Goal: Task Accomplishment & Management: Manage account settings

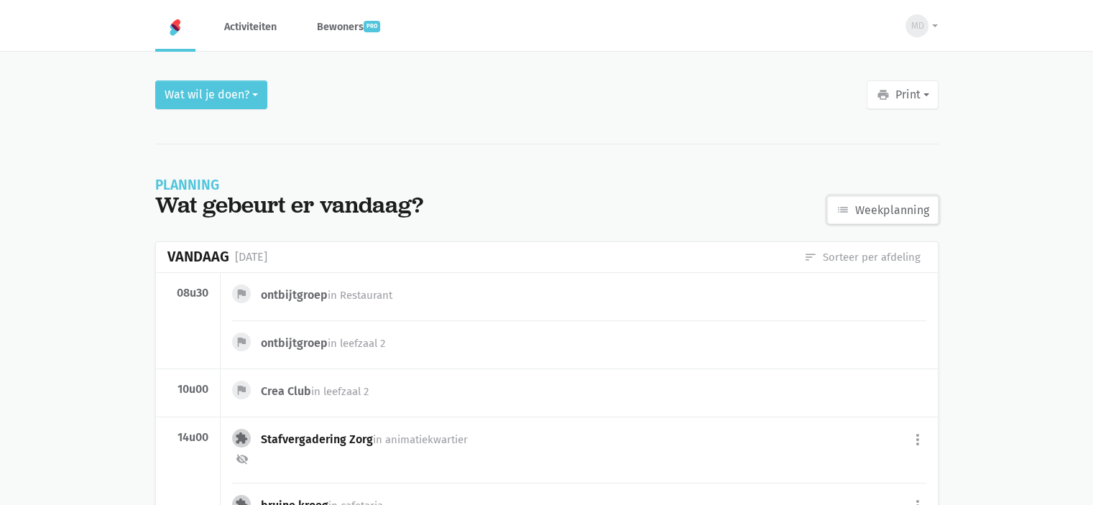
click at [891, 199] on link "list Weekplanning" at bounding box center [882, 210] width 111 height 29
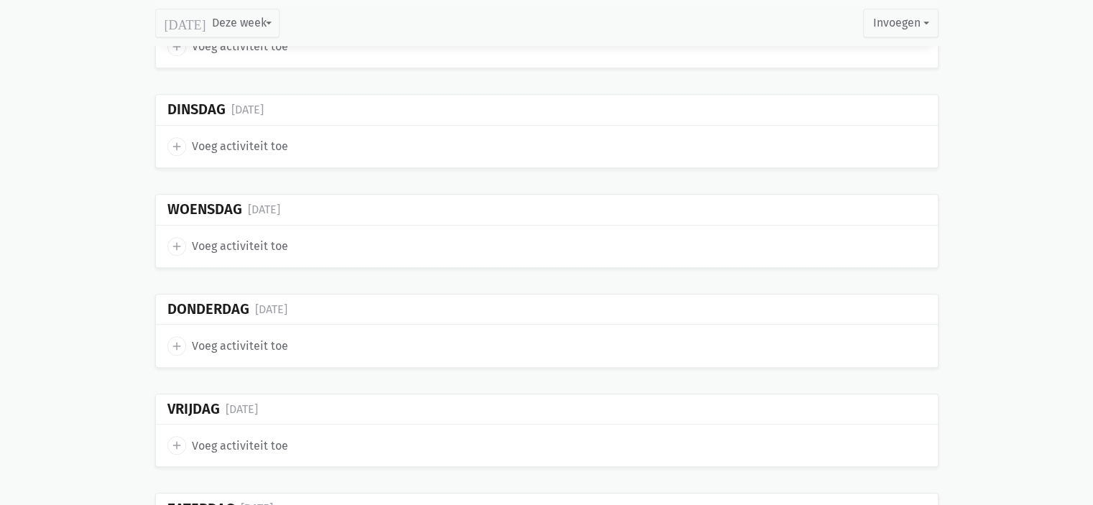
scroll to position [755, 0]
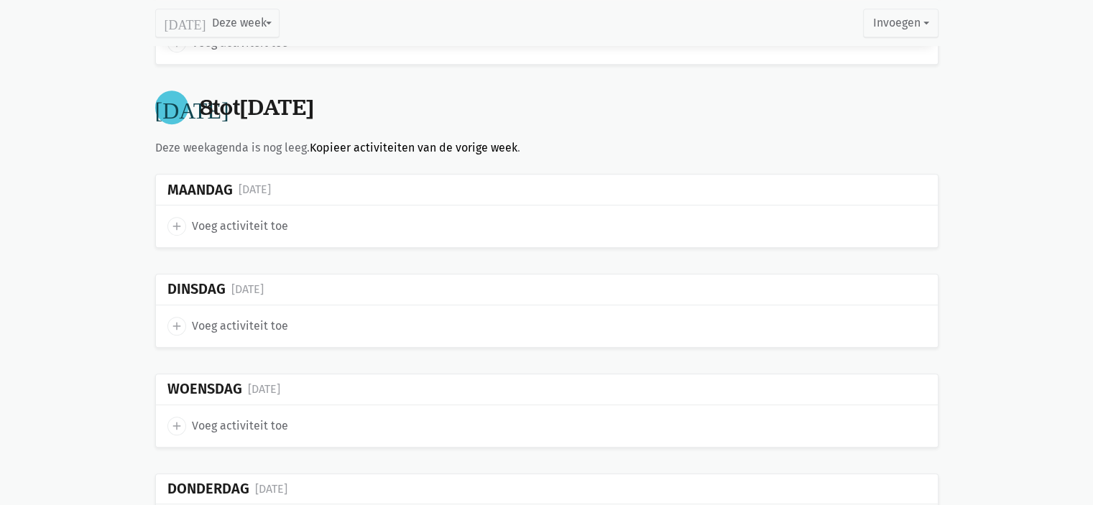
click at [334, 141] on link "Kopieer activiteiten van de vorige week" at bounding box center [414, 148] width 208 height 14
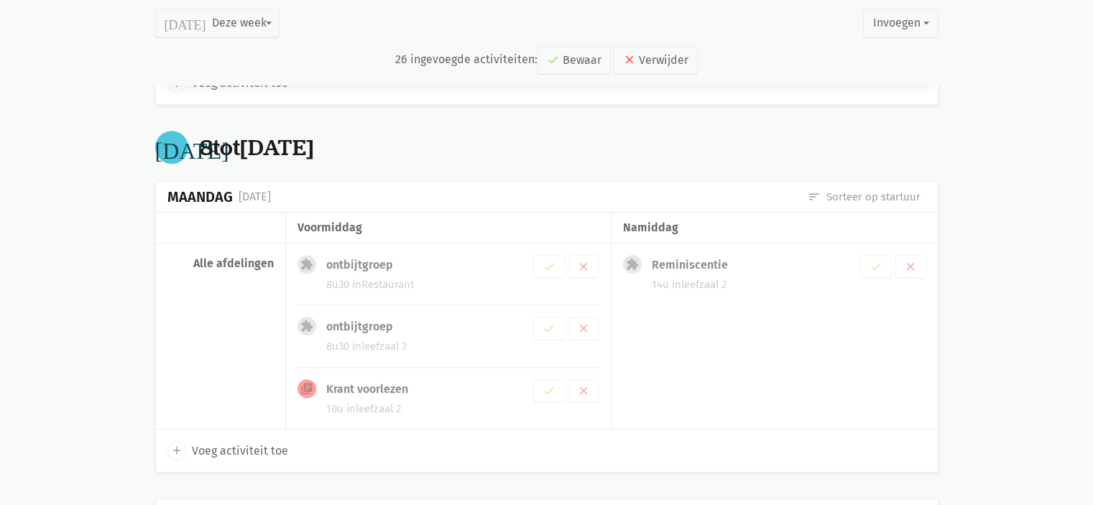
scroll to position [794, 0]
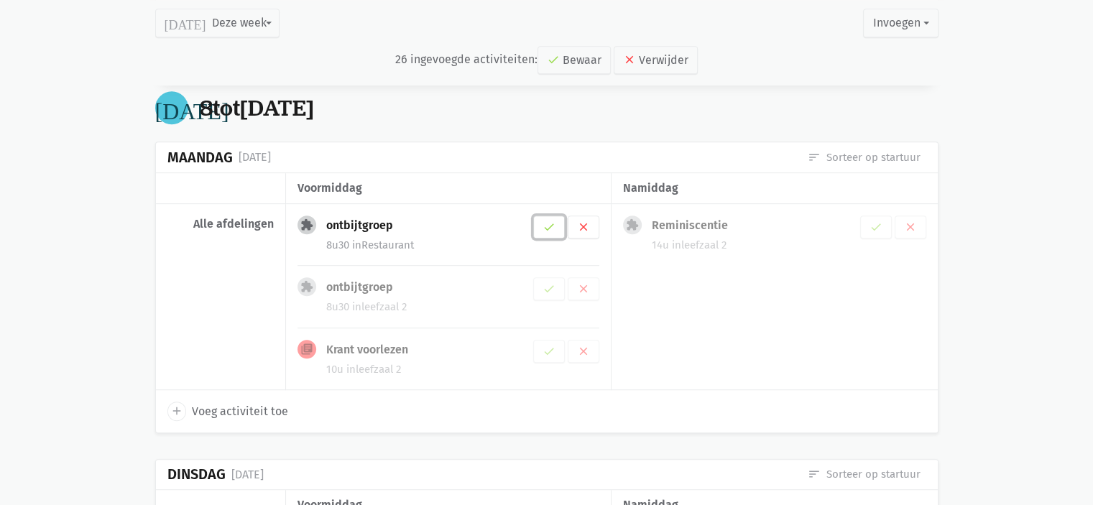
click at [546, 227] on button "check" at bounding box center [549, 227] width 32 height 23
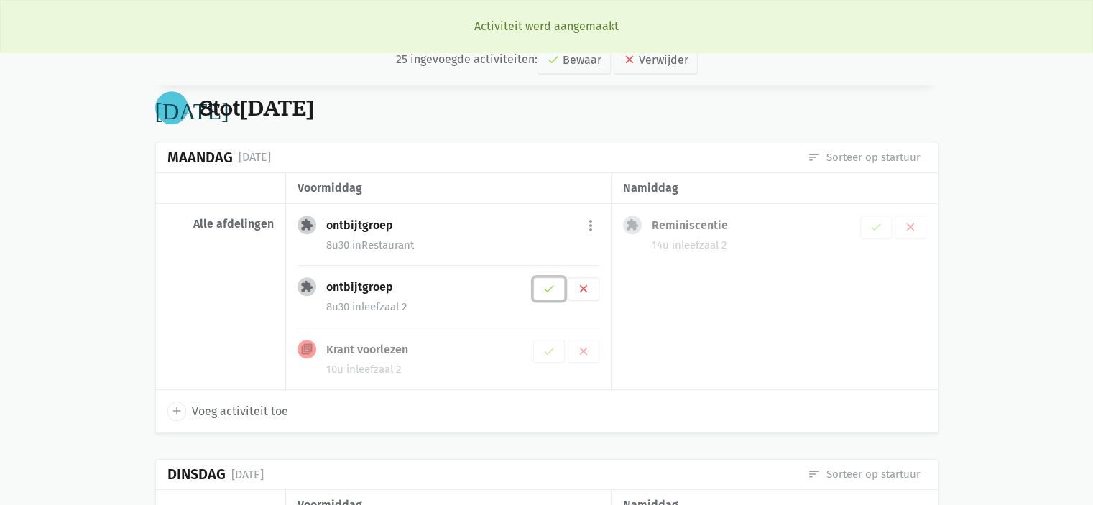
click at [555, 278] on button "check" at bounding box center [549, 289] width 32 height 23
click at [556, 346] on button "check" at bounding box center [549, 351] width 32 height 23
click at [589, 281] on button "more_vert" at bounding box center [590, 288] width 17 height 27
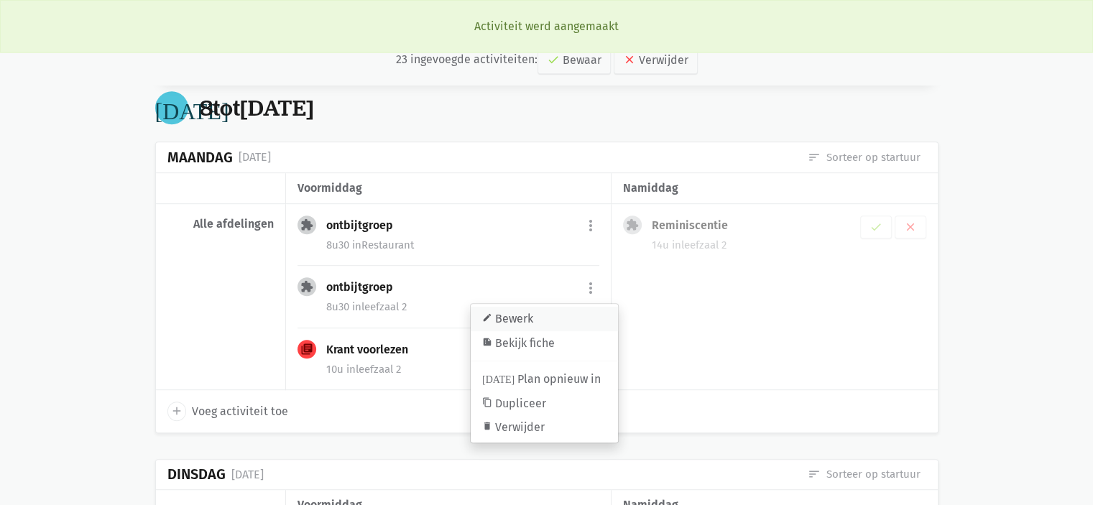
click at [574, 312] on link "edit Bewerk" at bounding box center [544, 319] width 147 height 24
select select "8:30"
select select "9:30"
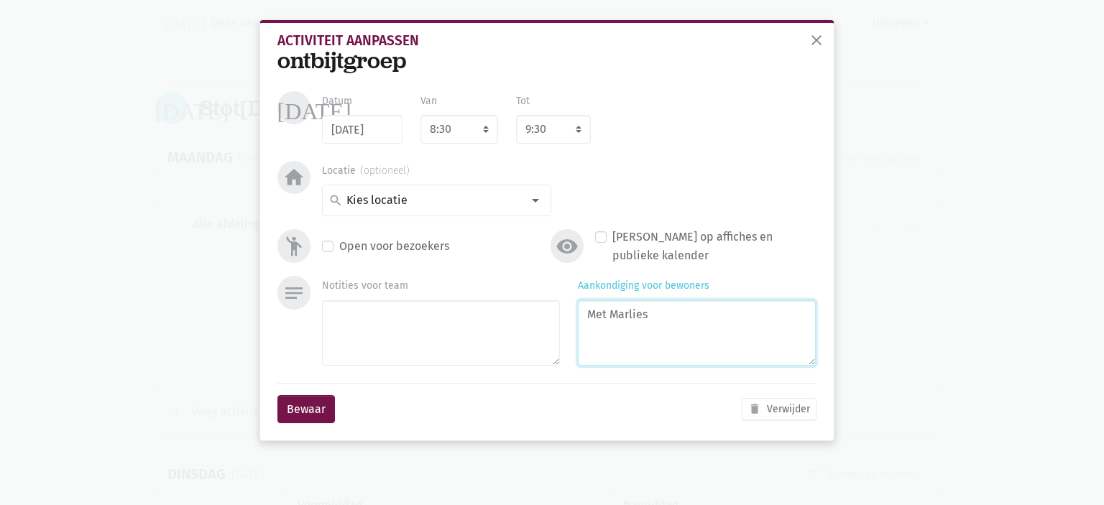
click at [669, 327] on textarea "Met Marlies" at bounding box center [697, 333] width 238 height 65
type textarea "Met [PERSON_NAME]"
click at [319, 410] on button "Bewaar" at bounding box center [307, 409] width 58 height 29
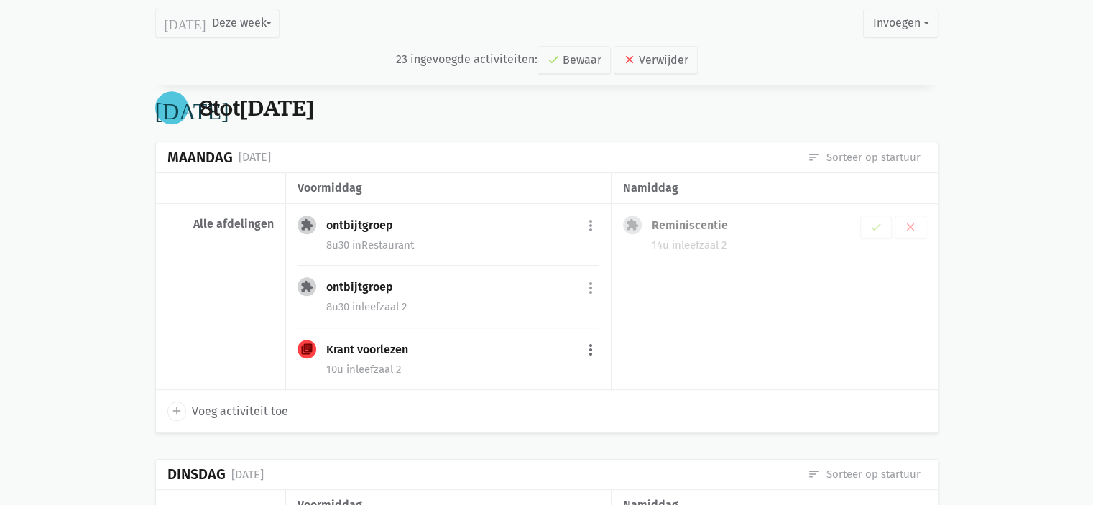
click at [590, 347] on button "more_vert" at bounding box center [590, 350] width 17 height 27
click at [549, 370] on link "edit Bewerk" at bounding box center [544, 382] width 147 height 24
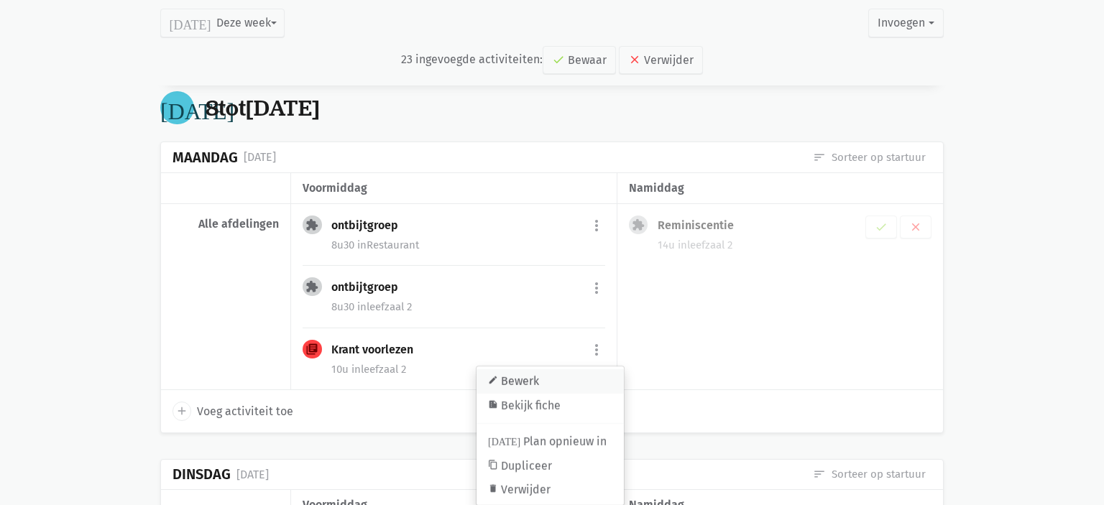
select select "10:00"
select select "11:00"
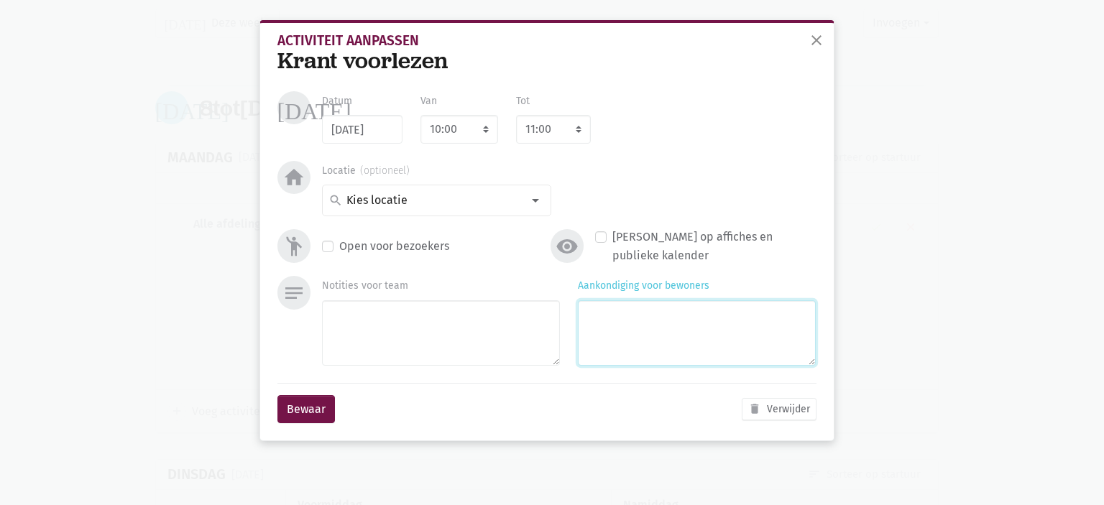
click at [720, 337] on textarea "Aankondiging voor bewoners" at bounding box center [697, 333] width 238 height 65
type textarea "Met [PERSON_NAME]"
click at [315, 412] on button "Bewaar" at bounding box center [307, 409] width 58 height 29
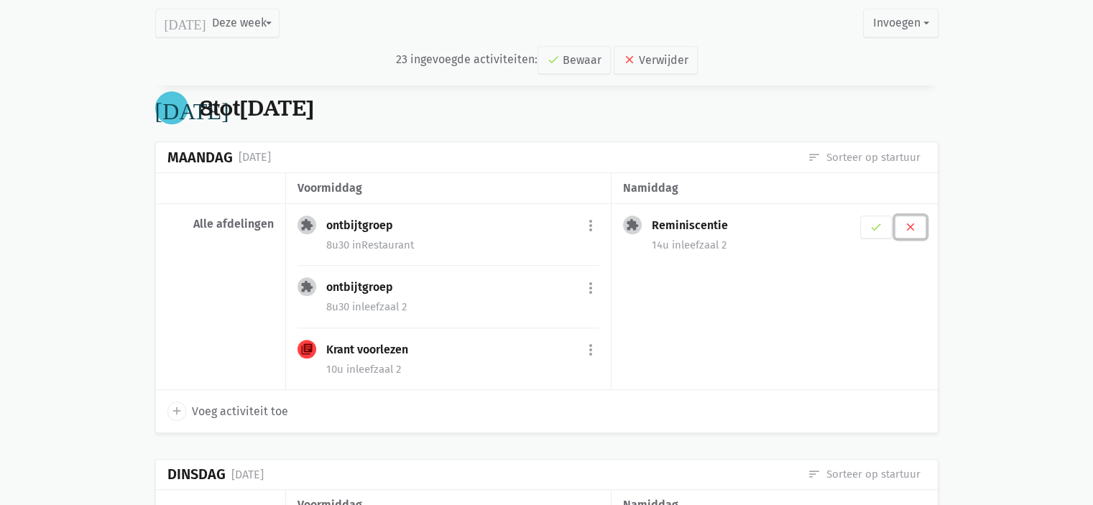
click at [909, 226] on icon "clear" at bounding box center [910, 227] width 13 height 13
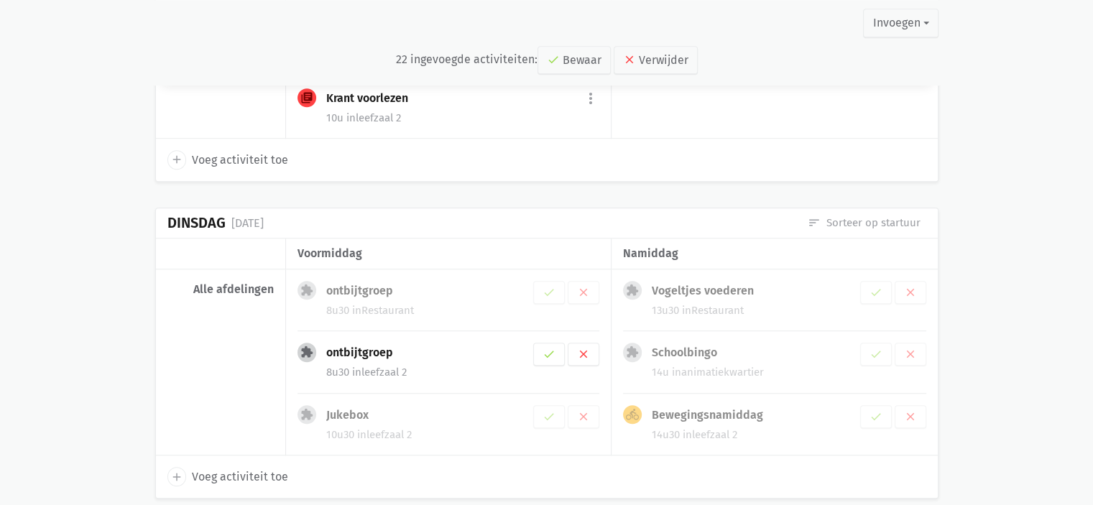
scroll to position [1064, 0]
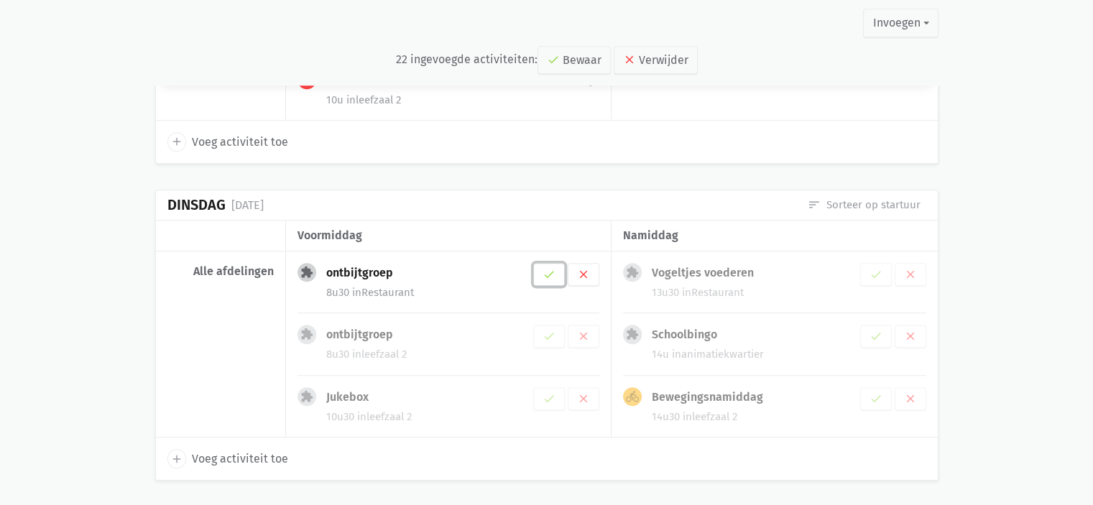
click at [549, 274] on icon "check" at bounding box center [549, 274] width 13 height 13
click at [885, 272] on button "check" at bounding box center [877, 274] width 32 height 23
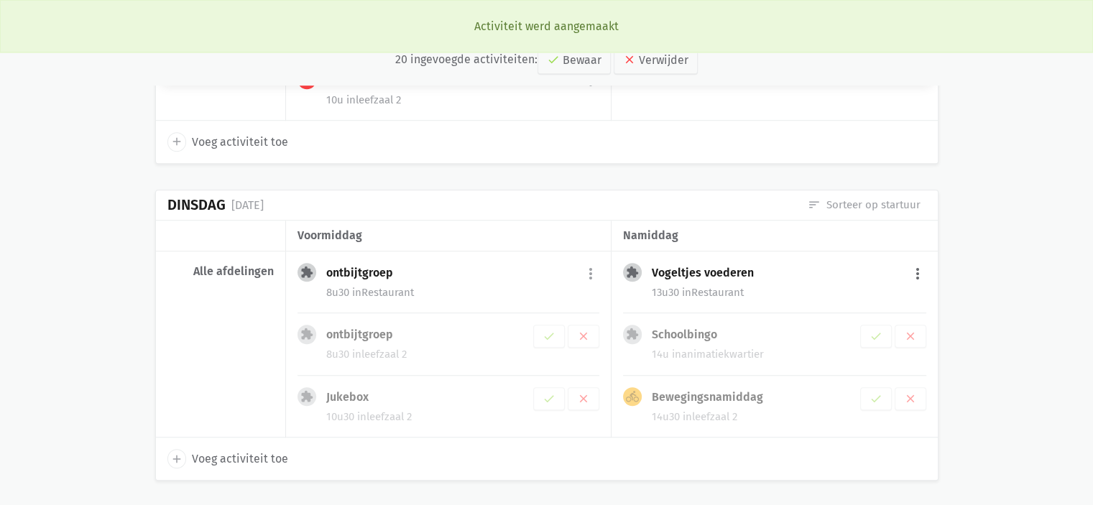
click at [925, 264] on button "more_vert" at bounding box center [917, 273] width 17 height 27
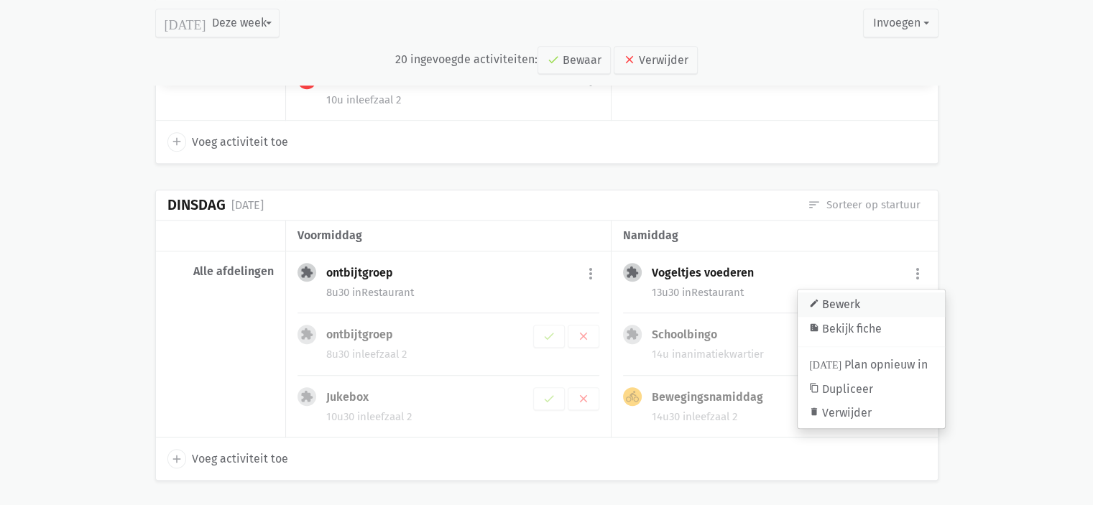
click at [847, 297] on link "edit Bewerk" at bounding box center [871, 305] width 147 height 24
select select "13:30"
select select "14:00"
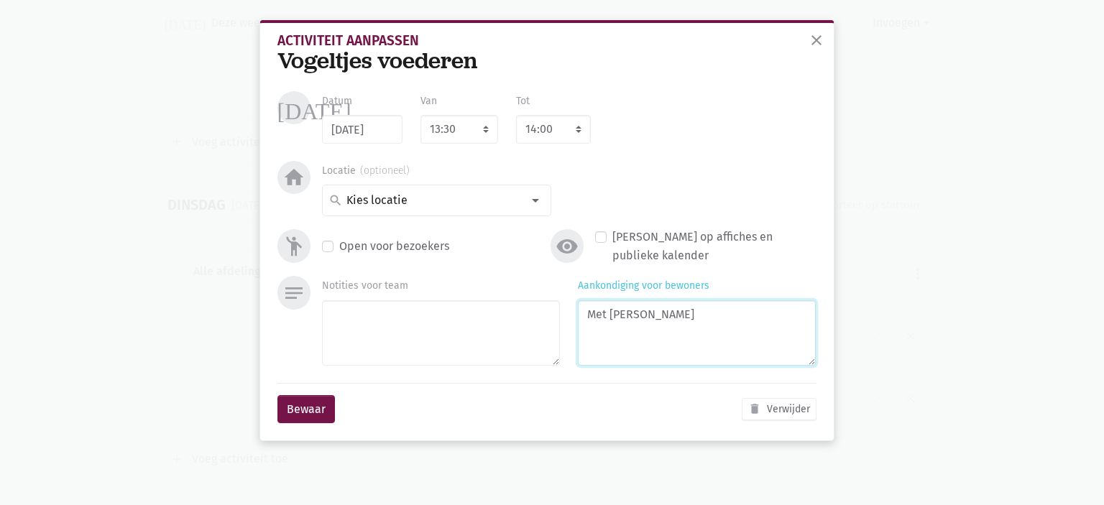
drag, startPoint x: 642, startPoint y: 306, endPoint x: 654, endPoint y: 316, distance: 15.4
click at [653, 314] on textarea "Met Claire" at bounding box center [697, 333] width 238 height 65
type textarea "Met [PERSON_NAME]"
click at [354, 126] on input "09/09/2025" at bounding box center [362, 129] width 81 height 29
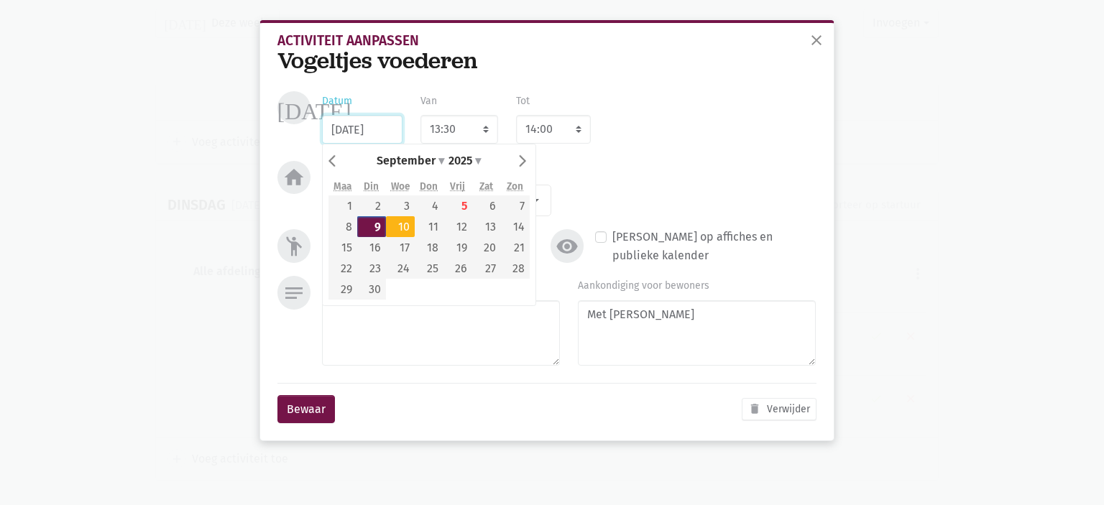
type input "10/09/2025"
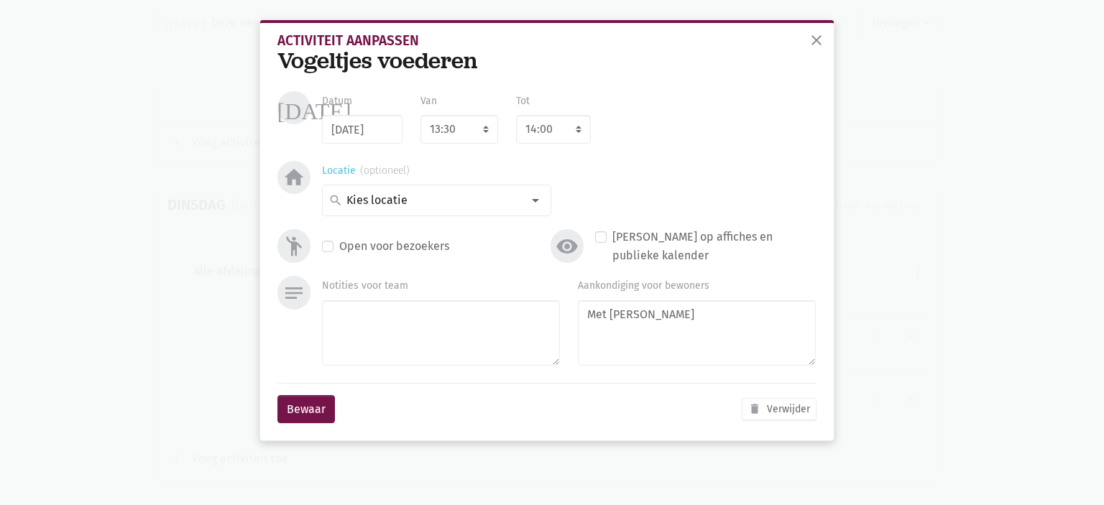
click at [525, 203] on div at bounding box center [535, 200] width 29 height 29
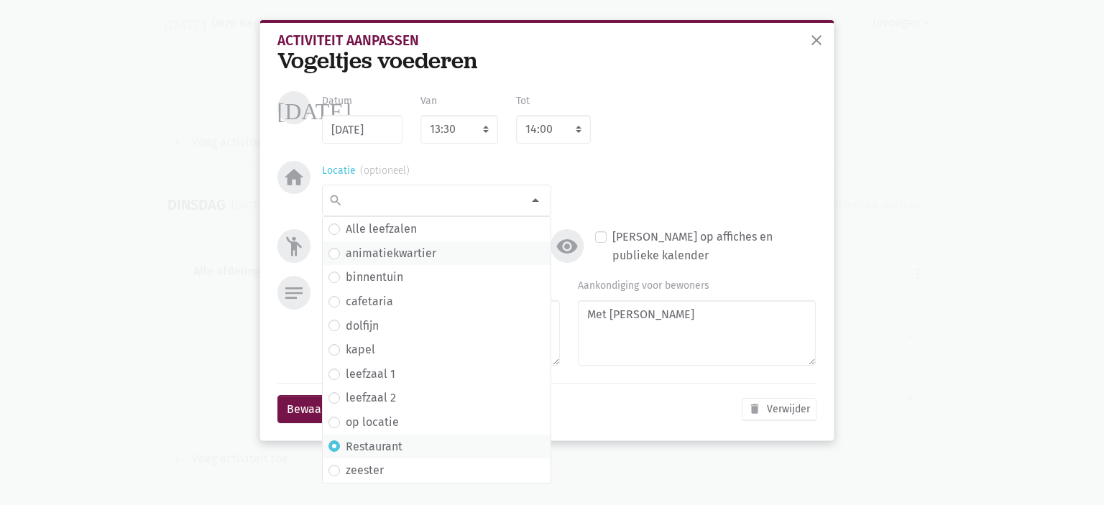
click at [451, 250] on span "animatiekwartier" at bounding box center [437, 253] width 216 height 19
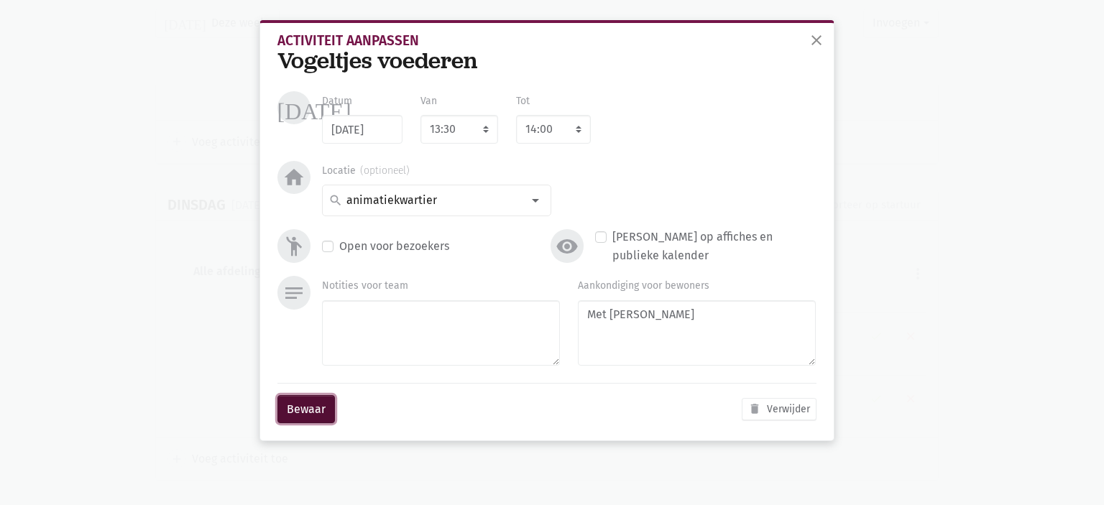
click at [322, 405] on button "Bewaar" at bounding box center [307, 409] width 58 height 29
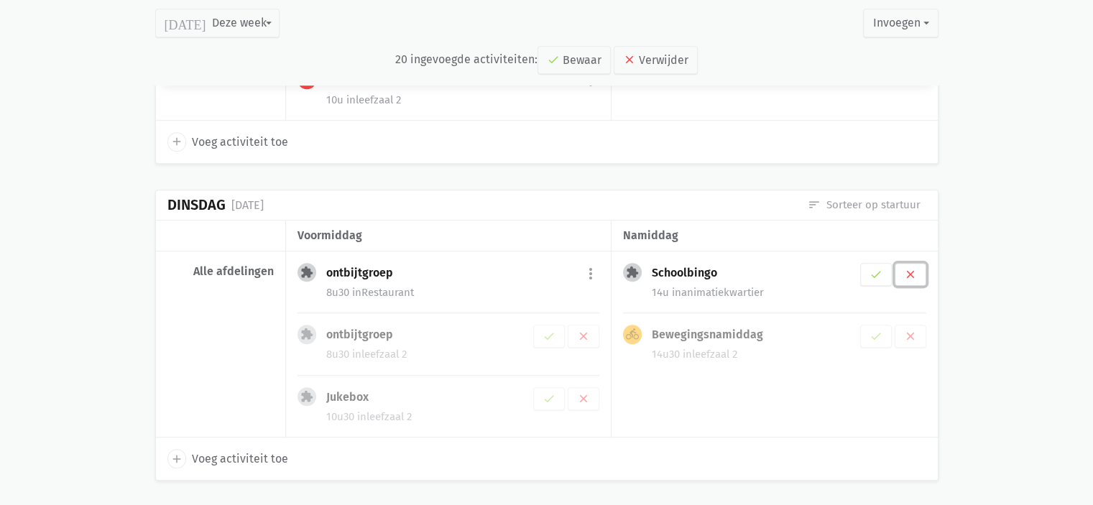
click at [910, 269] on icon "clear" at bounding box center [910, 274] width 13 height 13
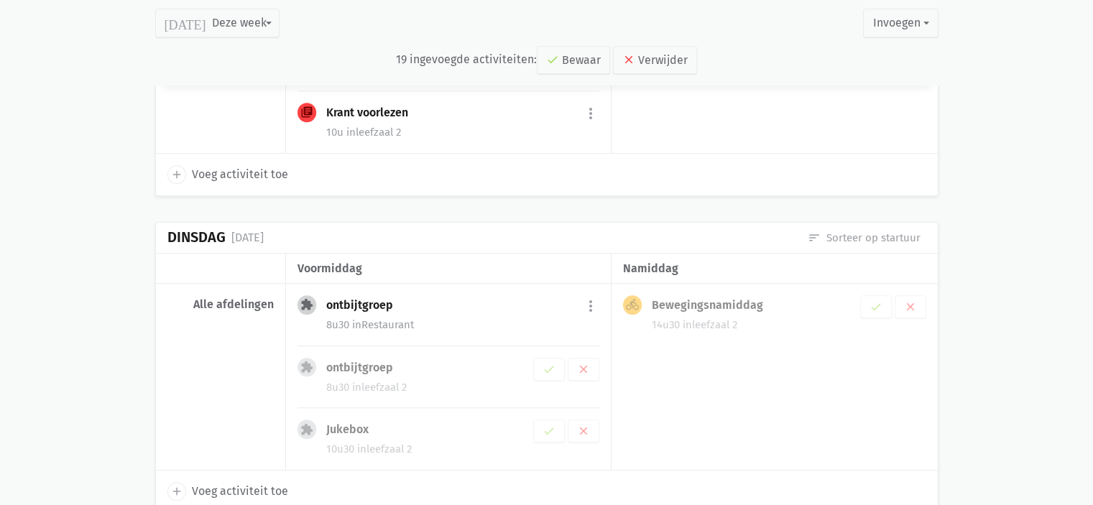
scroll to position [1096, 0]
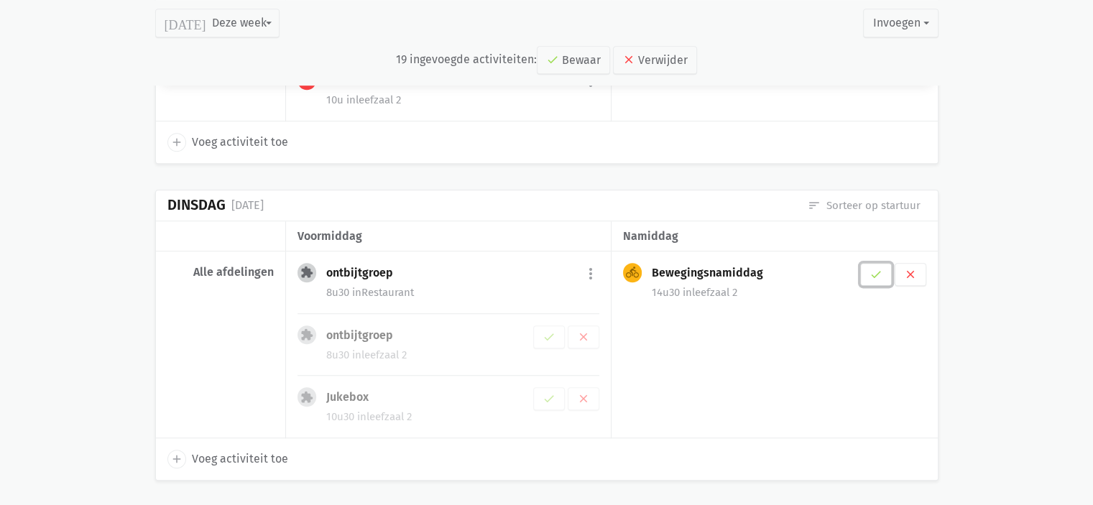
click at [884, 270] on button "check" at bounding box center [877, 274] width 32 height 23
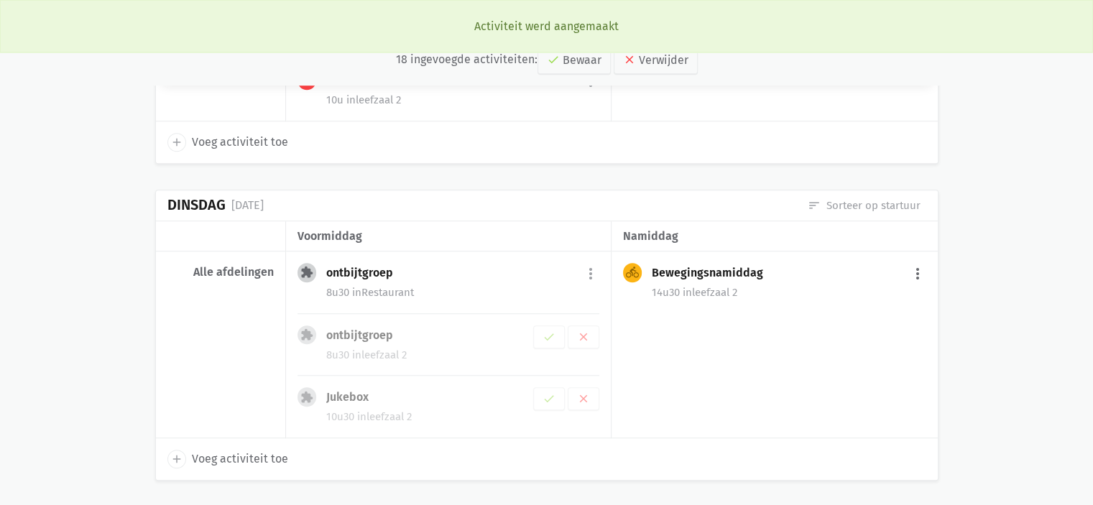
click at [914, 267] on button "more_vert" at bounding box center [917, 273] width 17 height 27
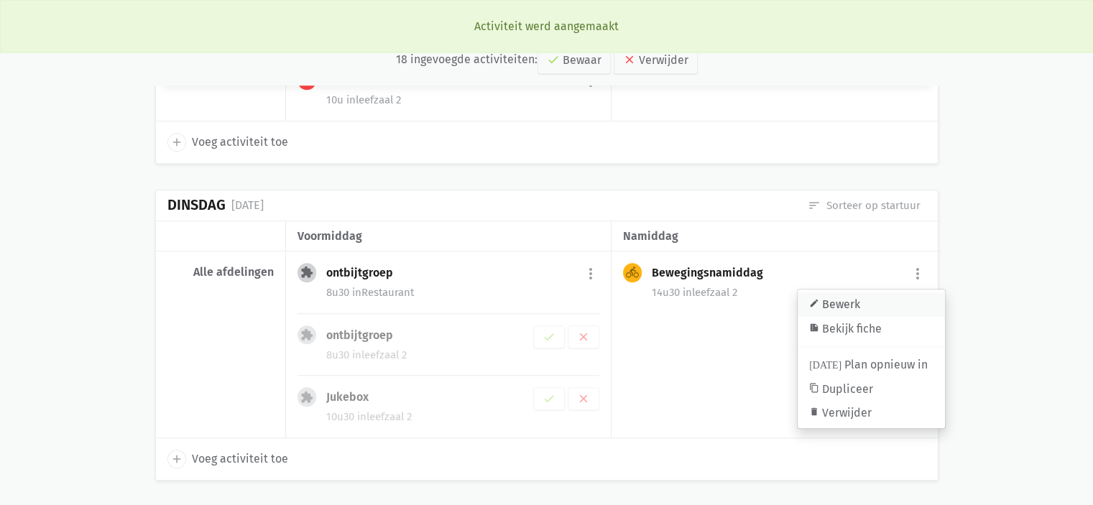
click at [894, 293] on link "edit Bewerk" at bounding box center [871, 305] width 147 height 24
select select "14:30"
select select "15:45"
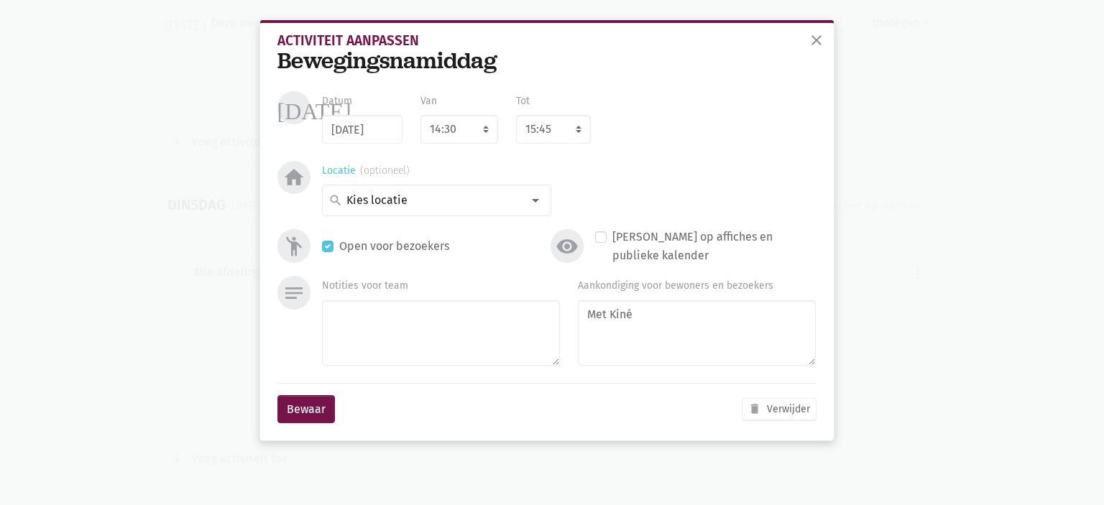
click at [444, 207] on input at bounding box center [433, 200] width 178 height 19
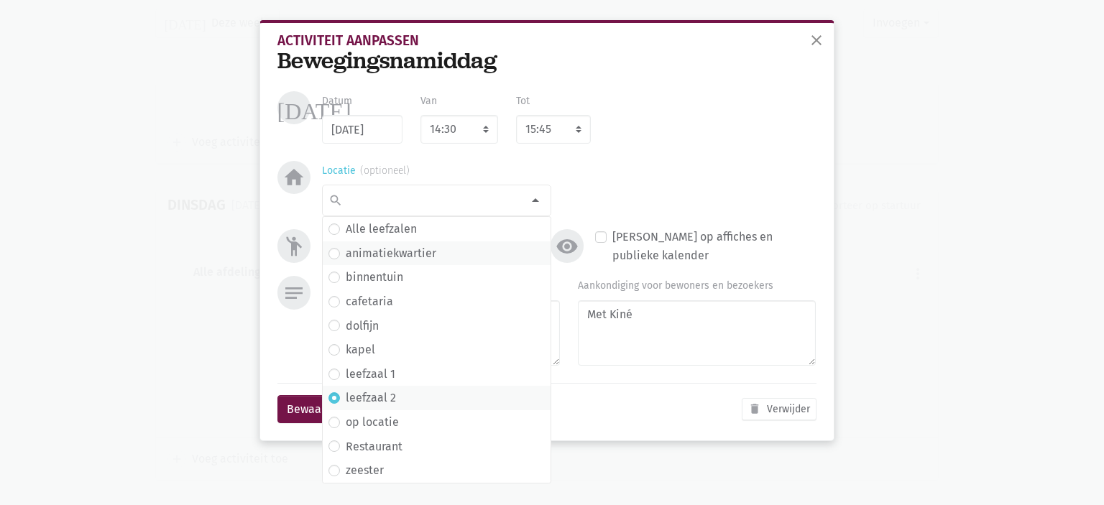
click at [413, 248] on label "animatiekwartier" at bounding box center [391, 253] width 91 height 19
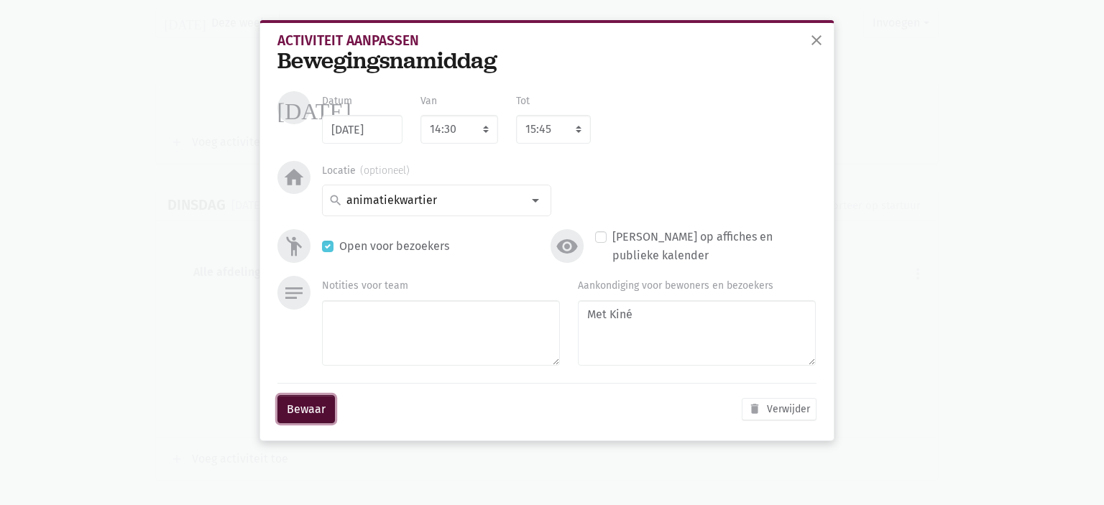
click at [305, 419] on button "Bewaar" at bounding box center [307, 409] width 58 height 29
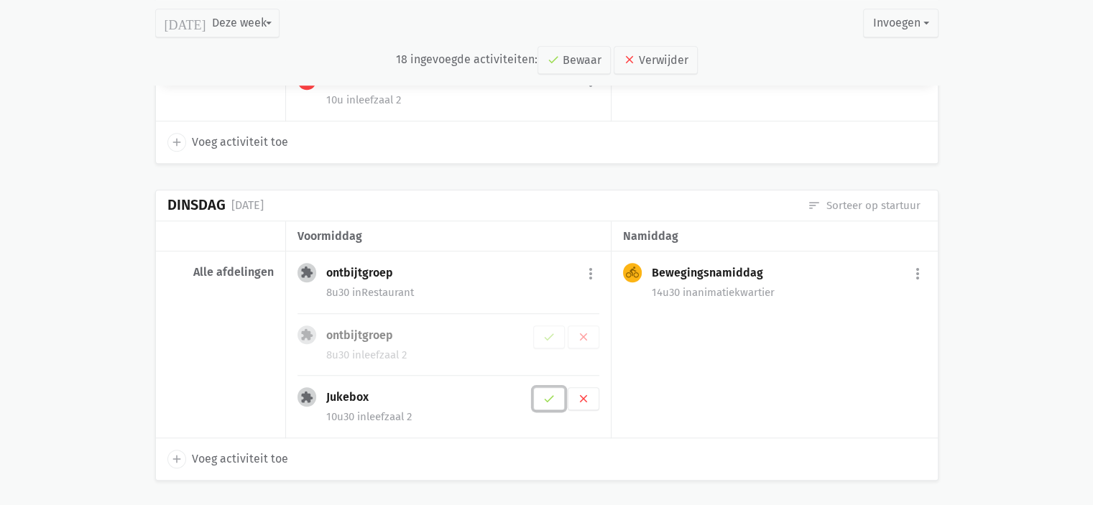
click at [551, 399] on button "check" at bounding box center [549, 399] width 32 height 23
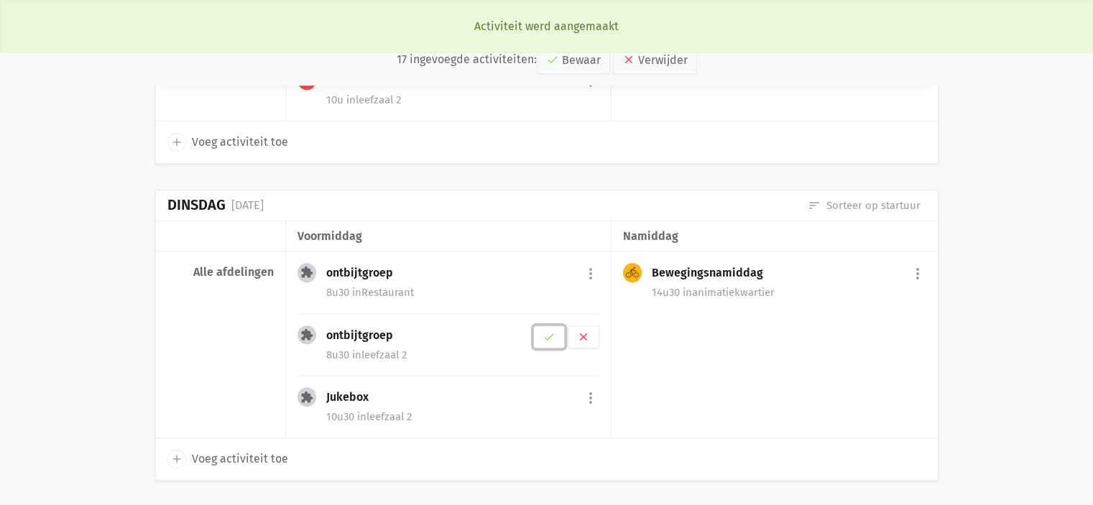
click at [550, 333] on icon "check" at bounding box center [549, 337] width 13 height 13
click at [593, 335] on button "more_vert" at bounding box center [590, 336] width 17 height 27
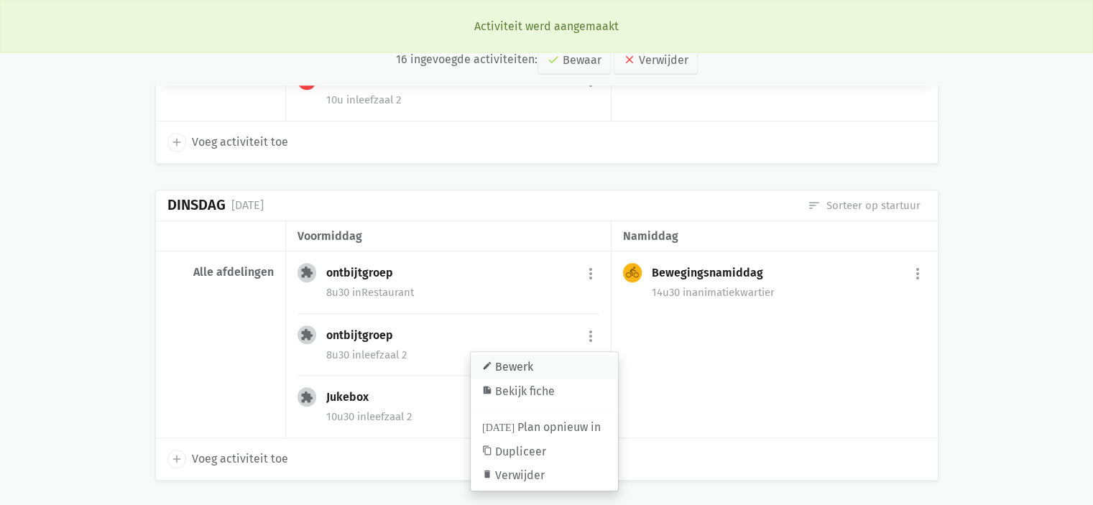
click at [554, 367] on link "edit Bewerk" at bounding box center [544, 367] width 147 height 24
select select "8:30"
select select "9:30"
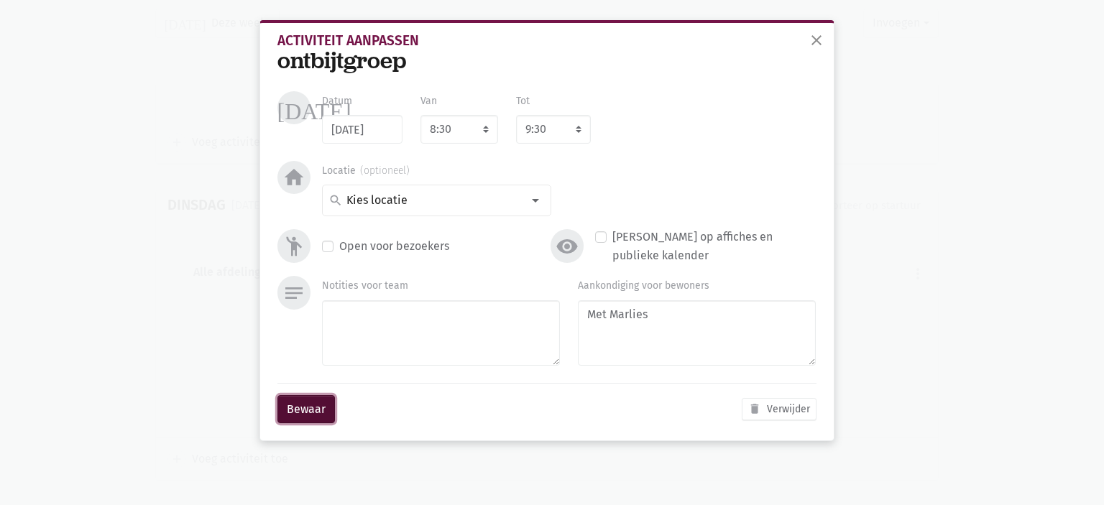
click at [316, 406] on button "Bewaar" at bounding box center [307, 409] width 58 height 29
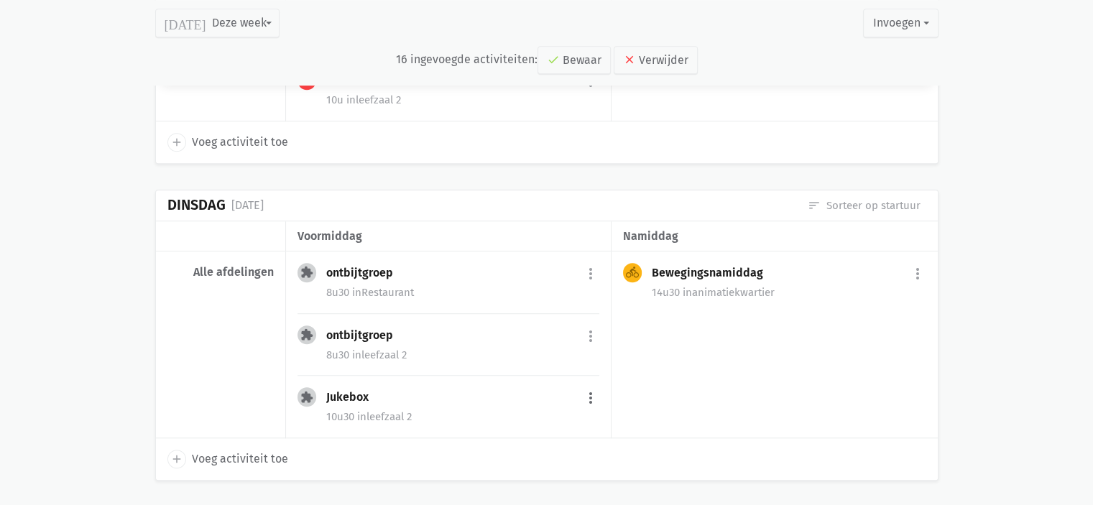
click at [590, 393] on button "more_vert" at bounding box center [590, 398] width 17 height 27
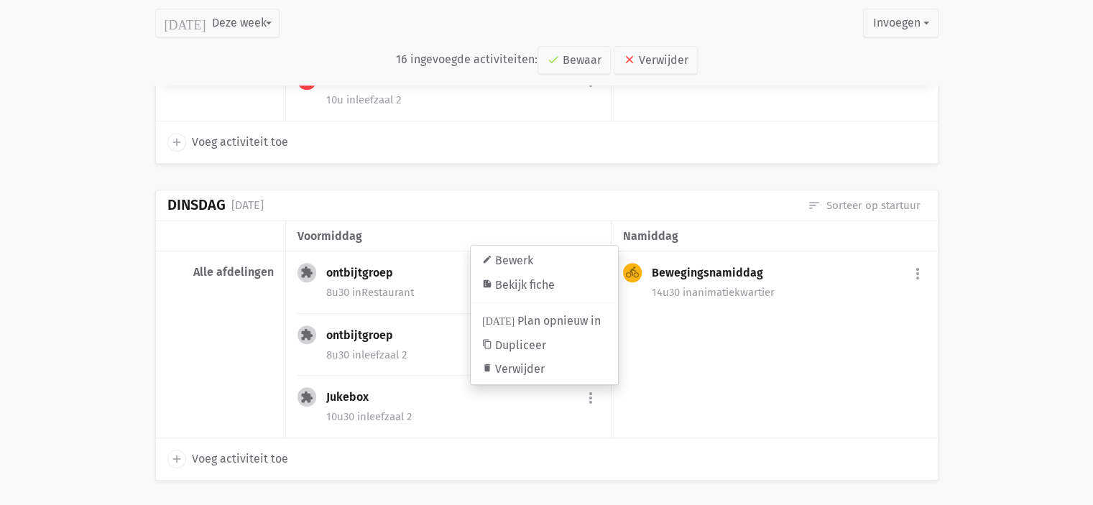
click at [702, 377] on div "directions_bike Bewegingsnamiddag more_vert edit Bewerk summarize Bekijk fiche …" at bounding box center [775, 345] width 326 height 187
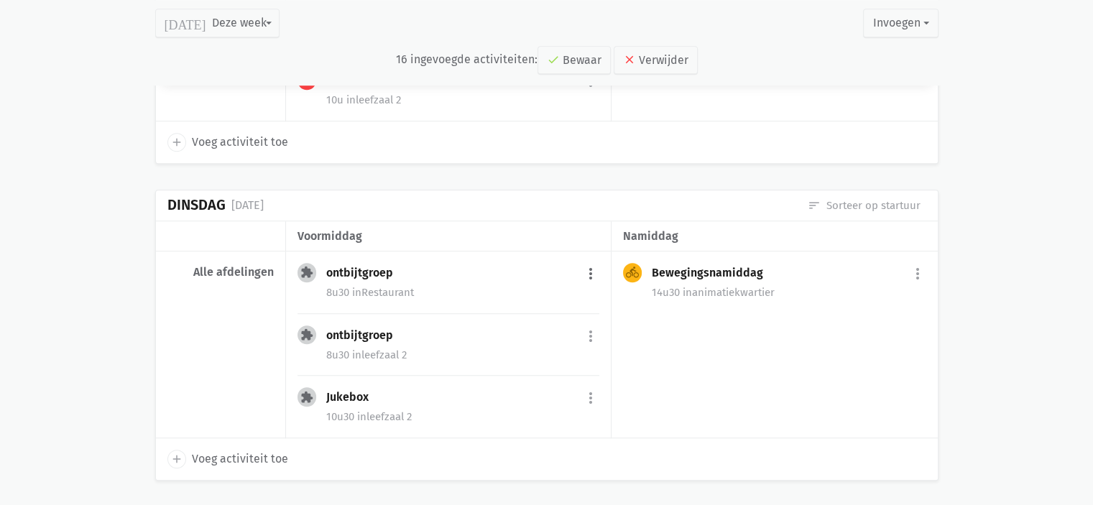
click at [587, 272] on button "more_vert" at bounding box center [590, 273] width 17 height 27
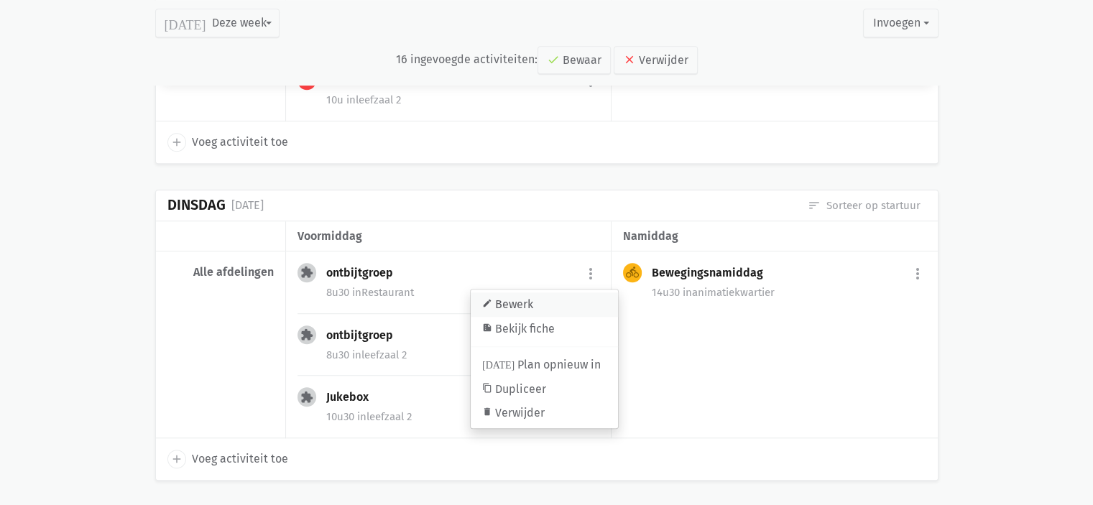
click at [551, 294] on link "edit Bewerk" at bounding box center [544, 305] width 147 height 24
select select "8:30"
select select "9:30"
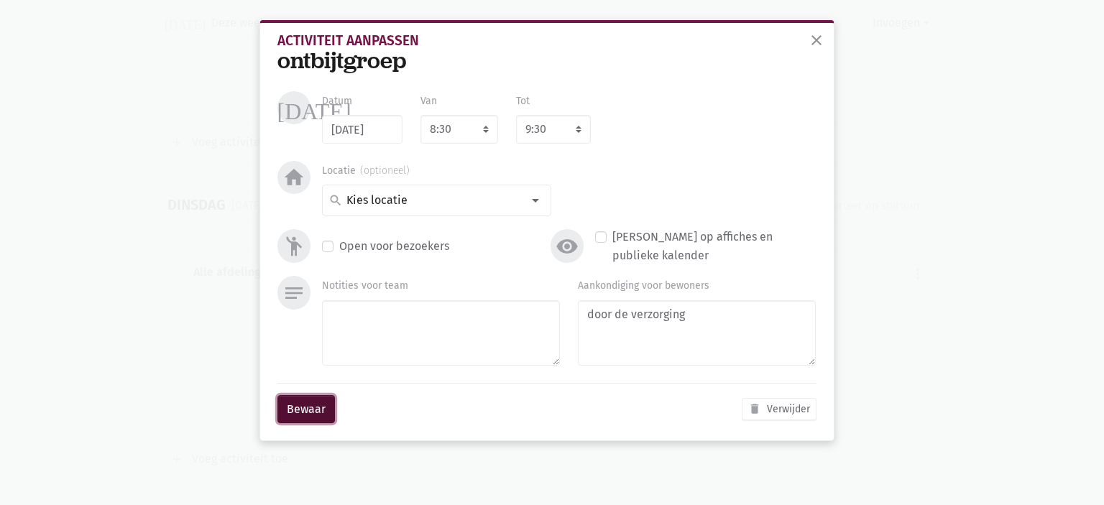
click at [321, 405] on button "Bewaar" at bounding box center [307, 409] width 58 height 29
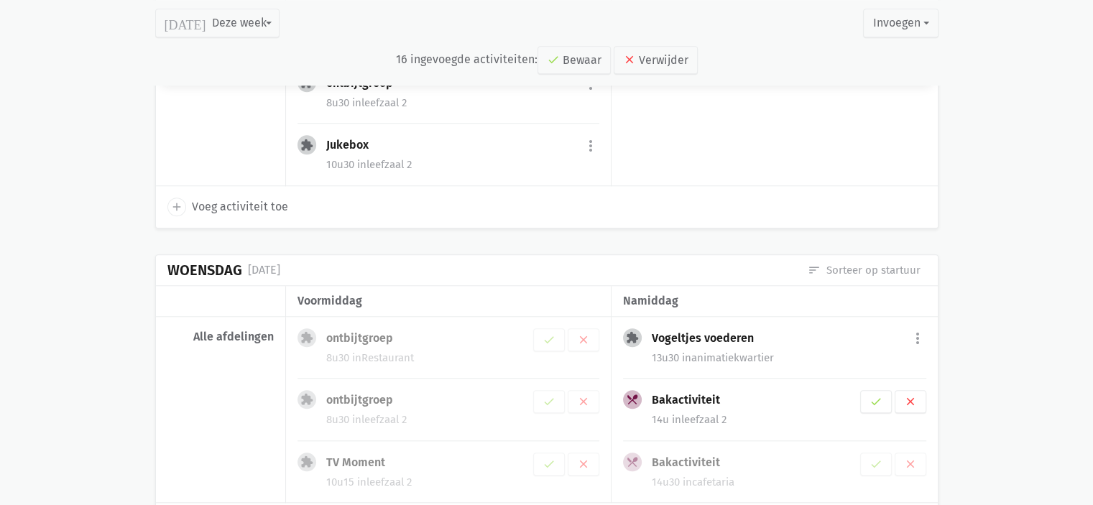
scroll to position [1366, 0]
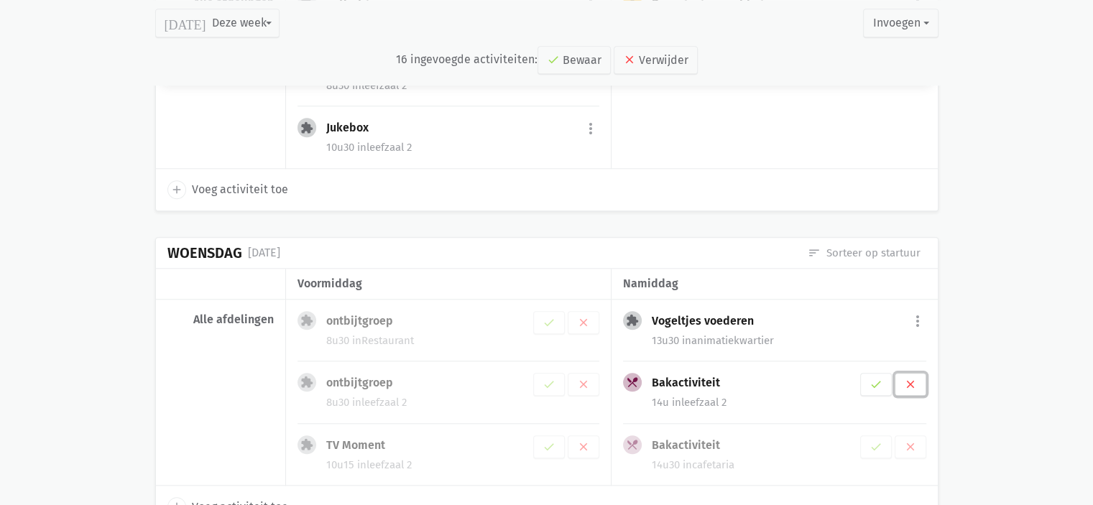
click at [912, 383] on icon "clear" at bounding box center [910, 384] width 13 height 13
click at [907, 382] on icon "clear" at bounding box center [910, 384] width 13 height 13
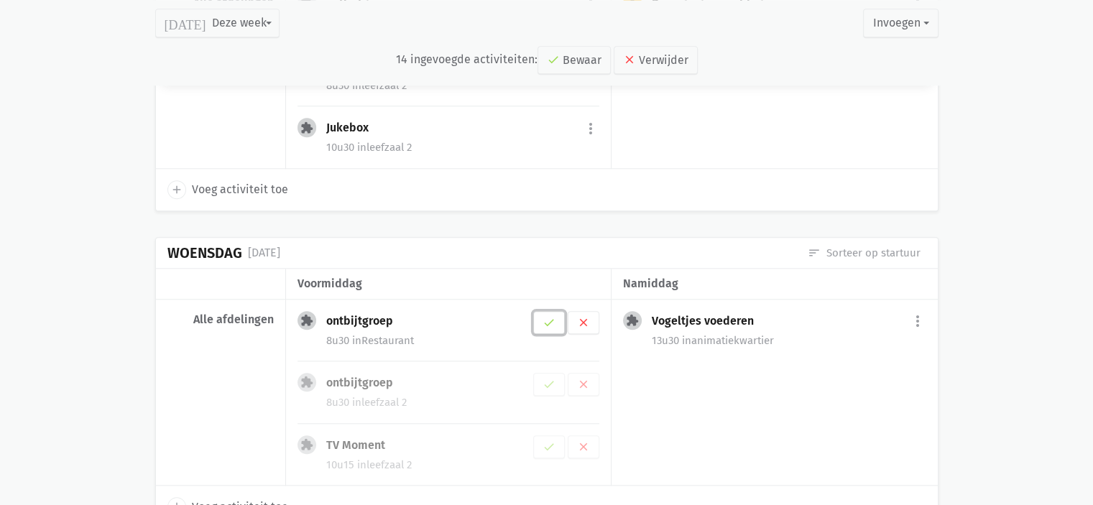
click at [546, 318] on icon "check" at bounding box center [549, 322] width 13 height 13
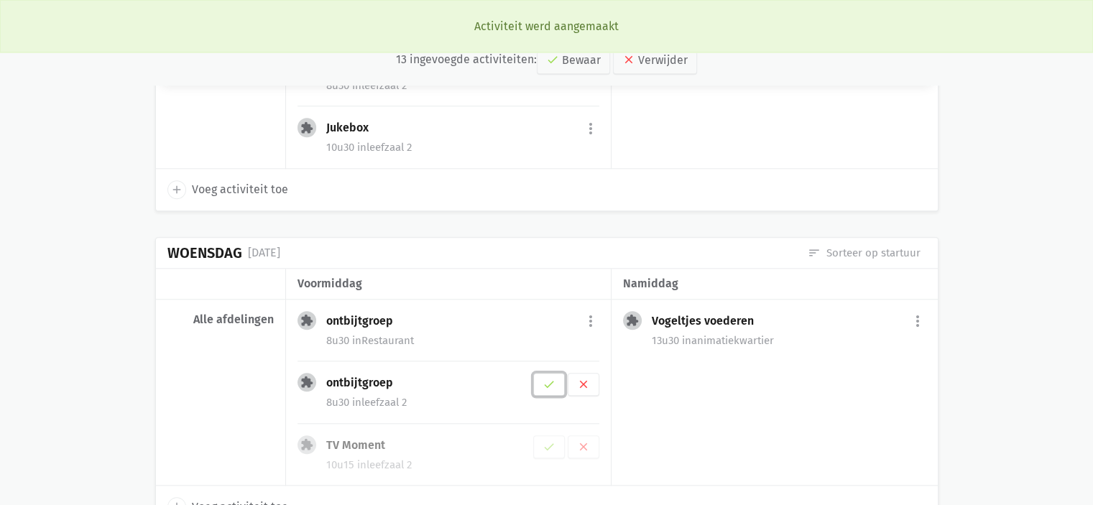
click at [552, 378] on icon "check" at bounding box center [549, 384] width 13 height 13
click at [593, 370] on button "more_vert" at bounding box center [590, 383] width 17 height 27
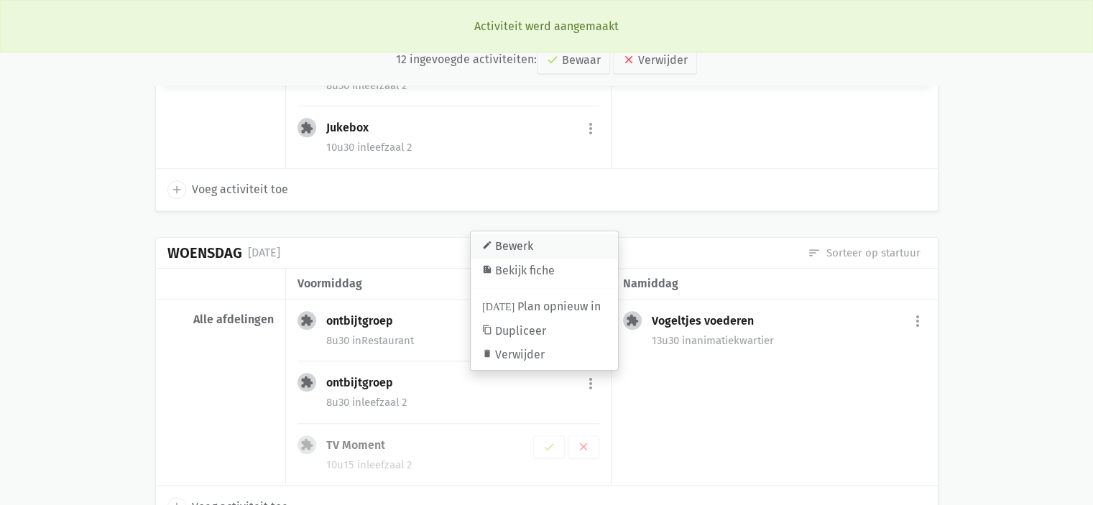
click at [532, 243] on link "edit Bewerk" at bounding box center [544, 246] width 147 height 24
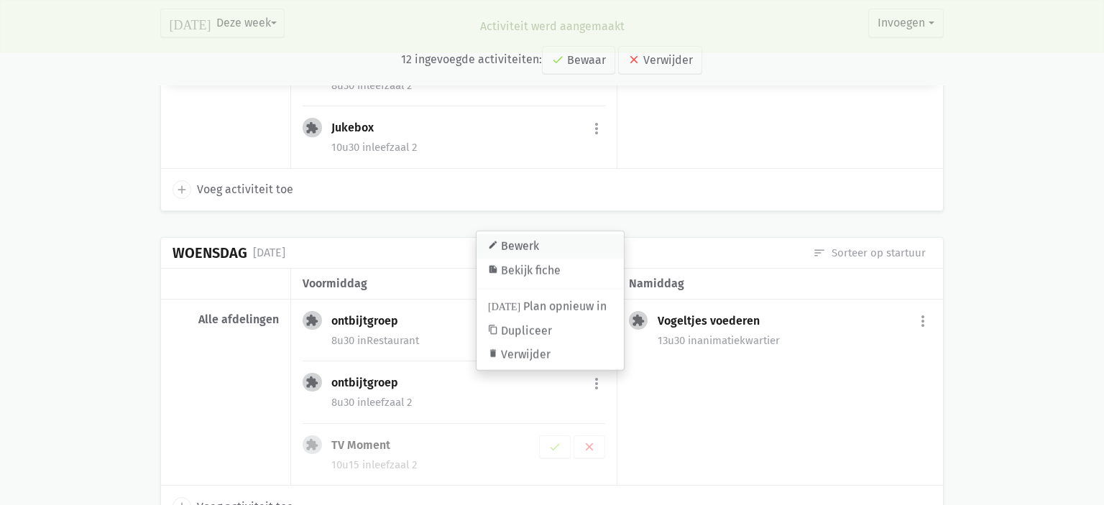
select select "8:30"
select select "9:30"
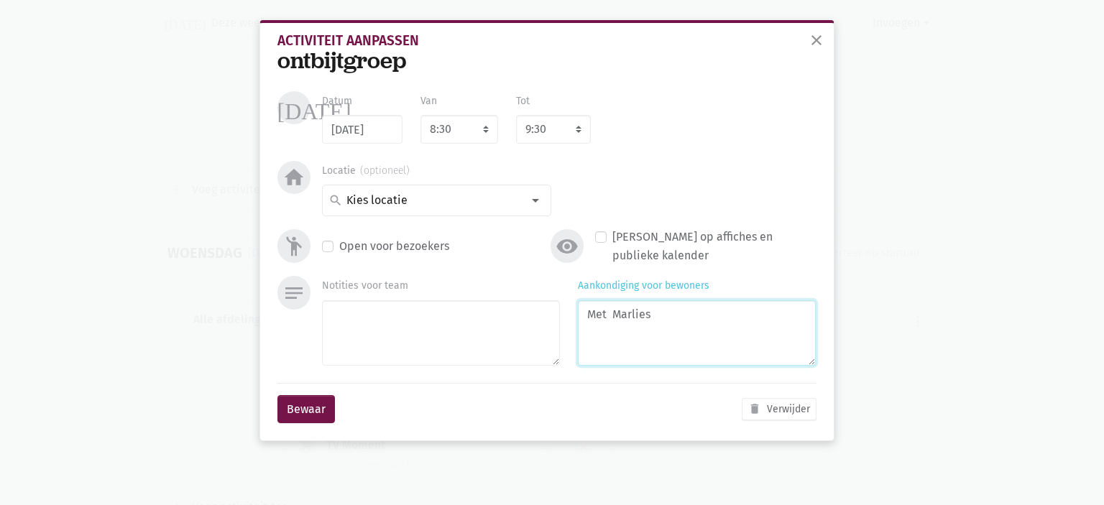
click at [676, 321] on textarea "Met Marlies" at bounding box center [697, 333] width 238 height 65
type textarea "Met [PERSON_NAME]"
click at [302, 411] on button "Bewaar" at bounding box center [307, 409] width 58 height 29
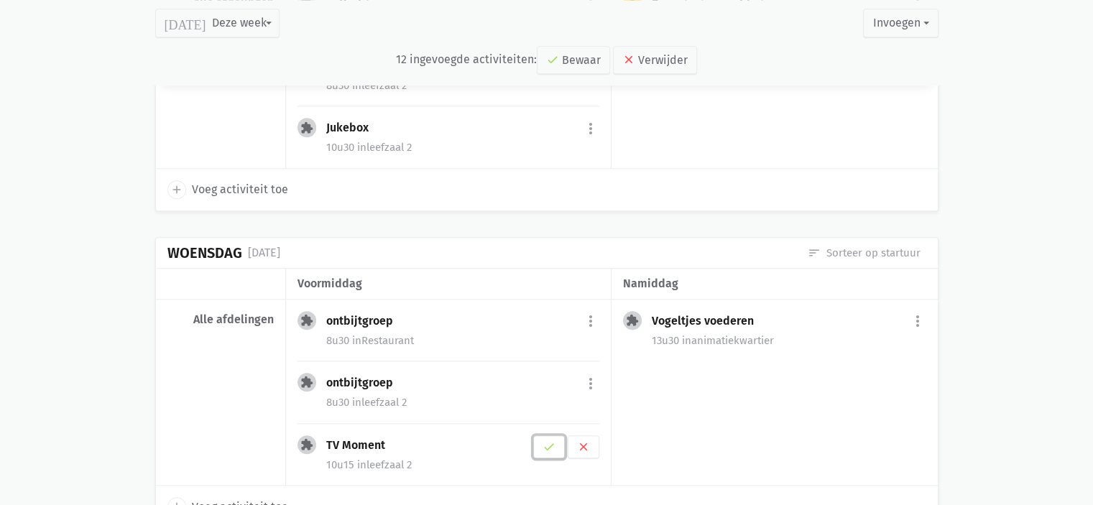
click at [555, 448] on button "check" at bounding box center [549, 447] width 32 height 23
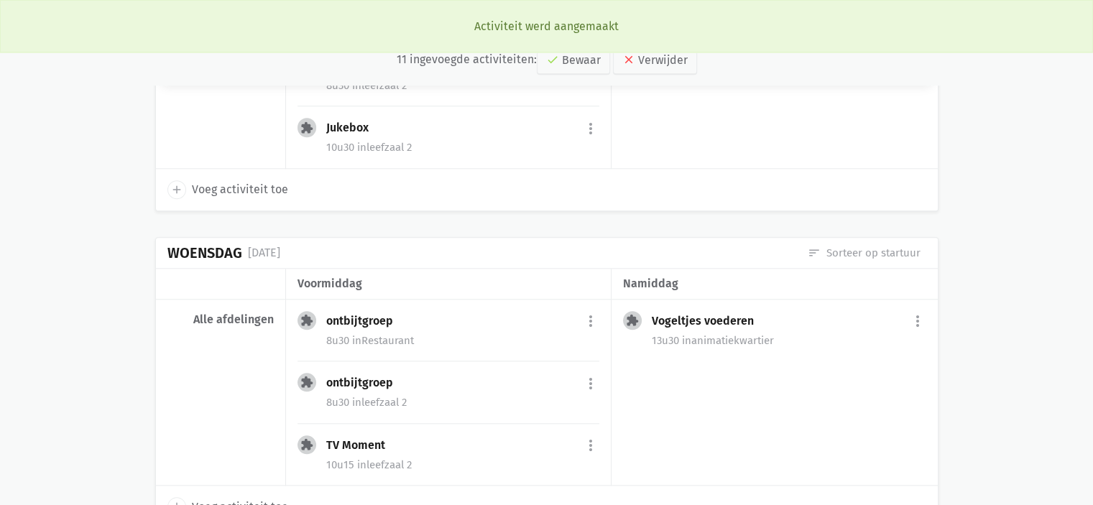
click at [600, 439] on div "extension ontbijtgroep more_vert edit Bewerk summarize Bekijk fiche today Plan …" at bounding box center [449, 393] width 326 height 187
click at [592, 440] on button "more_vert" at bounding box center [590, 446] width 17 height 27
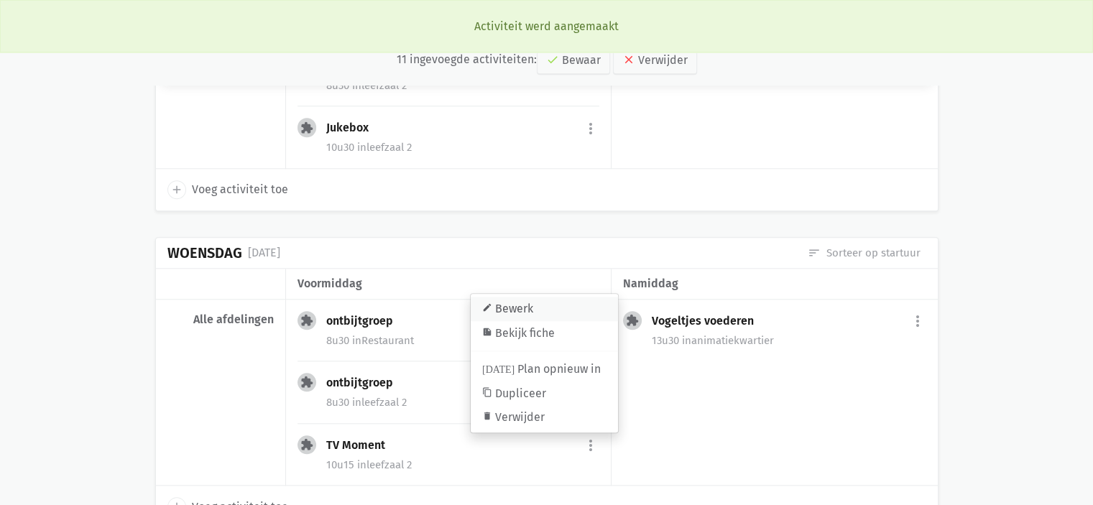
click at [559, 304] on link "edit Bewerk" at bounding box center [544, 309] width 147 height 24
select select "10:15"
select select "11:15"
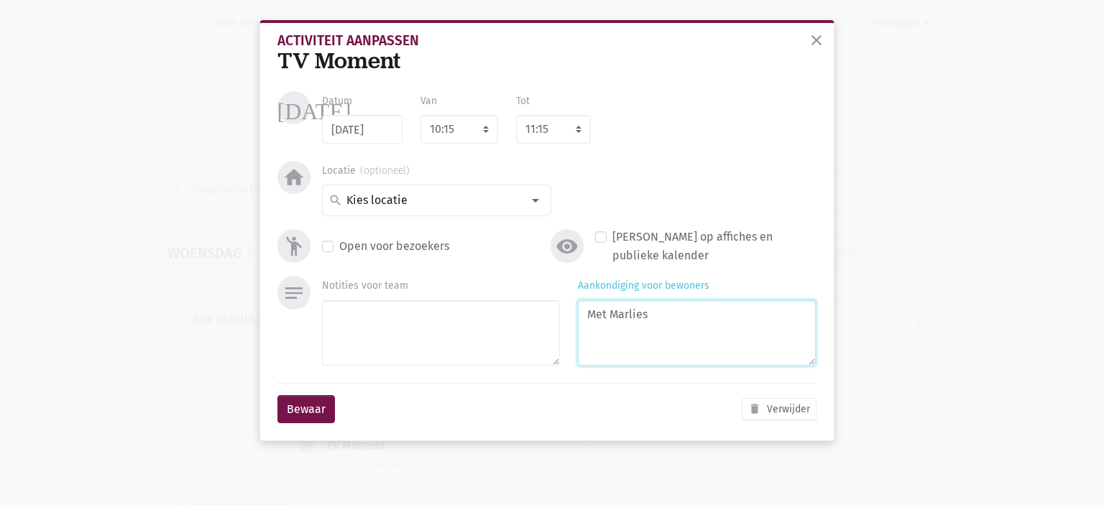
click at [684, 320] on textarea "Met Marlies" at bounding box center [697, 333] width 238 height 65
type textarea "Met [PERSON_NAME]"
click at [309, 399] on button "Bewaar" at bounding box center [307, 409] width 58 height 29
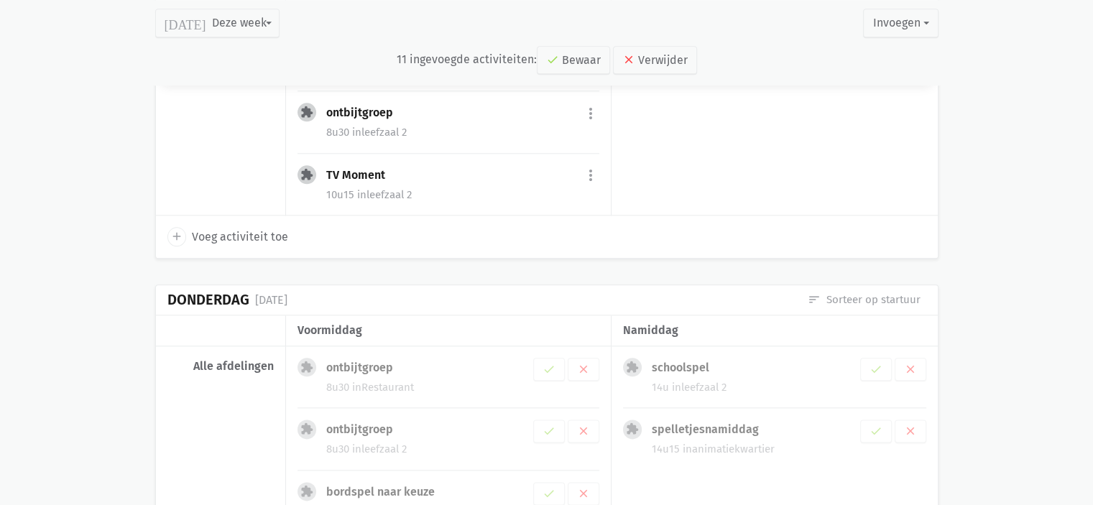
scroll to position [1708, 0]
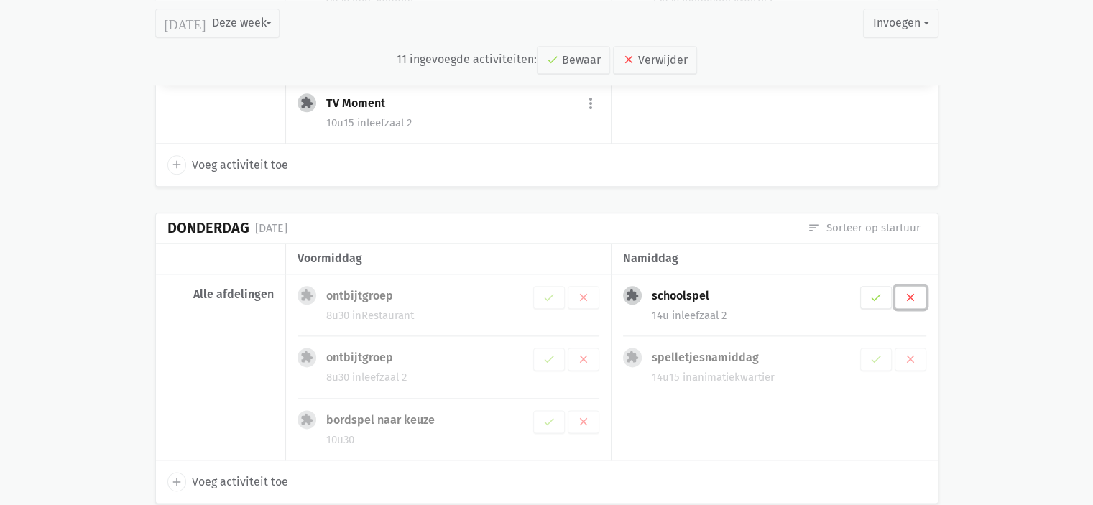
click at [913, 291] on icon "clear" at bounding box center [910, 297] width 13 height 13
click at [912, 294] on icon "clear" at bounding box center [910, 297] width 13 height 13
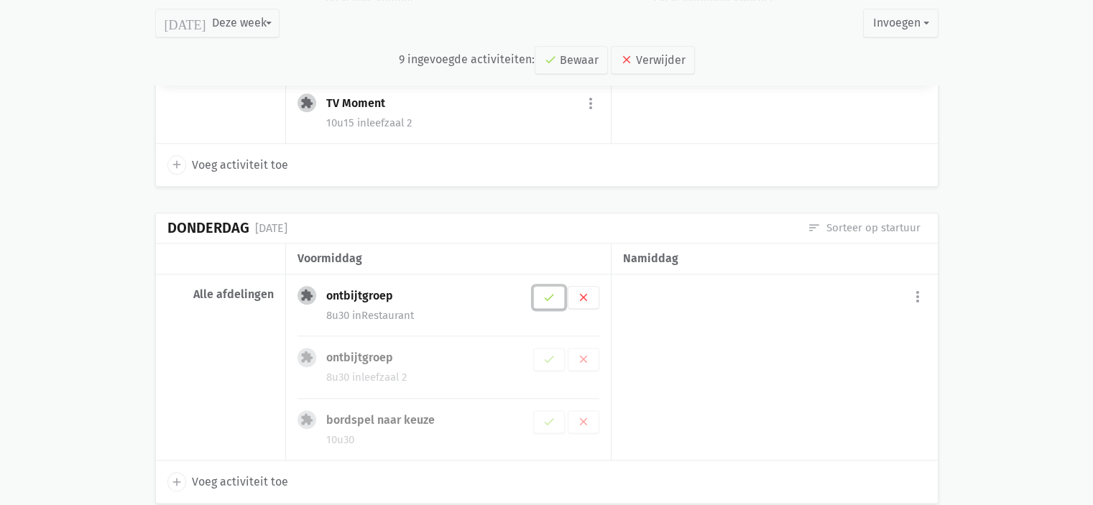
click at [561, 295] on button "check" at bounding box center [549, 297] width 32 height 23
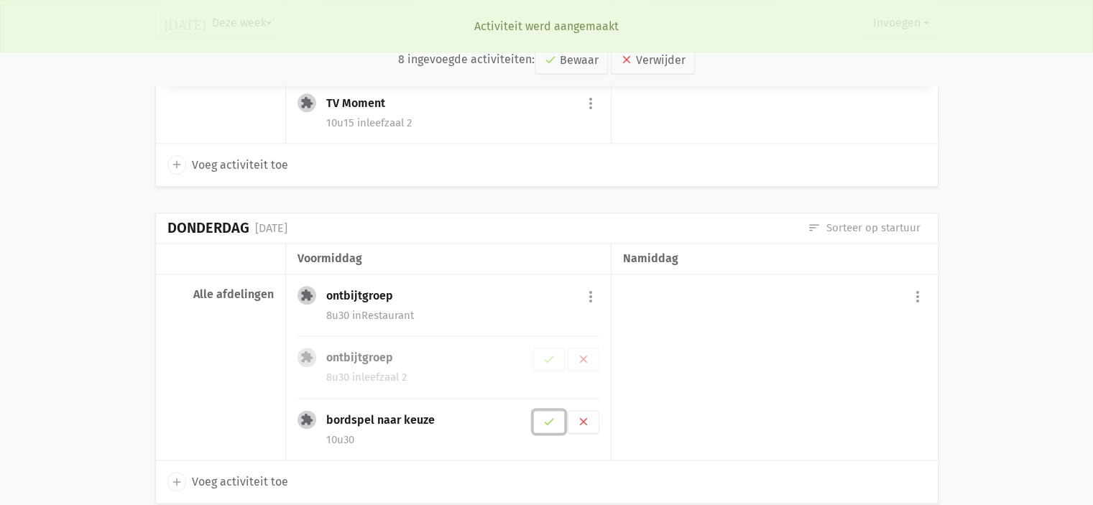
click at [561, 413] on button "check" at bounding box center [549, 422] width 32 height 23
click at [546, 348] on button "check" at bounding box center [549, 359] width 32 height 23
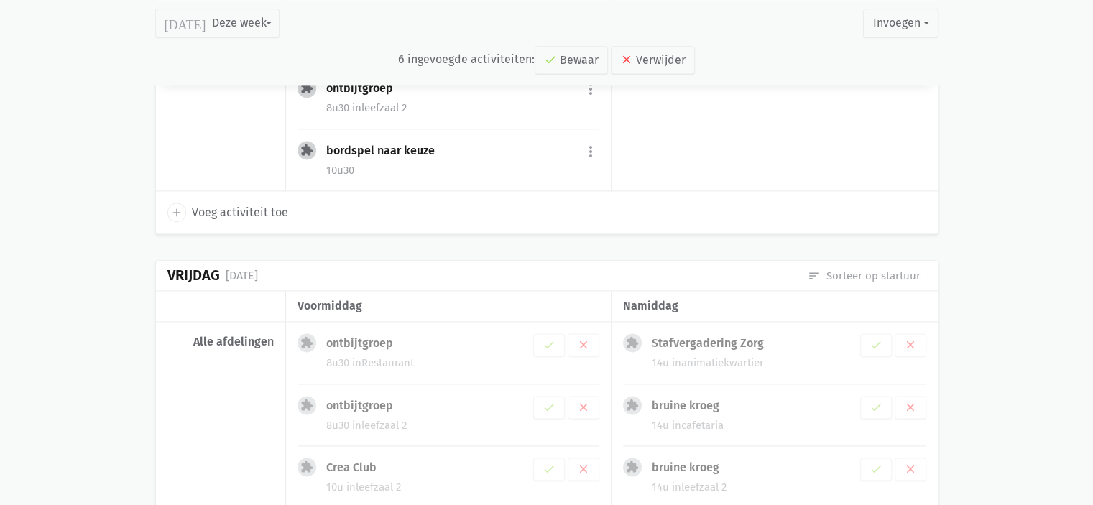
scroll to position [1996, 0]
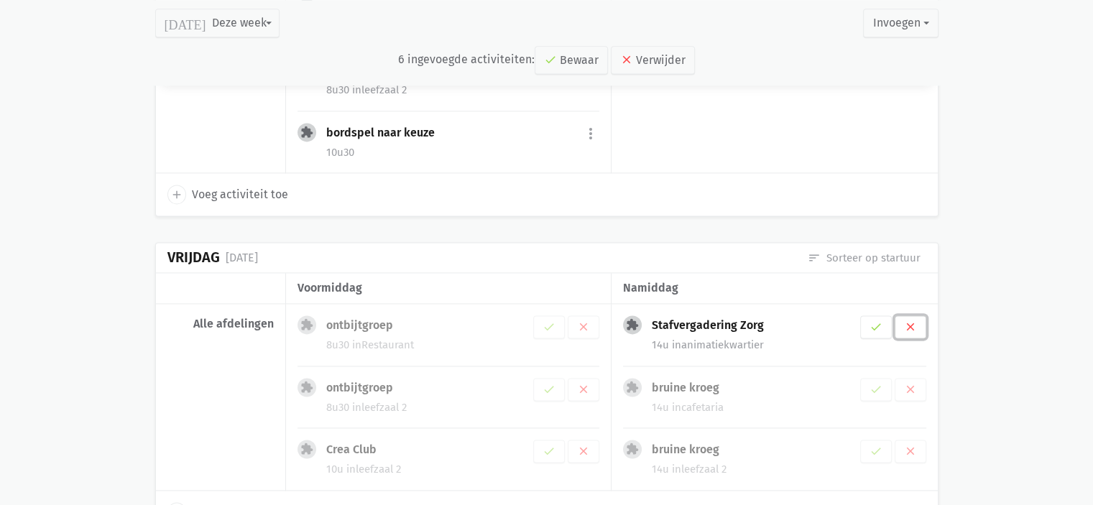
click at [920, 316] on button "clear" at bounding box center [911, 327] width 32 height 23
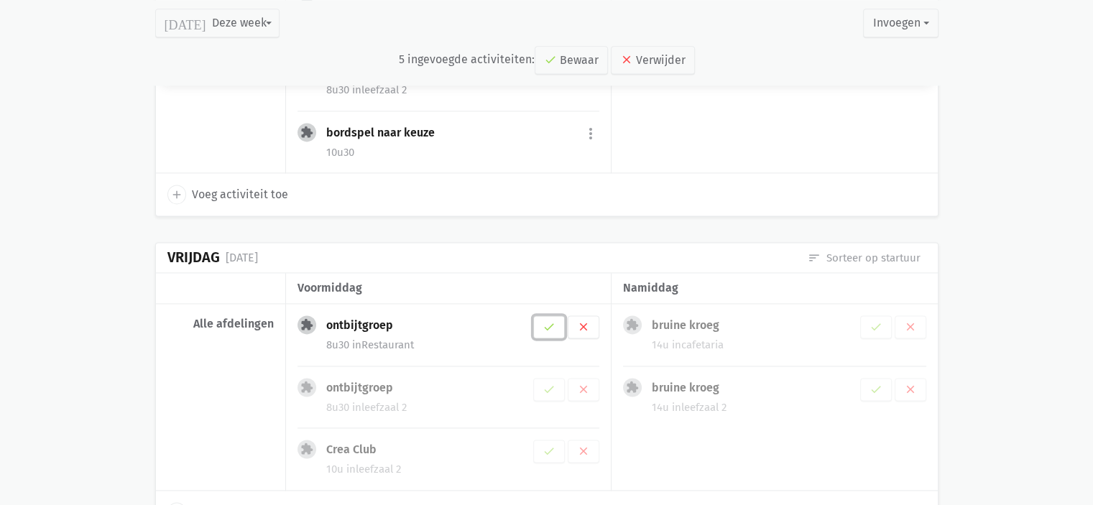
click at [555, 321] on icon "check" at bounding box center [549, 327] width 13 height 13
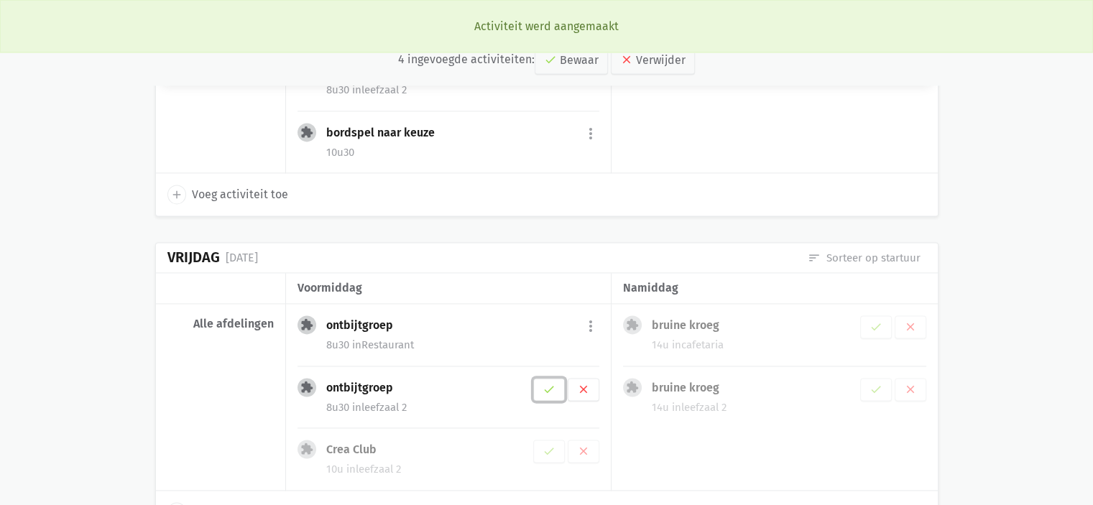
click at [559, 381] on button "check" at bounding box center [549, 389] width 32 height 23
click at [596, 375] on button "more_vert" at bounding box center [590, 388] width 17 height 27
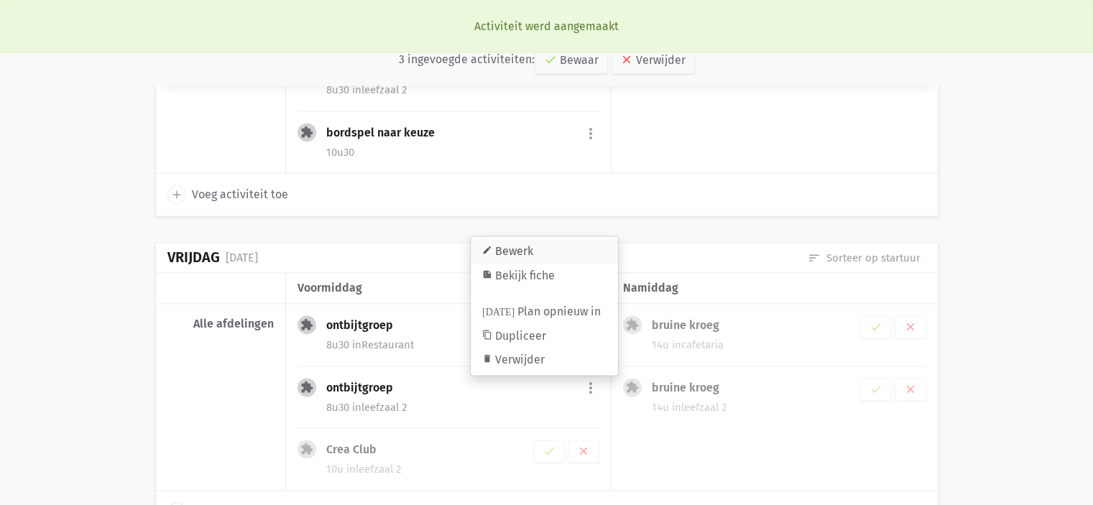
click at [549, 247] on link "edit Bewerk" at bounding box center [544, 251] width 147 height 24
select select "8:30"
select select "9:30"
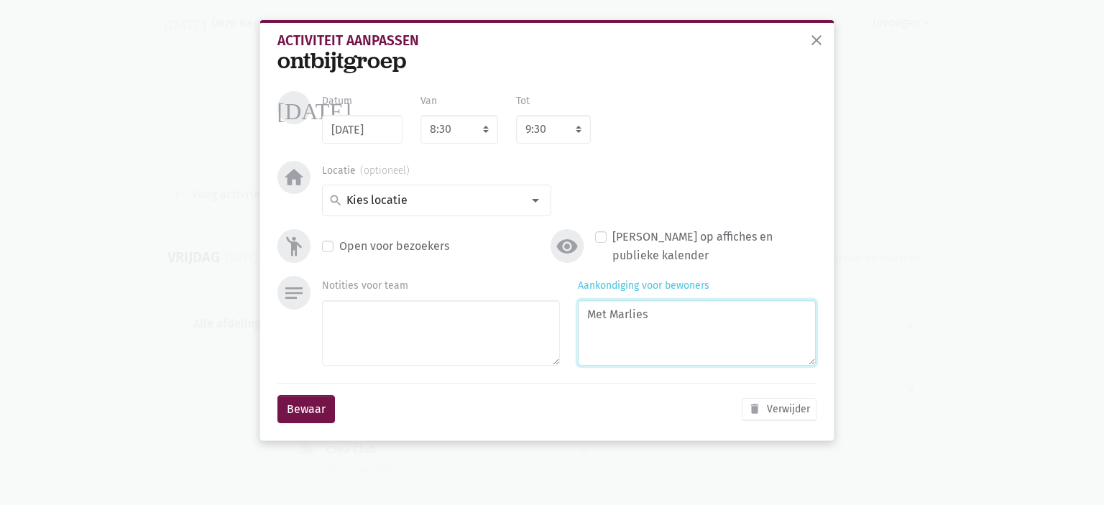
click at [662, 315] on textarea "Met Marlies" at bounding box center [697, 333] width 238 height 65
type textarea "Met [PERSON_NAME]"
click at [306, 403] on button "Bewaar" at bounding box center [307, 409] width 58 height 29
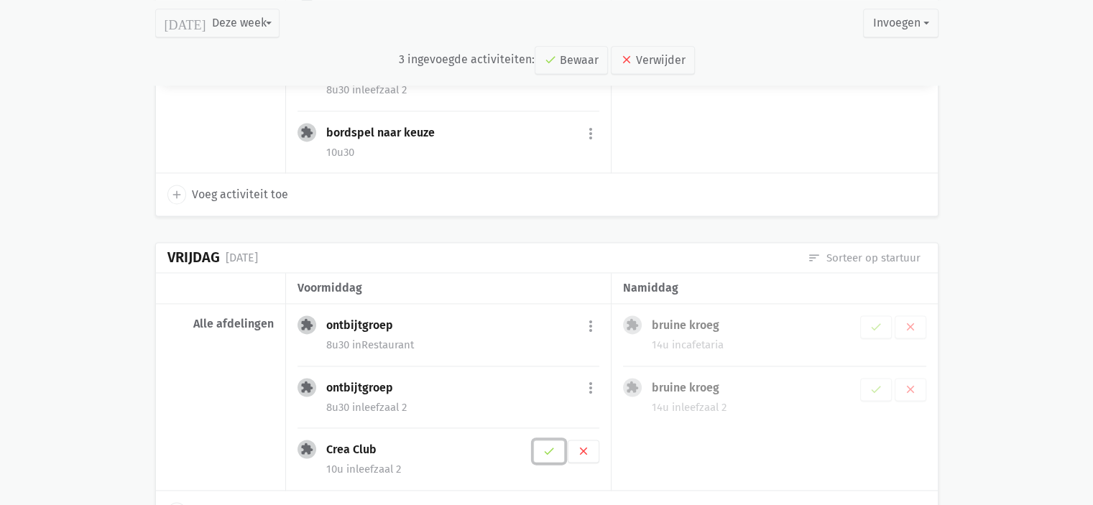
click at [549, 447] on icon "check" at bounding box center [549, 451] width 13 height 13
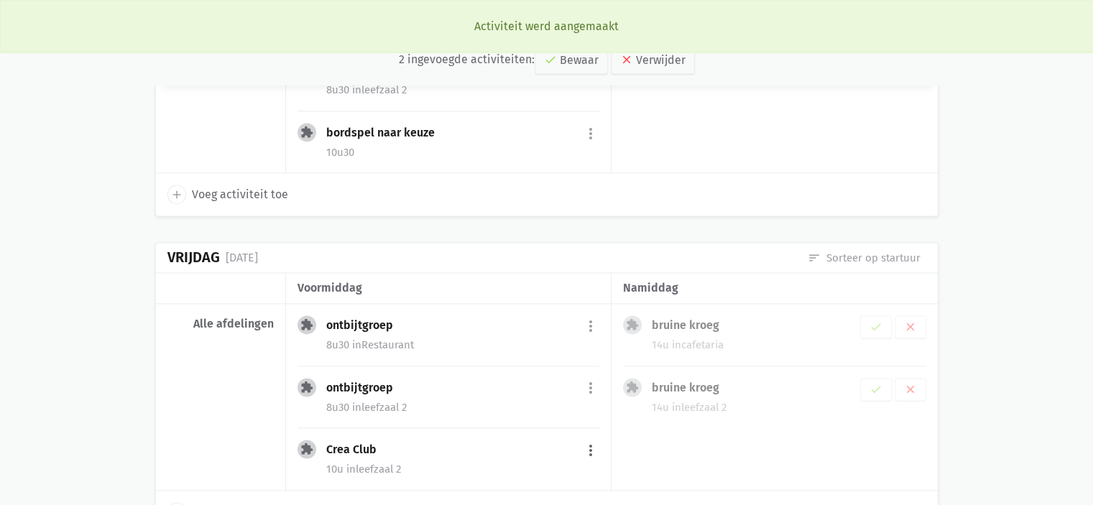
click at [587, 443] on button "more_vert" at bounding box center [590, 450] width 17 height 27
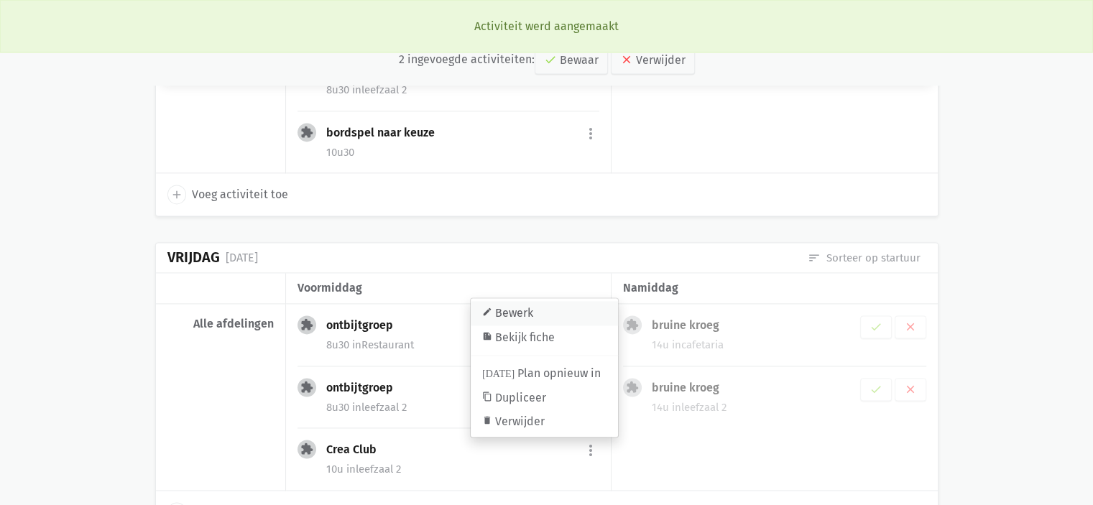
click at [536, 308] on link "edit Bewerk" at bounding box center [544, 313] width 147 height 24
select select "10:00"
select select "11:00"
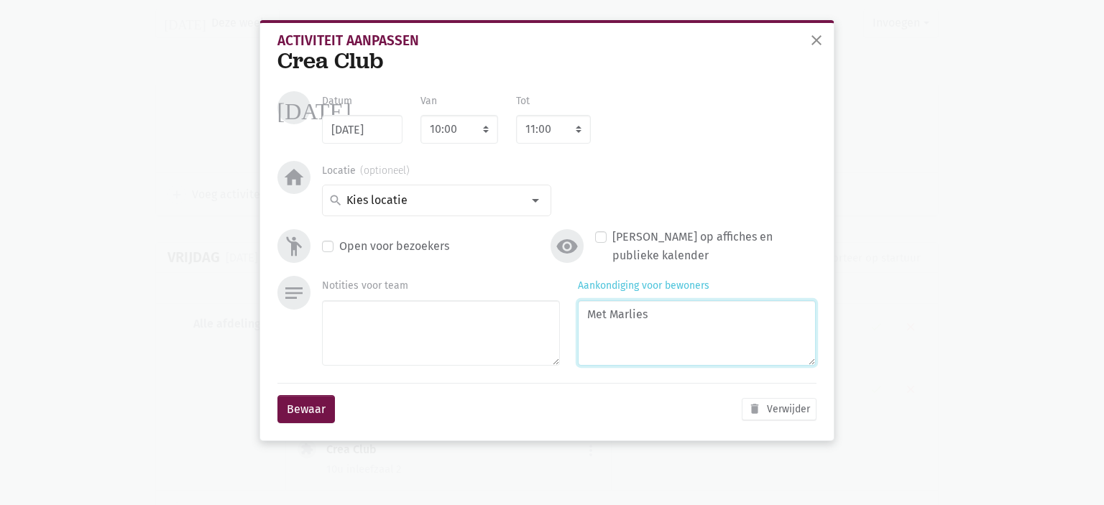
click at [679, 313] on textarea "Met Marlies" at bounding box center [697, 333] width 238 height 65
type textarea "Met [PERSON_NAME]"
click at [321, 407] on button "Bewaar" at bounding box center [307, 409] width 58 height 29
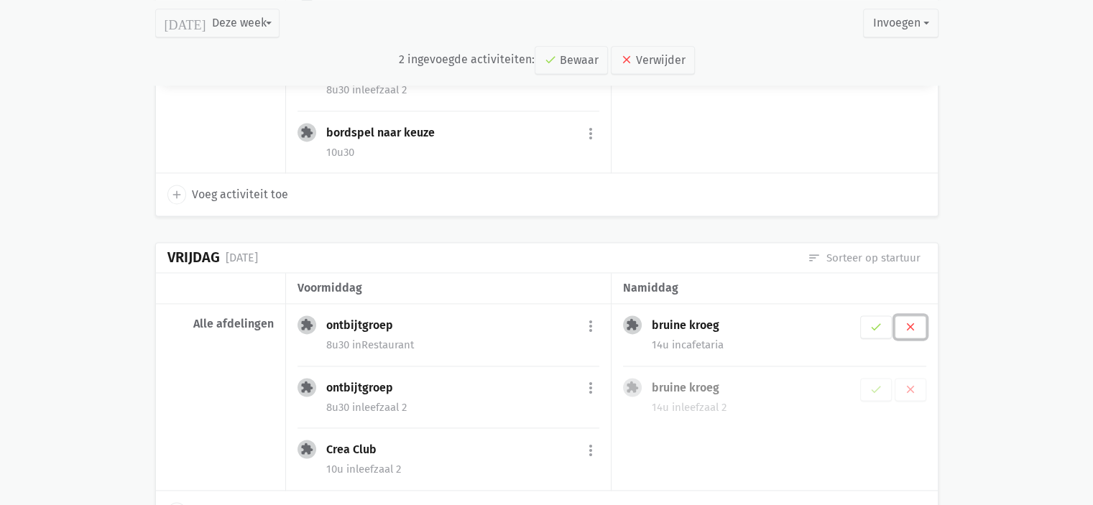
click at [903, 318] on button "clear" at bounding box center [911, 327] width 32 height 23
click at [907, 372] on div "extension bruine kroeg check clear 14u in leefzaal 2" at bounding box center [775, 397] width 326 height 187
click at [907, 321] on icon "clear" at bounding box center [910, 327] width 13 height 13
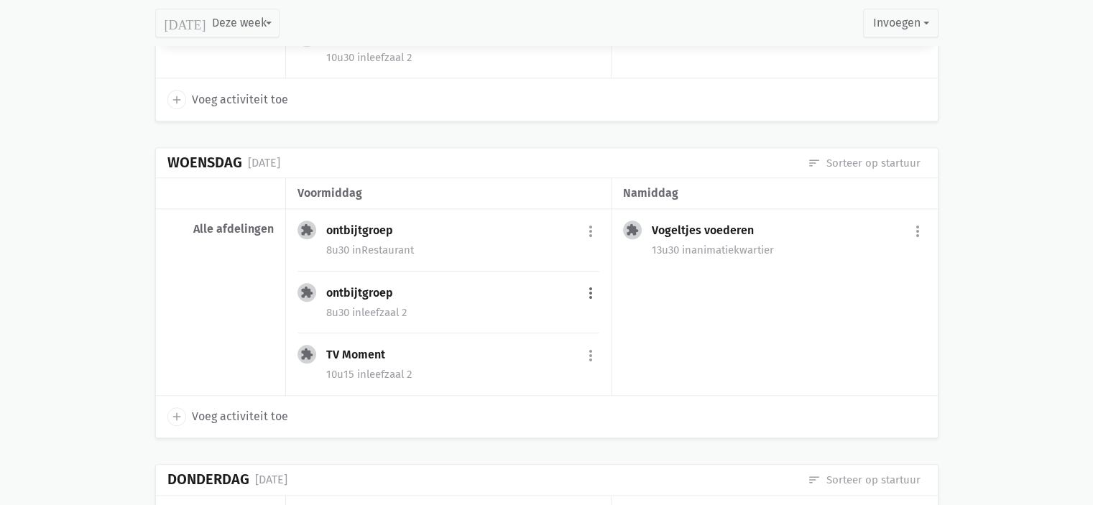
scroll to position [1435, 0]
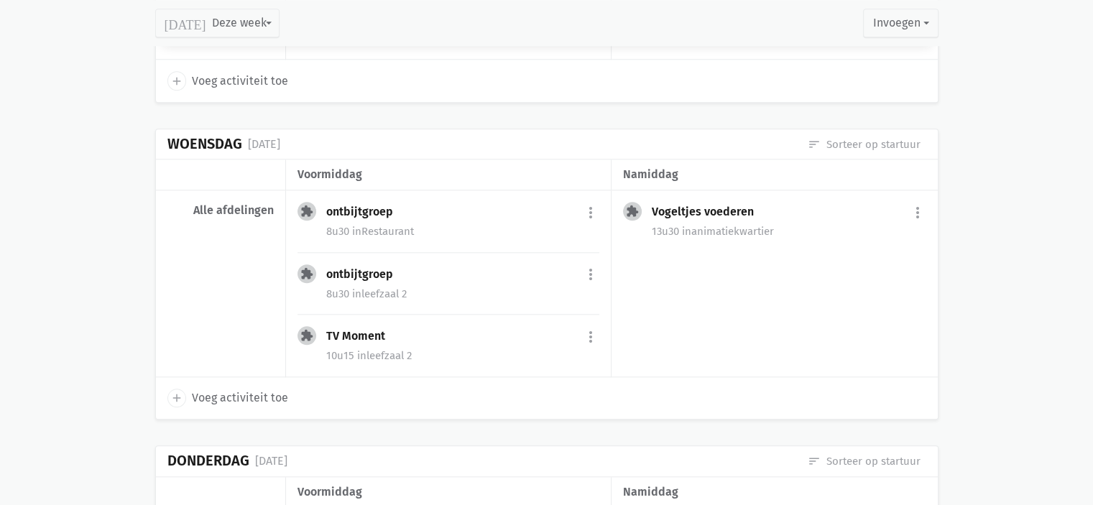
click at [245, 390] on span "Voeg activiteit toe" at bounding box center [240, 398] width 96 height 19
select select "14:00"
select select "15:00"
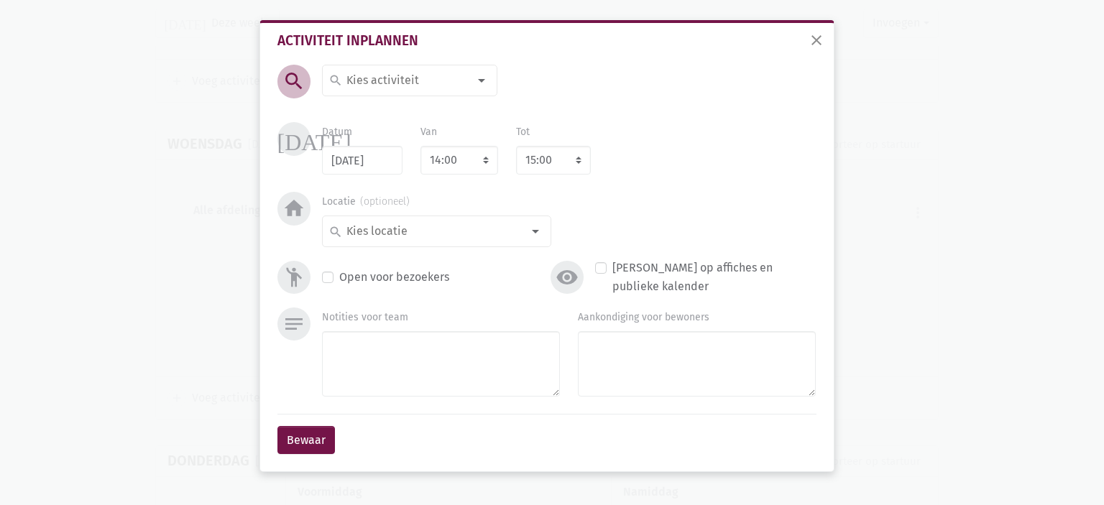
click at [434, 78] on input at bounding box center [406, 80] width 124 height 19
type input "Prikbord met kurken"
click at [408, 110] on span "Prikbord met kurken" at bounding box center [389, 112] width 110 height 14
click at [549, 162] on select "8:00 8:15 8:30 8:45 9:00 9:15 9:30 9:45 10:00 10:15 10:30 10:45 11:00 11:15 11:…" at bounding box center [553, 160] width 75 height 29
select select "16:30"
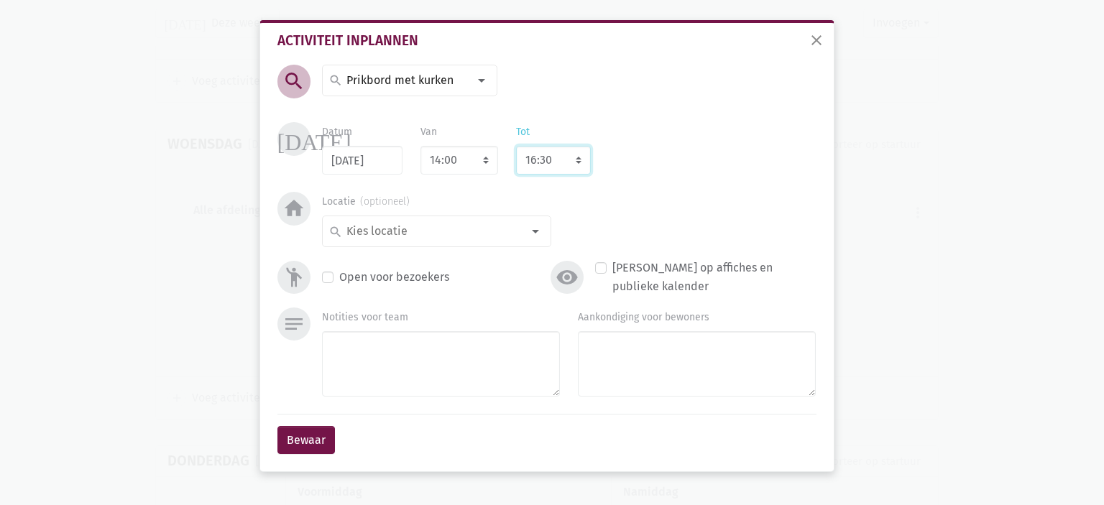
click at [516, 146] on select "8:00 8:15 8:30 8:45 9:00 9:15 9:30 9:45 10:00 10:15 10:30 10:45 11:00 11:15 11:…" at bounding box center [553, 160] width 75 height 29
click at [551, 169] on select "8:00 8:15 8:30 8:45 9:00 9:15 9:30 9:45 10:00 10:15 10:30 10:45 11:00 11:15 11:…" at bounding box center [553, 160] width 75 height 29
select select "16:00"
click at [516, 146] on select "8:00 8:15 8:30 8:45 9:00 9:15 9:30 9:45 10:00 10:15 10:30 10:45 11:00 11:15 11:…" at bounding box center [553, 160] width 75 height 29
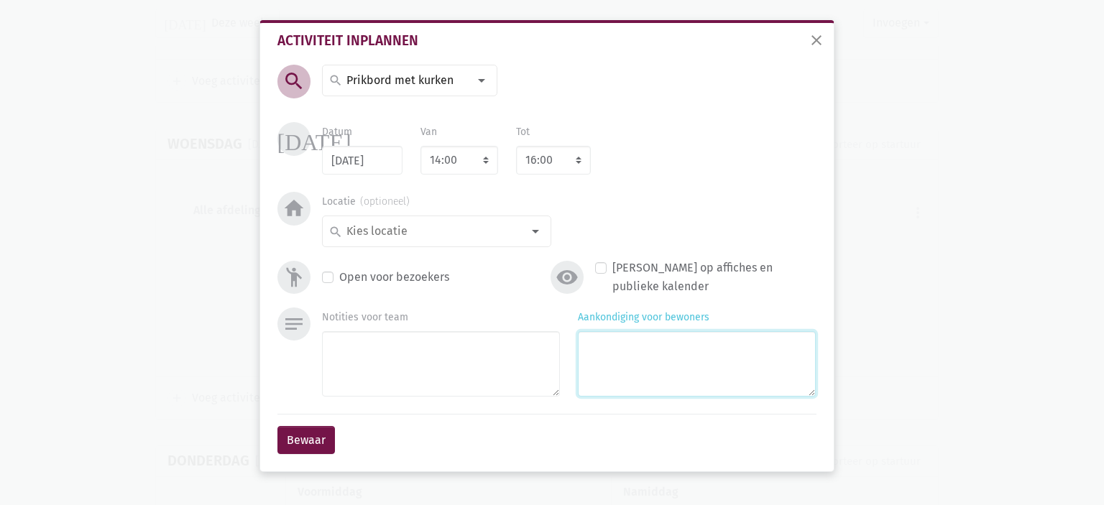
click at [662, 365] on textarea "Aankondiging voor bewoners" at bounding box center [697, 363] width 238 height 65
type textarea "Met [PERSON_NAME]"
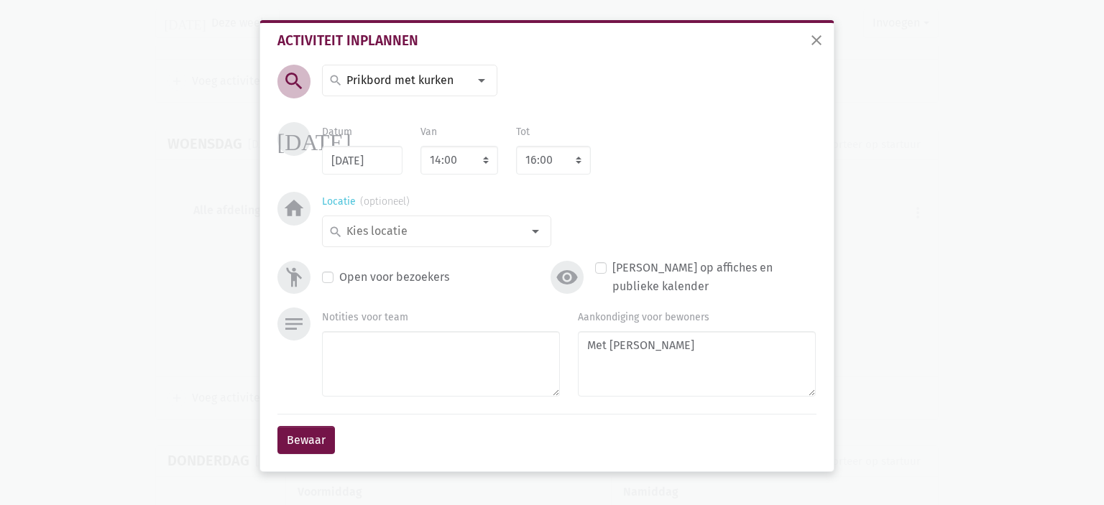
click at [474, 235] on input at bounding box center [433, 231] width 178 height 19
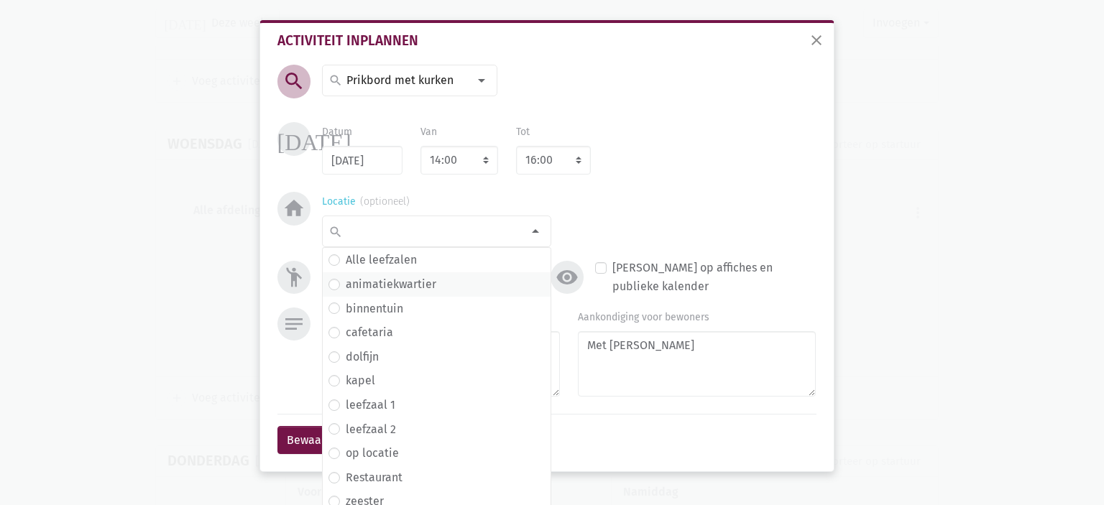
click at [457, 285] on span "animatiekwartier" at bounding box center [437, 284] width 216 height 19
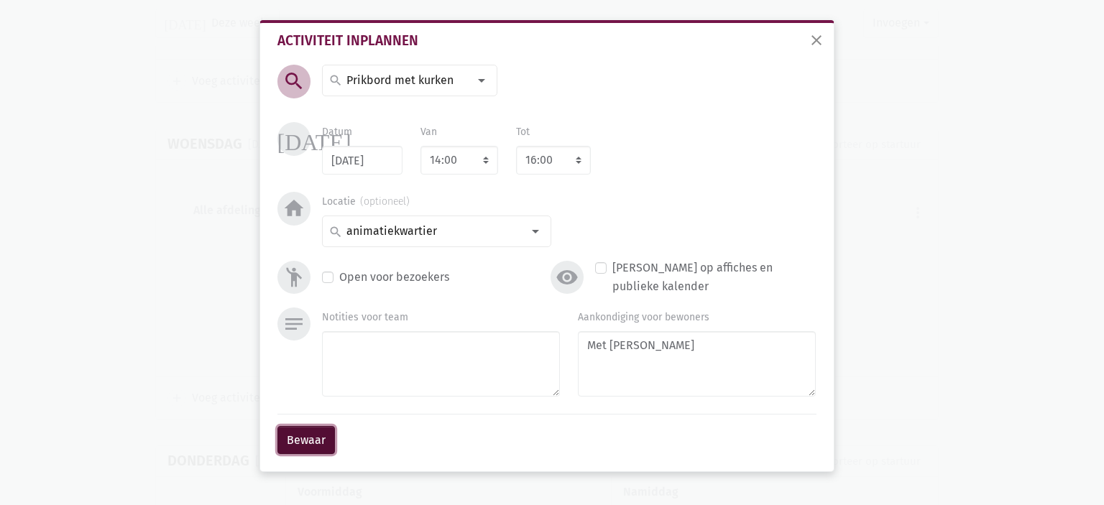
click at [303, 435] on button "Bewaar" at bounding box center [307, 440] width 58 height 29
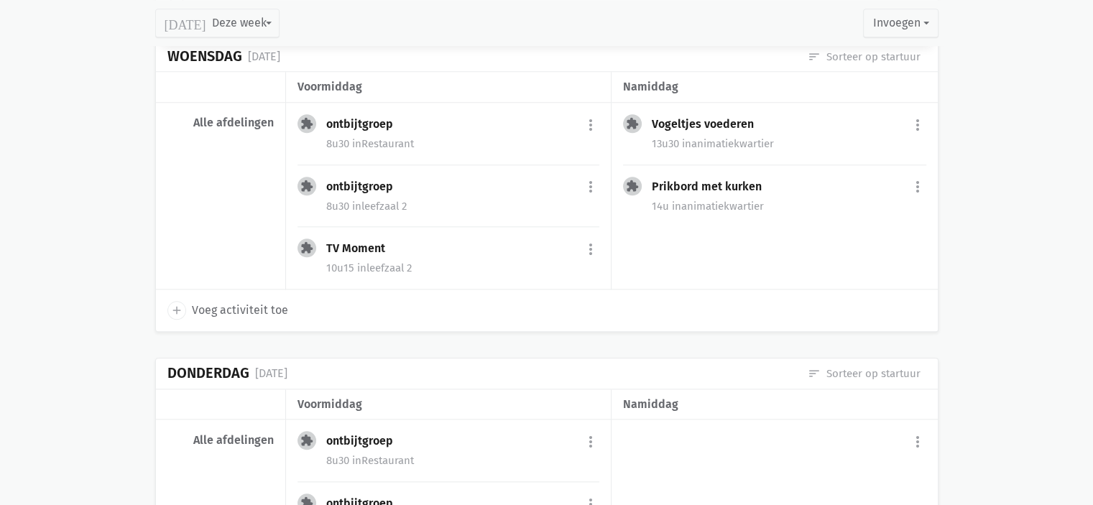
scroll to position [1505, 0]
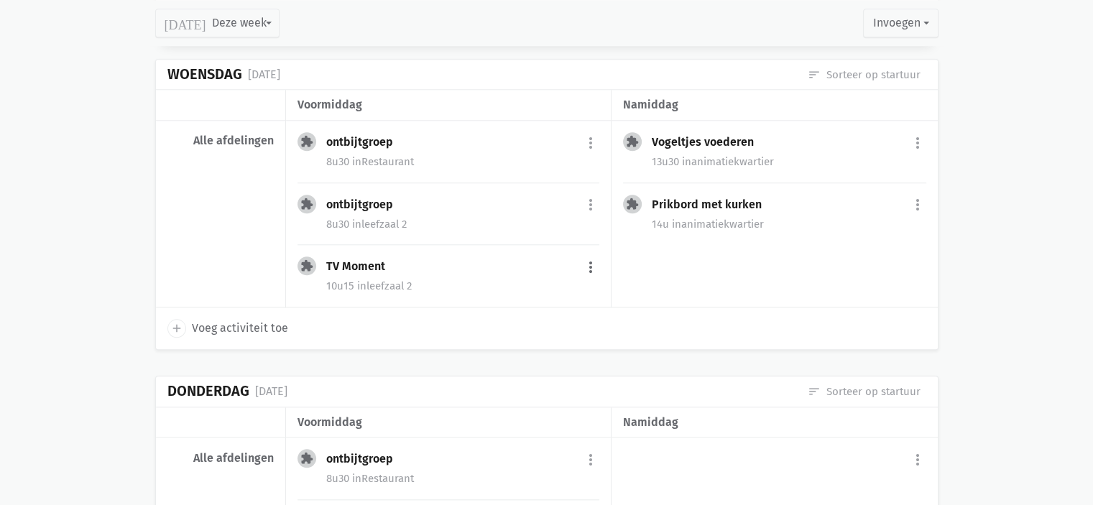
click at [597, 257] on button "more_vert" at bounding box center [590, 267] width 17 height 27
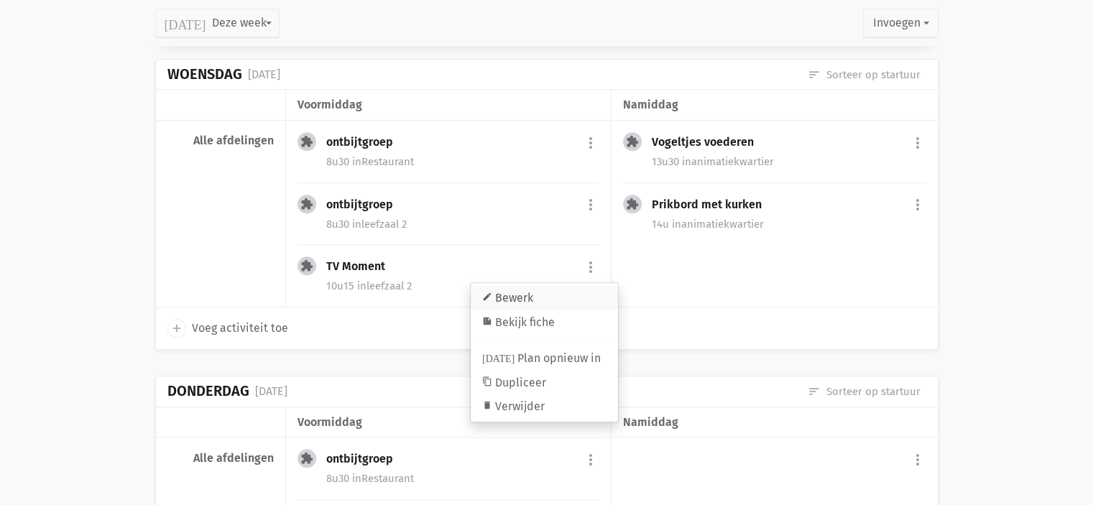
click at [567, 290] on link "edit Bewerk" at bounding box center [544, 298] width 147 height 24
select select "10:15"
select select "11:15"
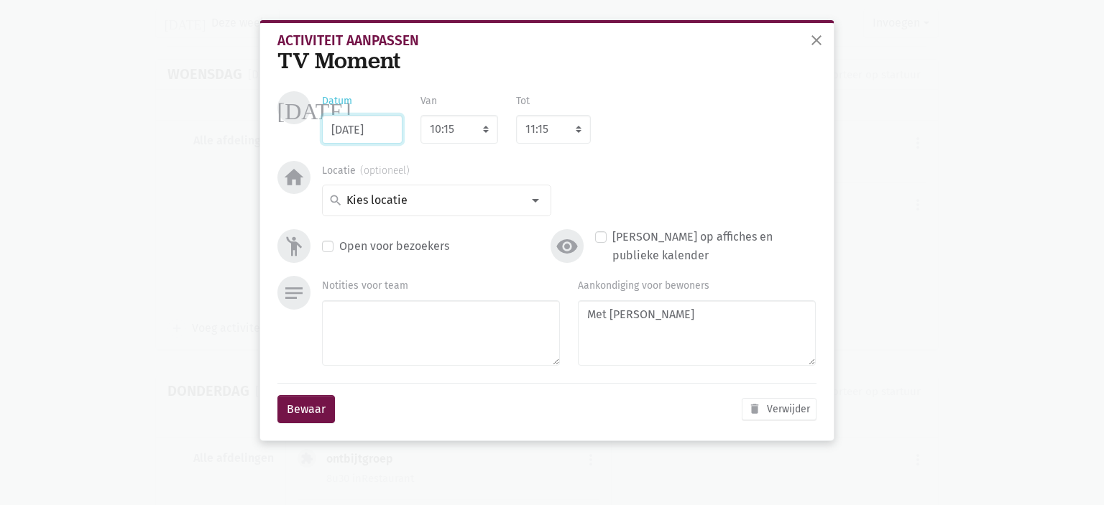
click at [364, 137] on input "10/09/2025" at bounding box center [362, 129] width 81 height 29
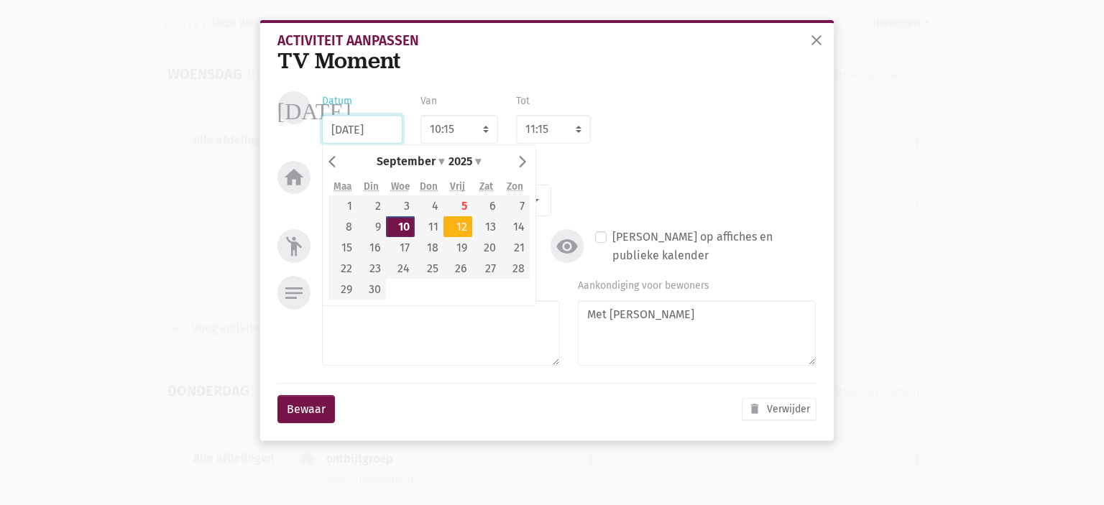
type input "12/09/2025"
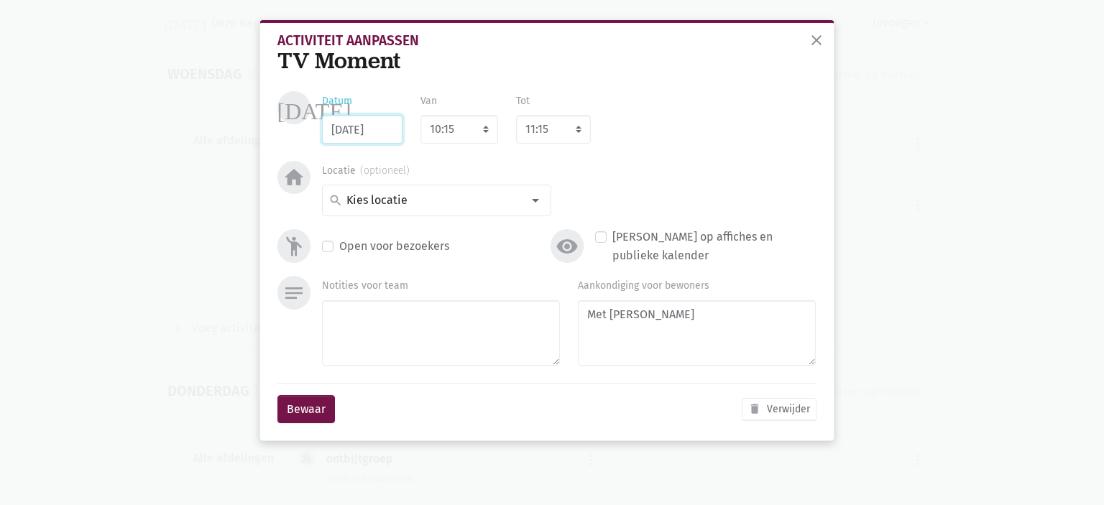
click at [371, 132] on input "12/09/2025" at bounding box center [362, 129] width 81 height 29
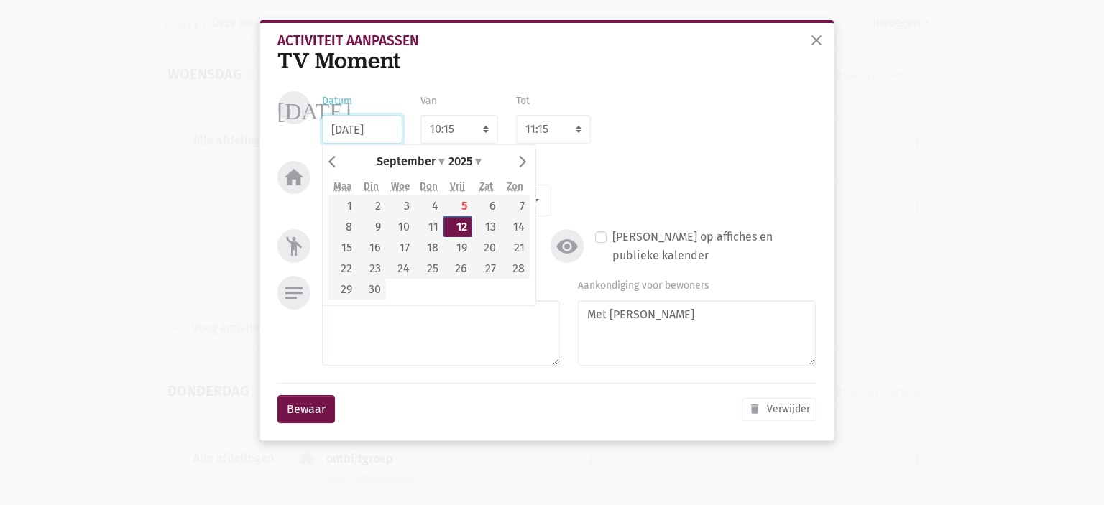
click at [374, 139] on input "12/09/2025" at bounding box center [362, 129] width 81 height 29
click at [308, 418] on button "Bewaar" at bounding box center [307, 409] width 58 height 29
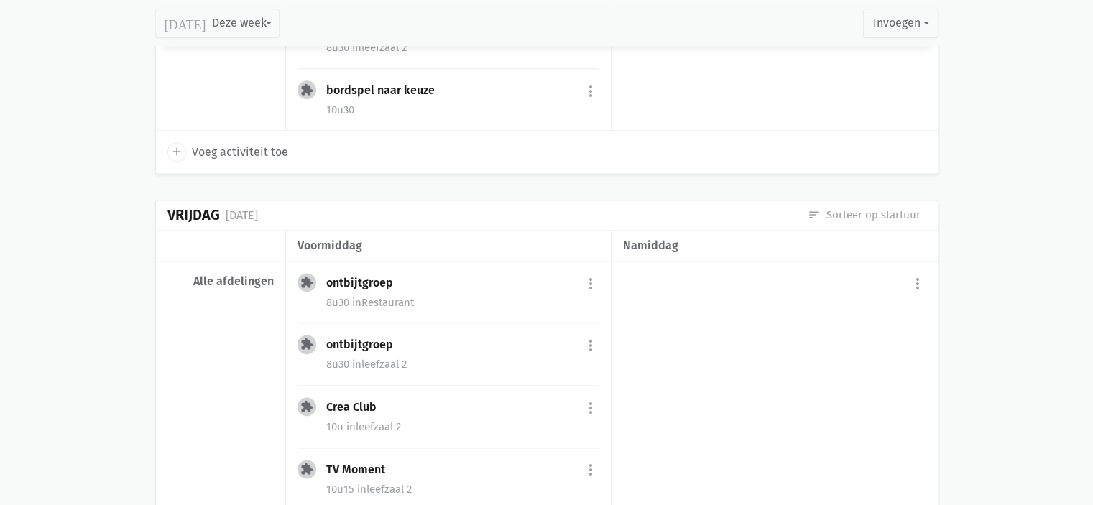
scroll to position [1972, 0]
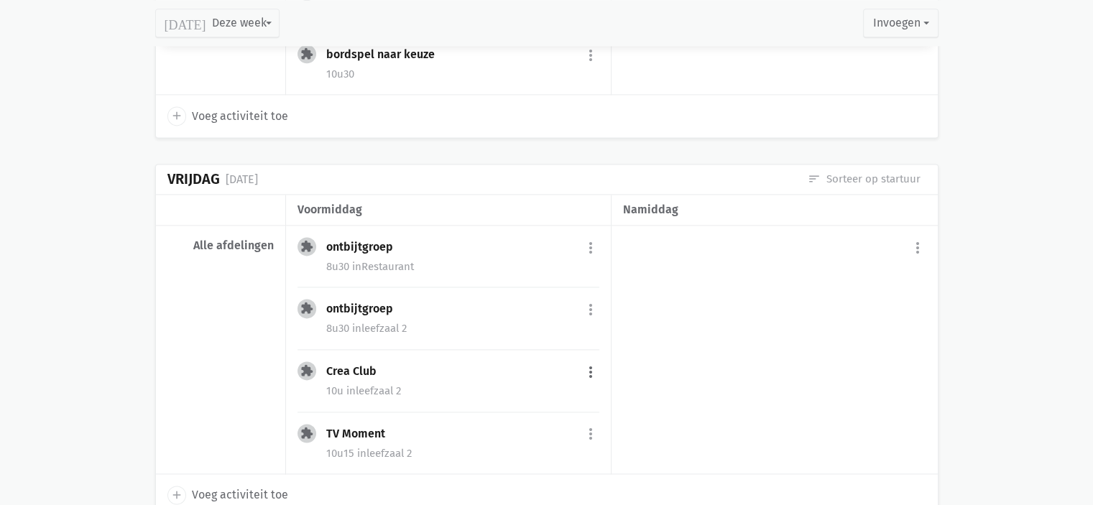
click at [592, 364] on button "more_vert" at bounding box center [590, 372] width 17 height 27
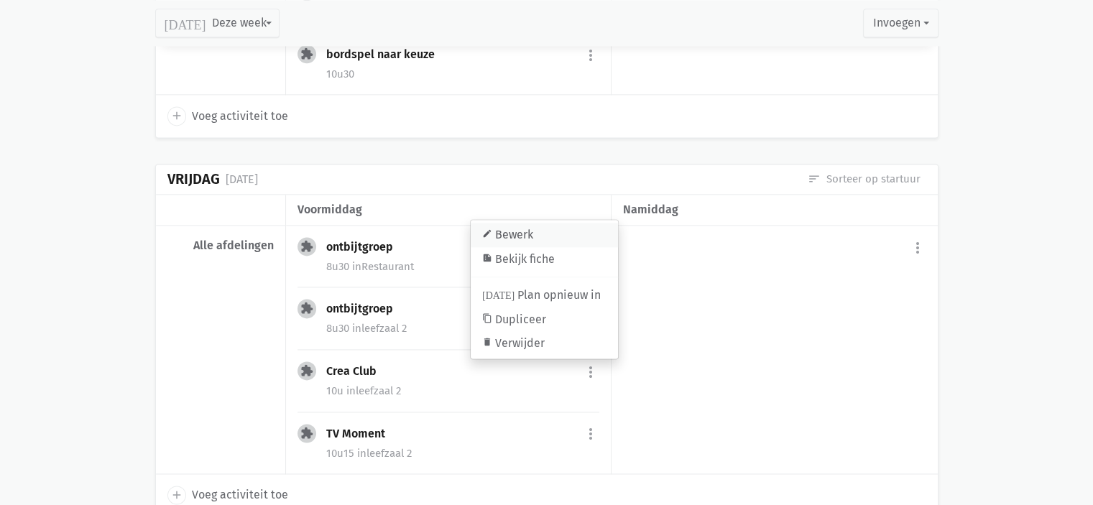
click at [536, 226] on link "edit Bewerk" at bounding box center [544, 235] width 147 height 24
select select "10:00"
select select "11:00"
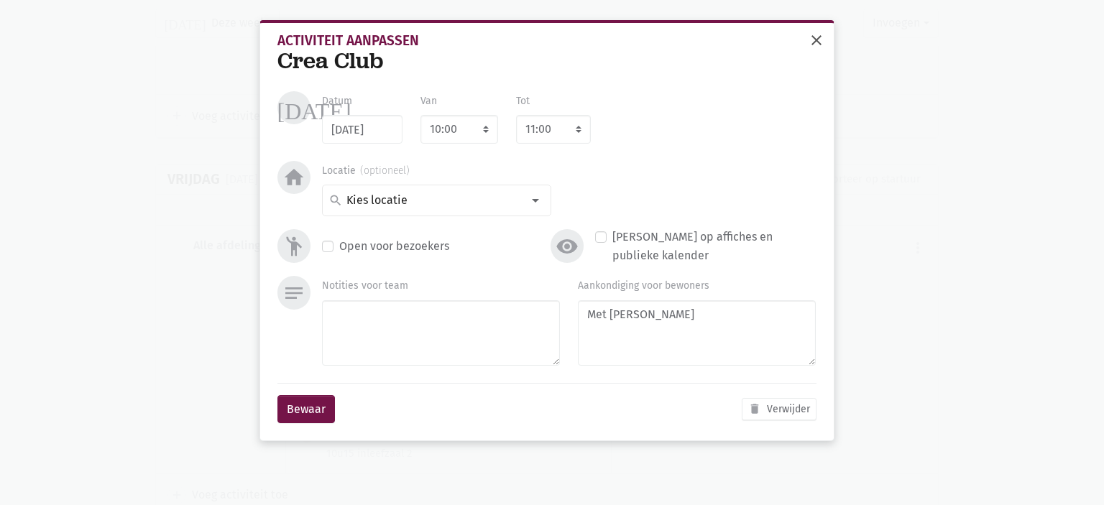
click at [822, 42] on span "close" at bounding box center [816, 40] width 17 height 17
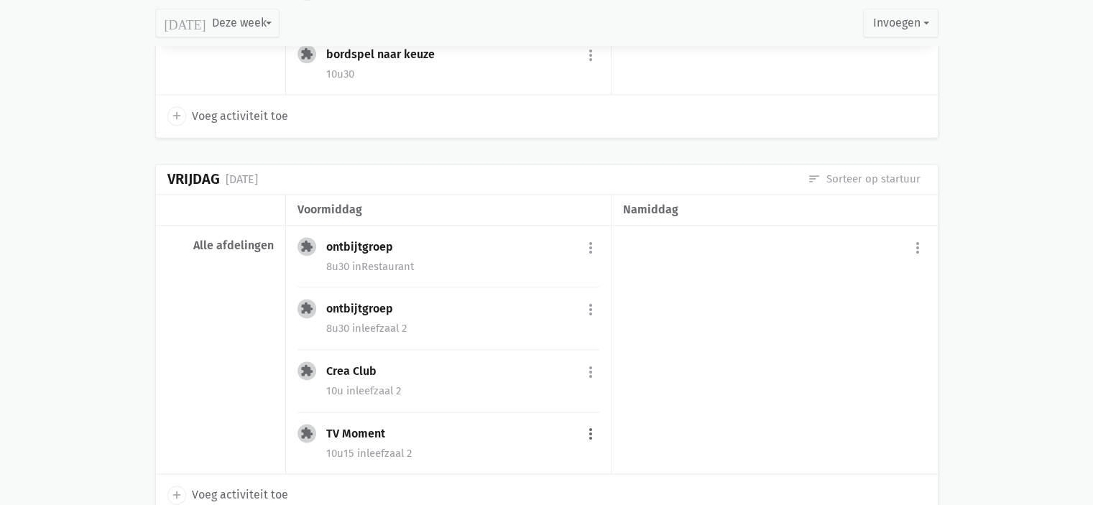
click at [592, 428] on button "more_vert" at bounding box center [590, 434] width 17 height 27
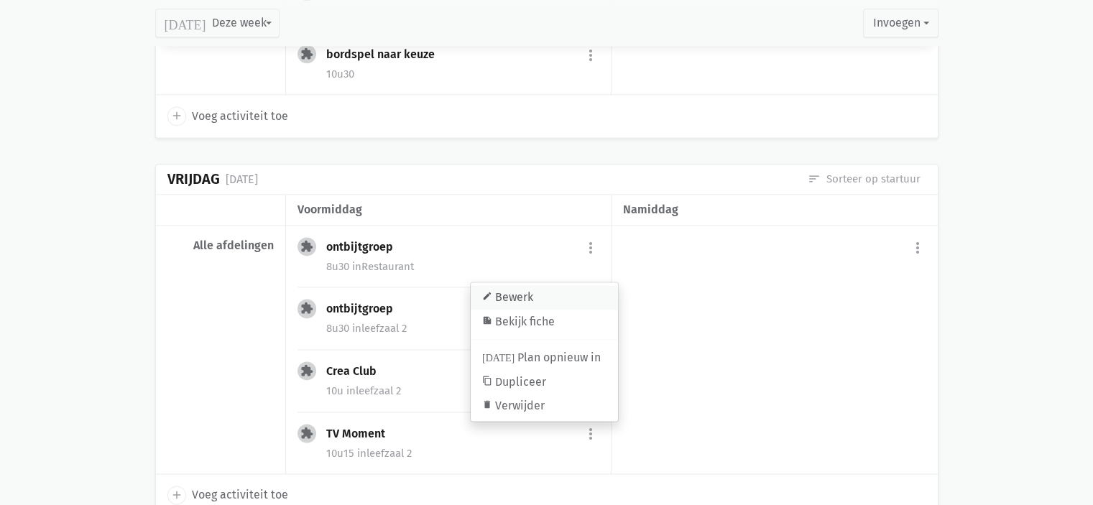
click at [556, 295] on link "edit Bewerk" at bounding box center [544, 297] width 147 height 24
select select "10:15"
select select "11:15"
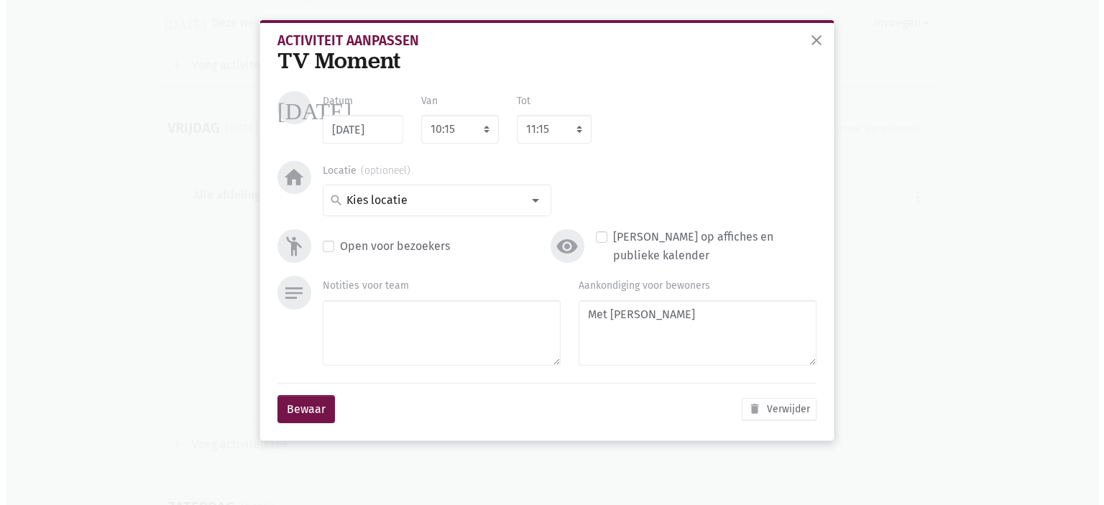
scroll to position [1922, 0]
click at [384, 129] on input "12/09/2025" at bounding box center [362, 129] width 81 height 29
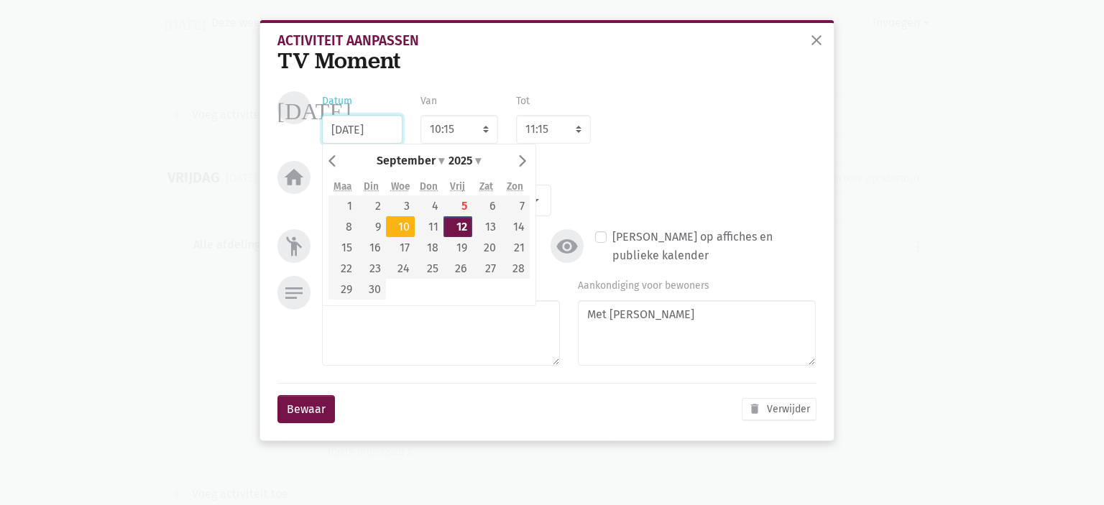
type input "10/09/2025"
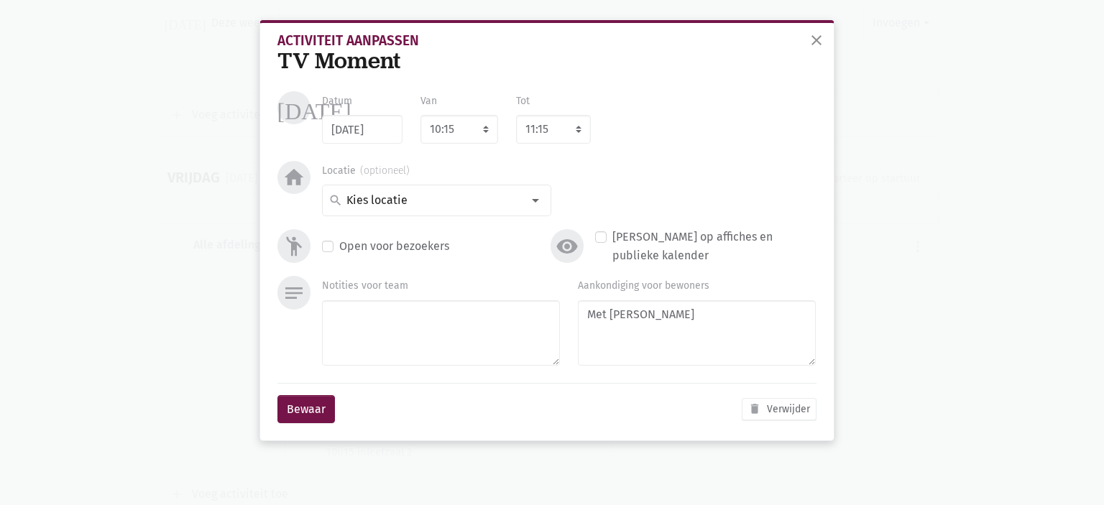
drag, startPoint x: 305, startPoint y: 433, endPoint x: 305, endPoint y: 423, distance: 9.3
click at [303, 431] on div "Bewaar delete Verwijder" at bounding box center [547, 409] width 539 height 52
click at [302, 412] on button "Bewaar" at bounding box center [307, 409] width 58 height 29
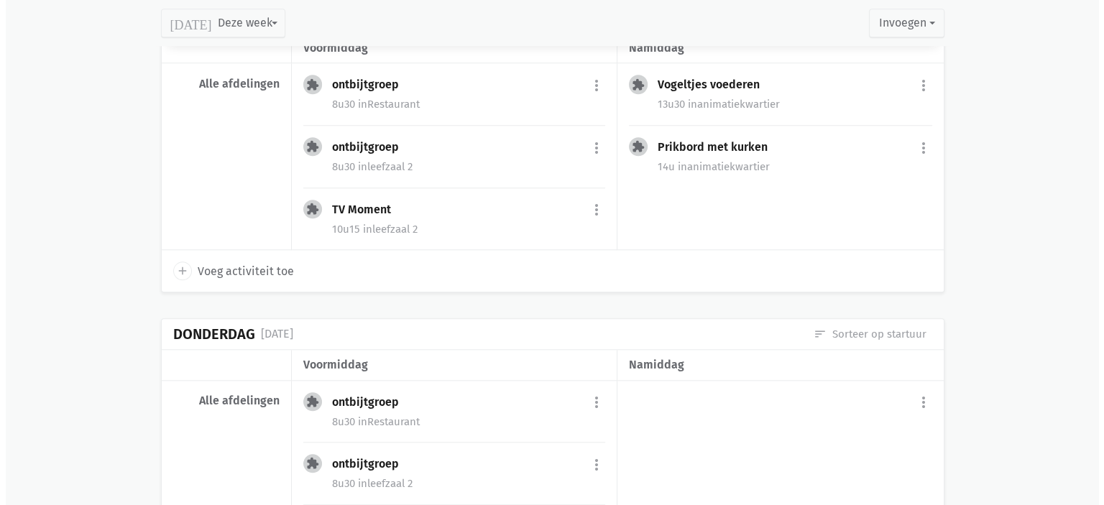
scroll to position [1493, 0]
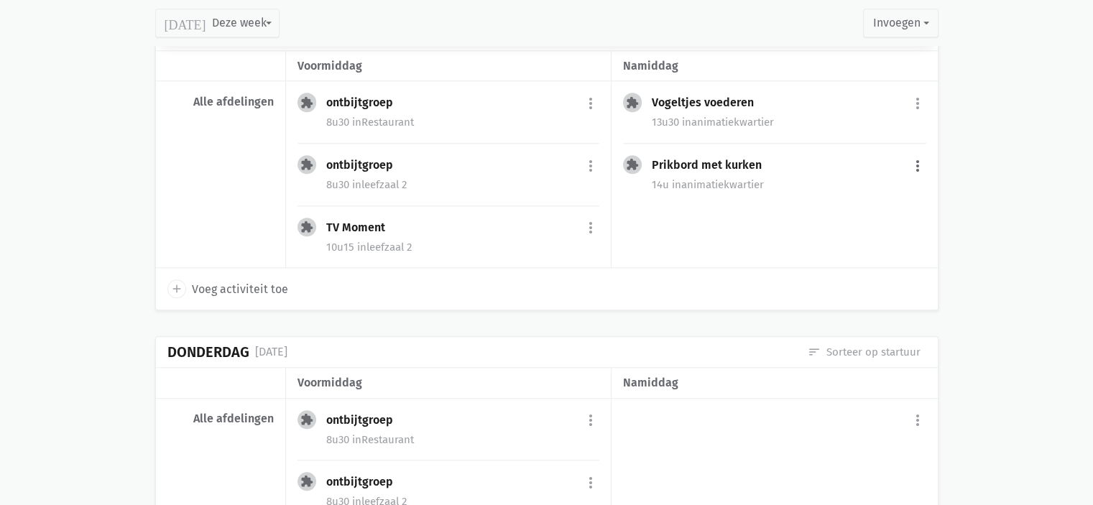
click at [916, 153] on button "more_vert" at bounding box center [917, 165] width 17 height 27
click at [868, 188] on link "edit Bewerk" at bounding box center [871, 197] width 147 height 24
select select "14:00"
select select "16:00"
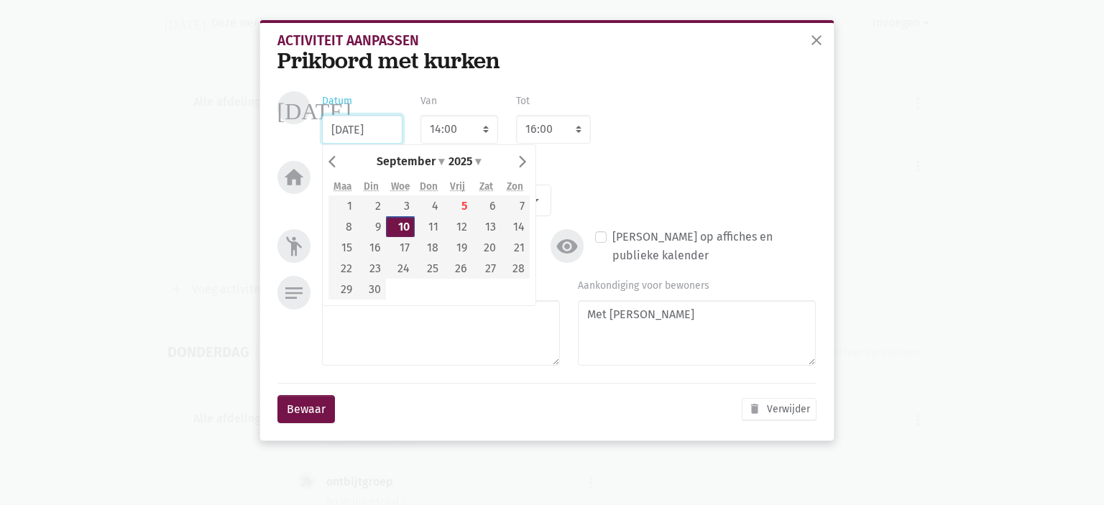
click at [391, 133] on input "10/09/2025" at bounding box center [362, 129] width 81 height 29
type input "12/09/2025"
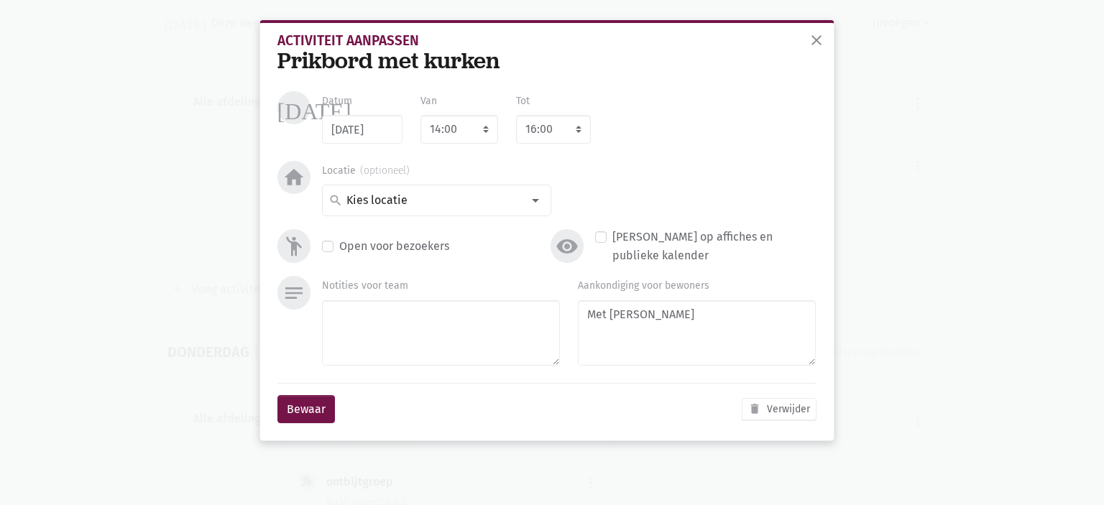
click at [334, 405] on div "Bewaar delete Verwijder" at bounding box center [547, 409] width 539 height 52
click at [317, 408] on button "Bewaar" at bounding box center [307, 409] width 58 height 29
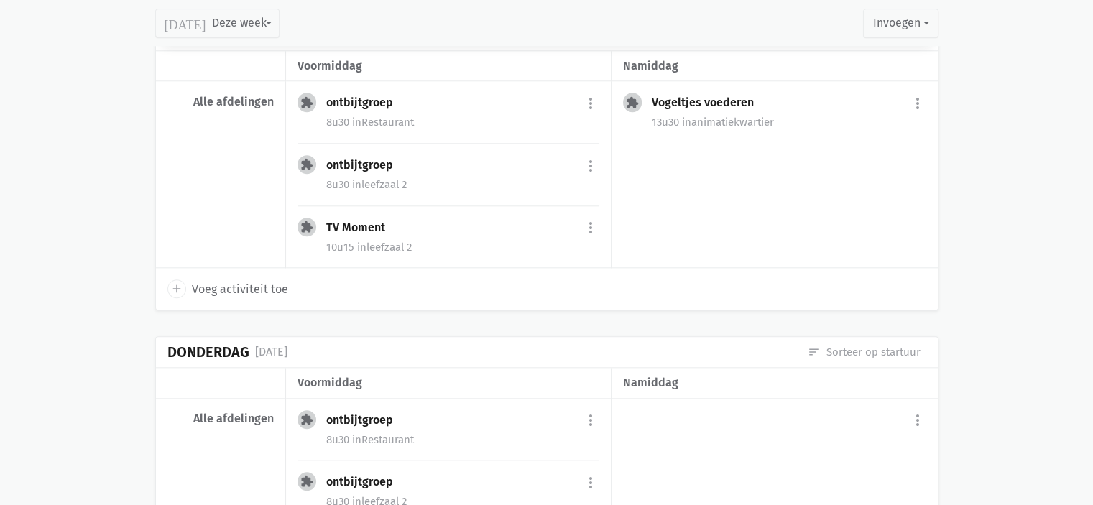
click at [262, 284] on span "Voeg activiteit toe" at bounding box center [240, 289] width 96 height 19
select select "14:00"
select select "15:00"
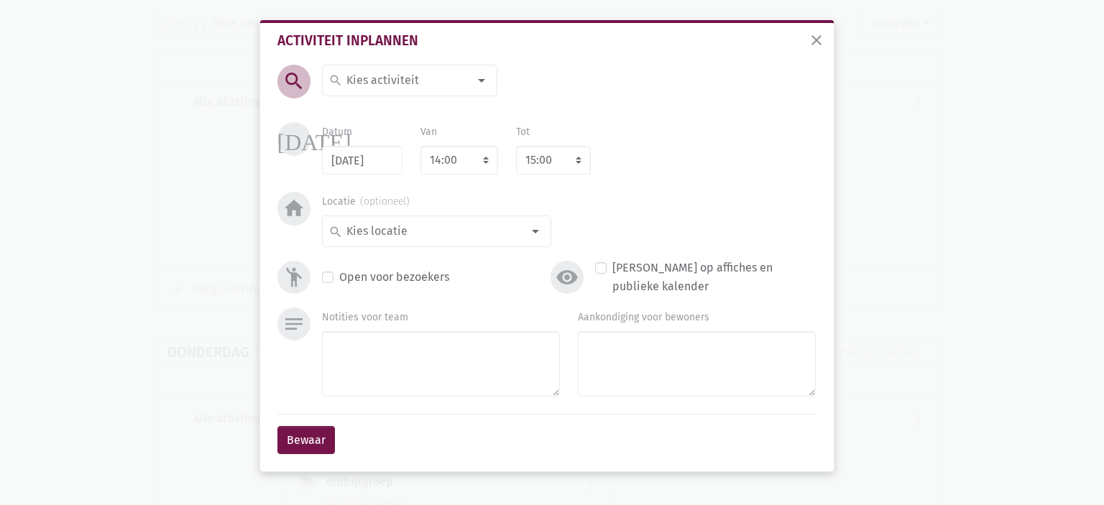
click at [483, 78] on div at bounding box center [481, 80] width 29 height 29
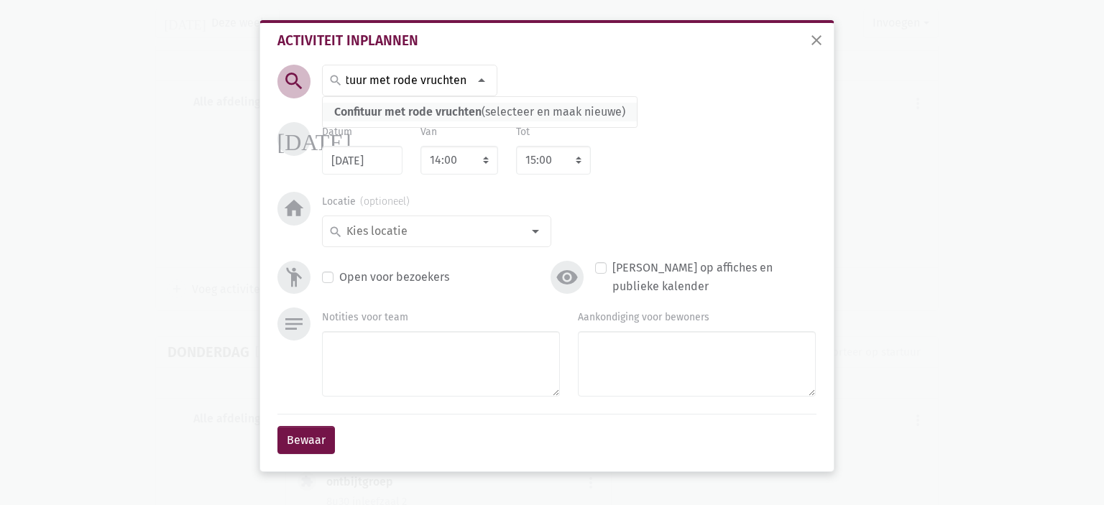
type input "Confituur met rode vruchten"
click at [419, 108] on span "Confituur met rode vruchten" at bounding box center [407, 112] width 147 height 14
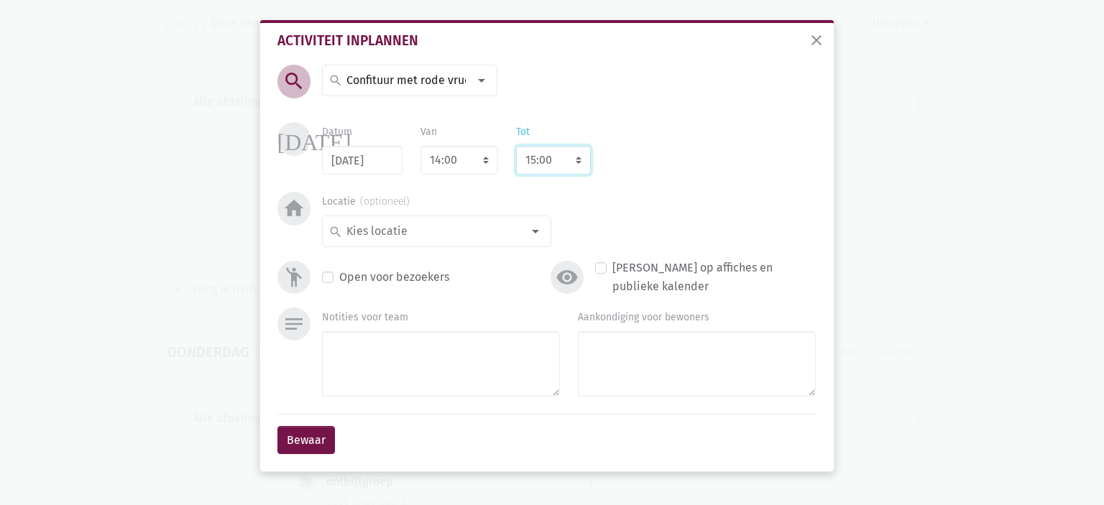
click at [534, 160] on select "8:00 8:15 8:30 8:45 9:00 9:15 9:30 9:45 10:00 10:15 10:30 10:45 11:00 11:15 11:…" at bounding box center [553, 160] width 75 height 29
select select "16:00"
click at [516, 146] on select "8:00 8:15 8:30 8:45 9:00 9:15 9:30 9:45 10:00 10:15 10:30 10:45 11:00 11:15 11:…" at bounding box center [553, 160] width 75 height 29
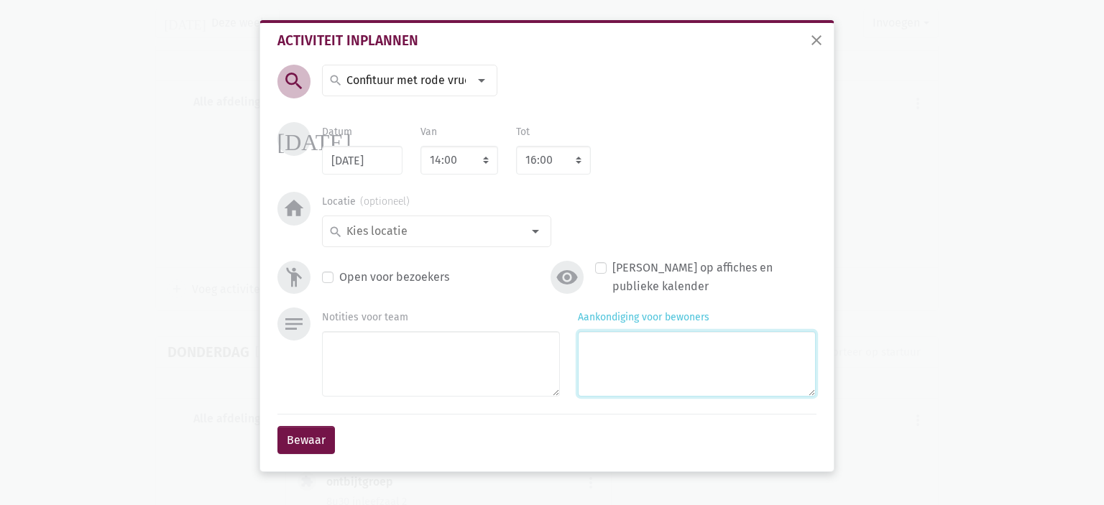
drag, startPoint x: 534, startPoint y: 260, endPoint x: 482, endPoint y: 246, distance: 53.7
click at [483, 228] on input at bounding box center [433, 231] width 178 height 19
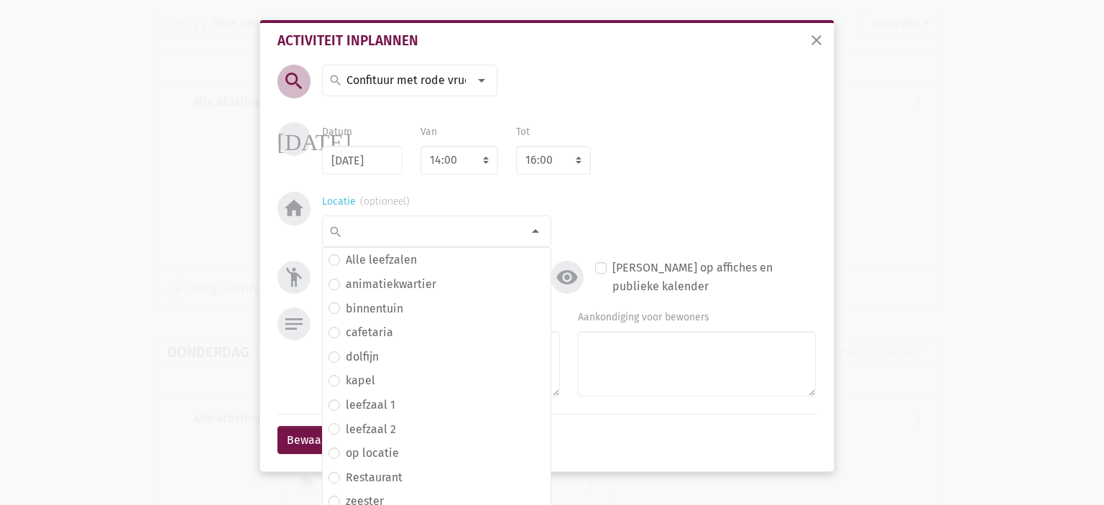
drag, startPoint x: 397, startPoint y: 423, endPoint x: 408, endPoint y: 424, distance: 11.6
click at [398, 423] on span "leefzaal 2" at bounding box center [437, 430] width 216 height 19
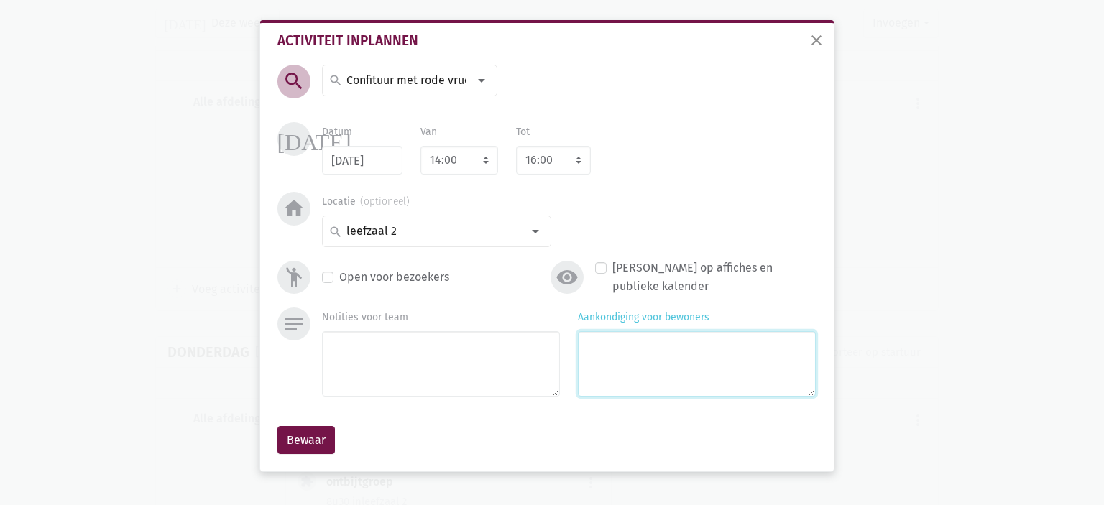
click at [646, 347] on textarea "Aankondiging voor bewoners" at bounding box center [697, 363] width 238 height 65
type textarea "Met [PERSON_NAME]"
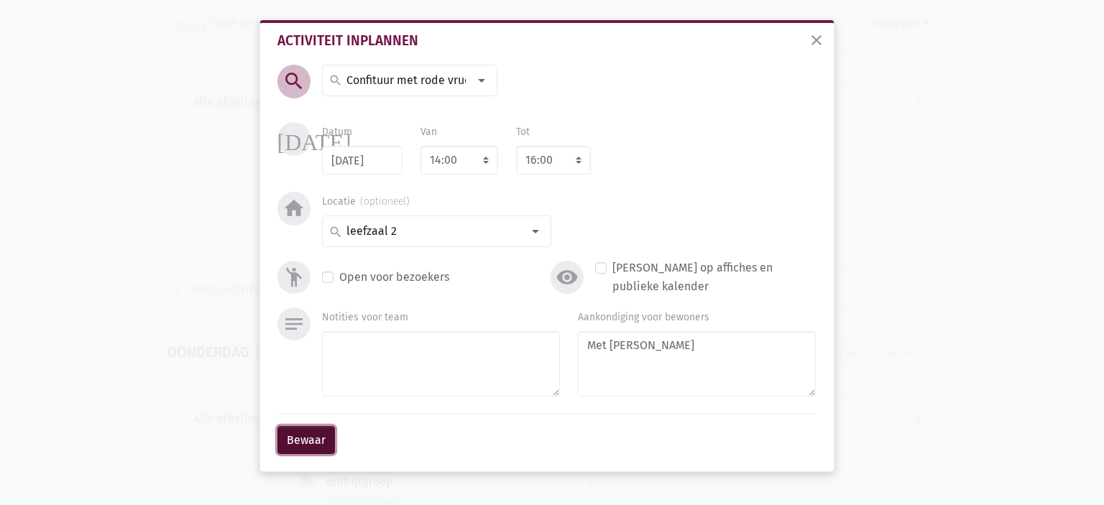
click at [300, 433] on button "Bewaar" at bounding box center [307, 440] width 58 height 29
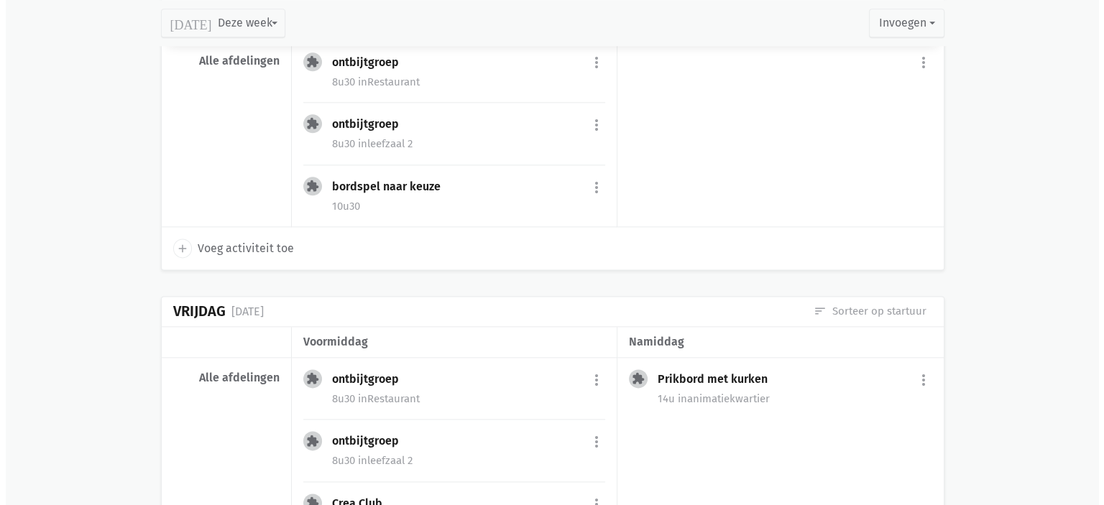
scroll to position [1923, 0]
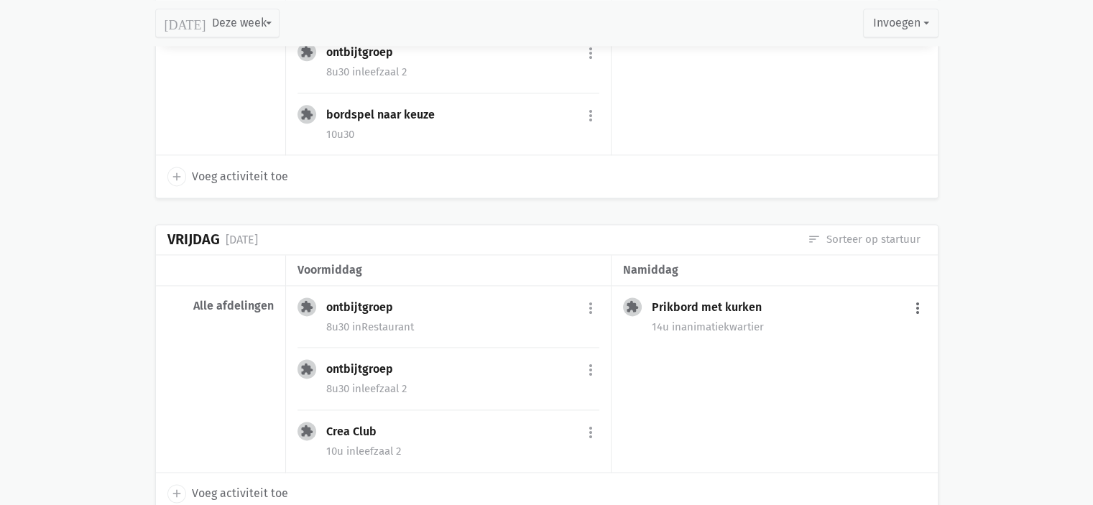
click at [917, 298] on button "more_vert" at bounding box center [917, 308] width 17 height 27
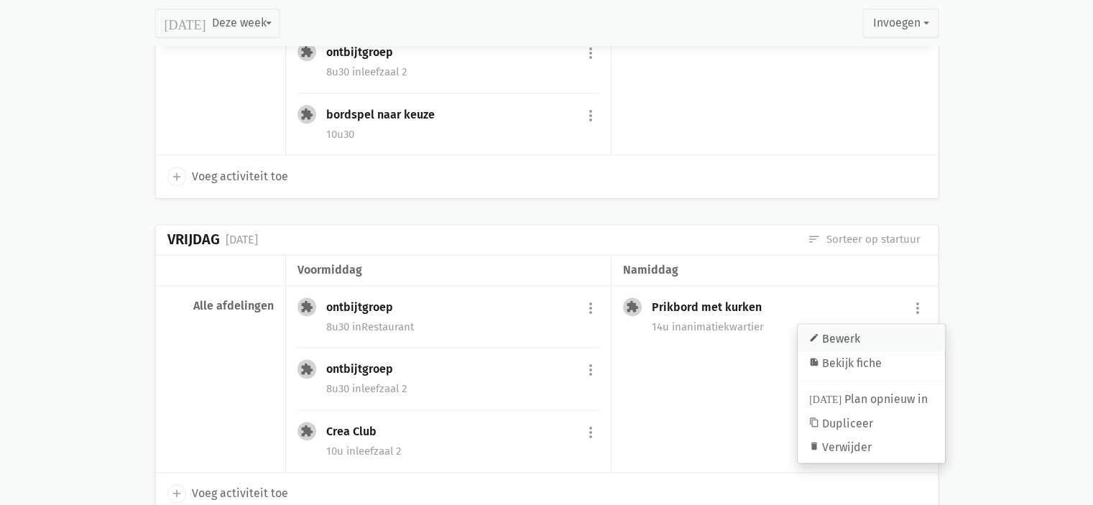
click at [871, 328] on link "edit Bewerk" at bounding box center [871, 339] width 147 height 24
select select "14:00"
select select "16:00"
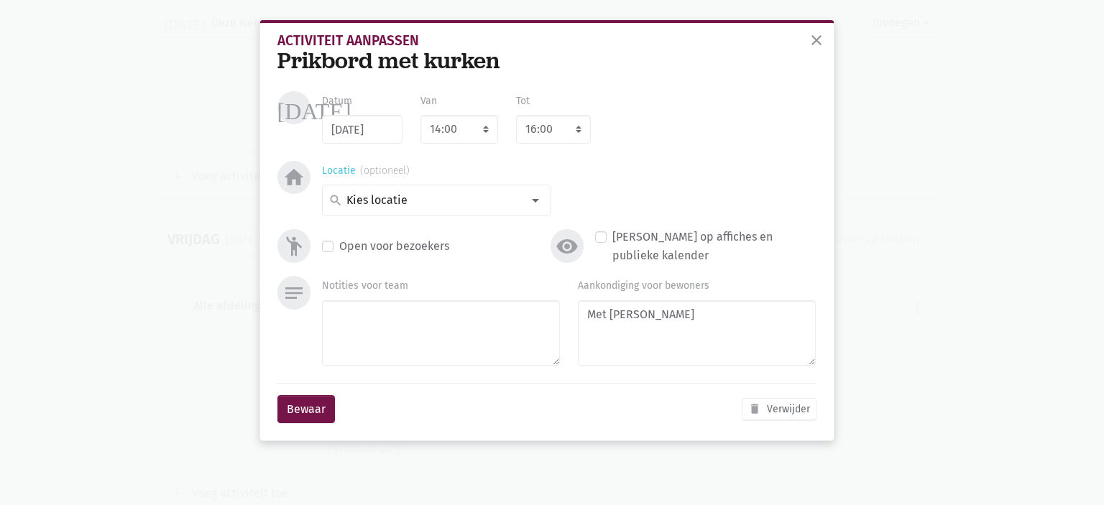
click at [521, 203] on input at bounding box center [433, 200] width 178 height 19
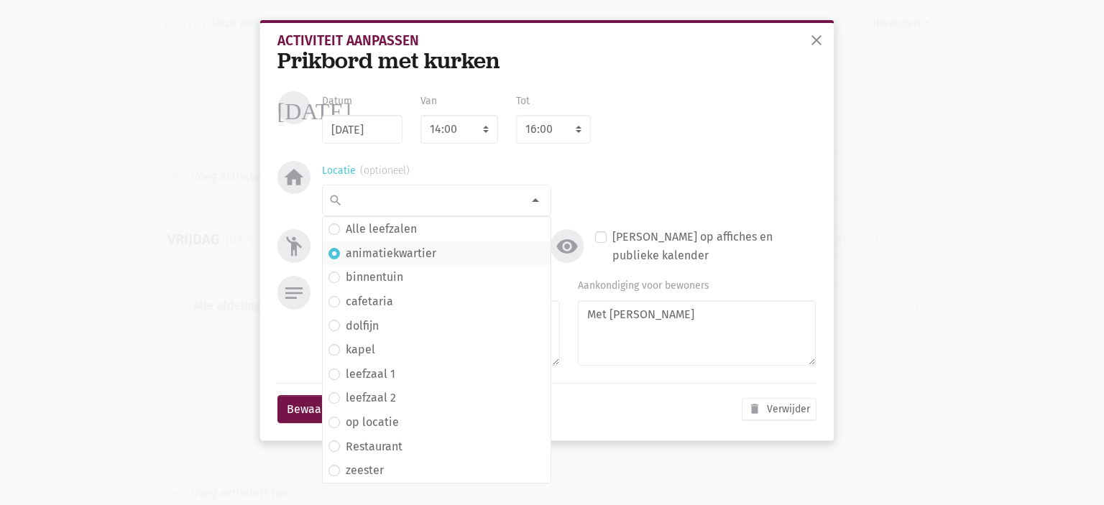
click at [519, 203] on input at bounding box center [433, 200] width 178 height 19
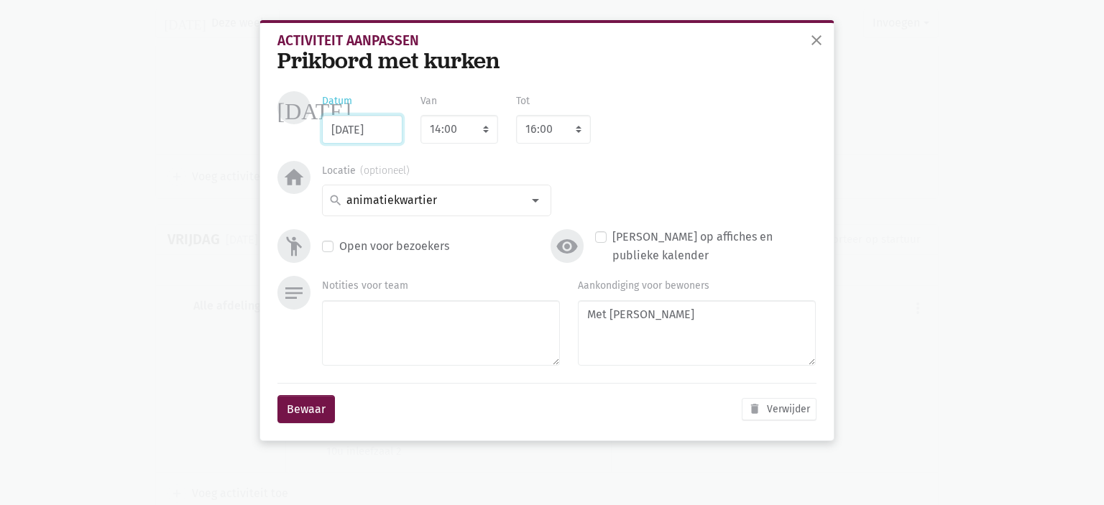
click at [350, 127] on input "12/09/2025" at bounding box center [362, 129] width 81 height 29
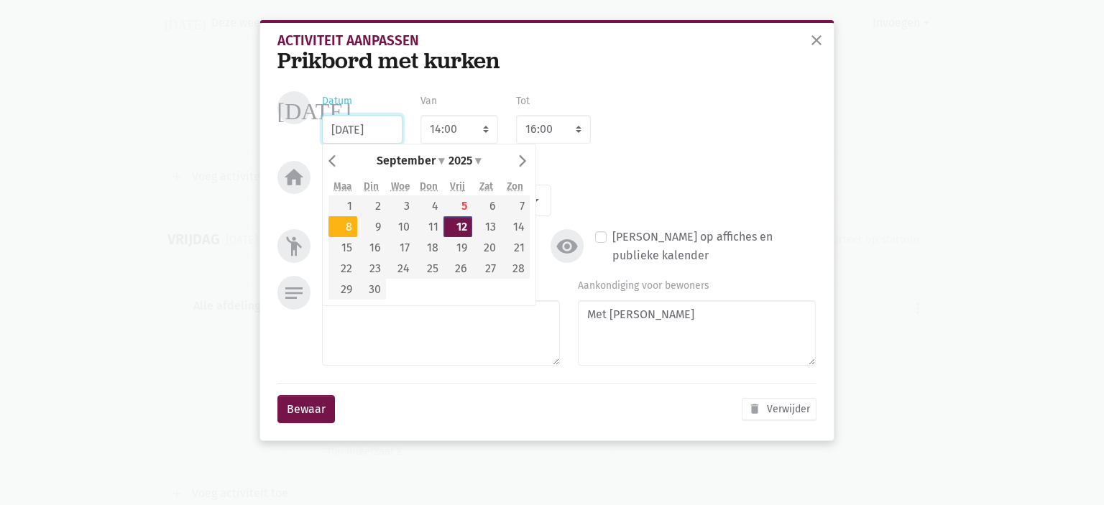
type input "08/09/2025"
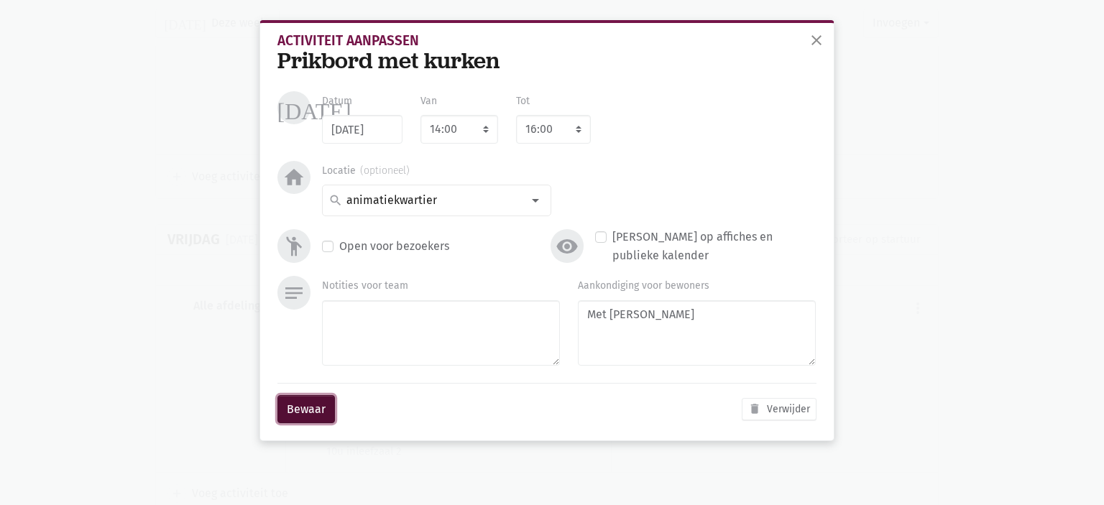
click at [318, 401] on button "Bewaar" at bounding box center [307, 409] width 58 height 29
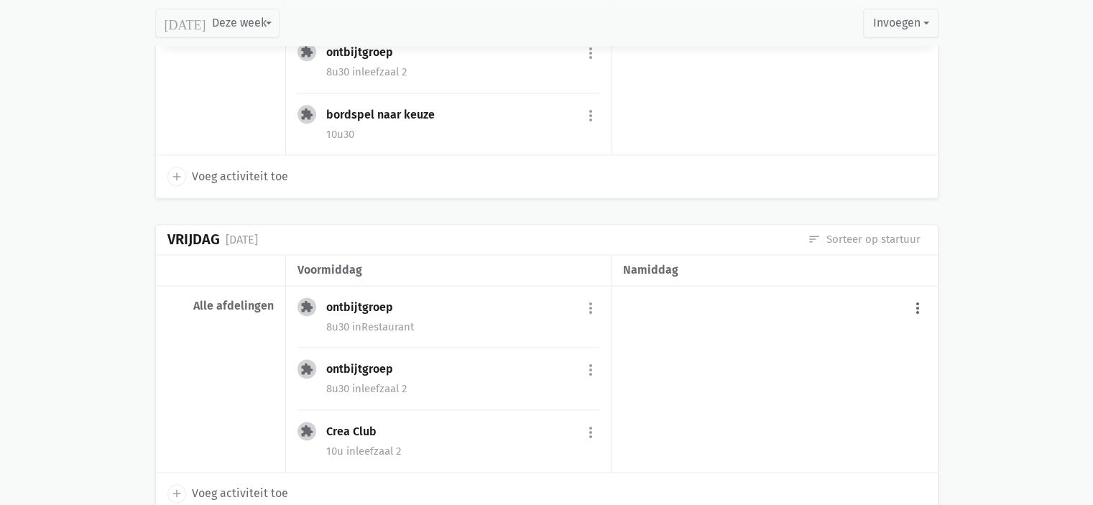
click at [916, 300] on button "more_vert" at bounding box center [917, 308] width 17 height 27
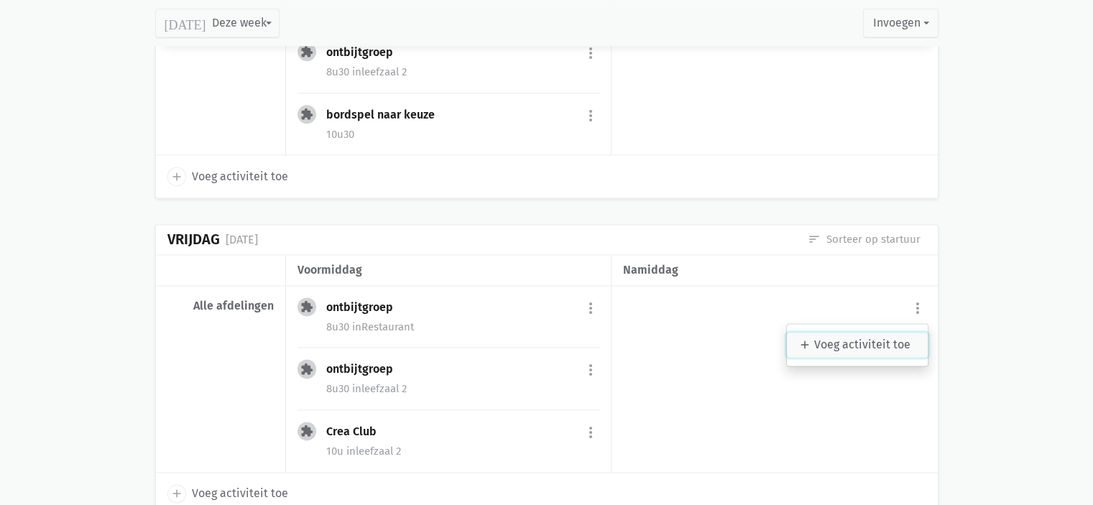
click at [863, 334] on link "add Voeg activiteit toe" at bounding box center [857, 345] width 141 height 24
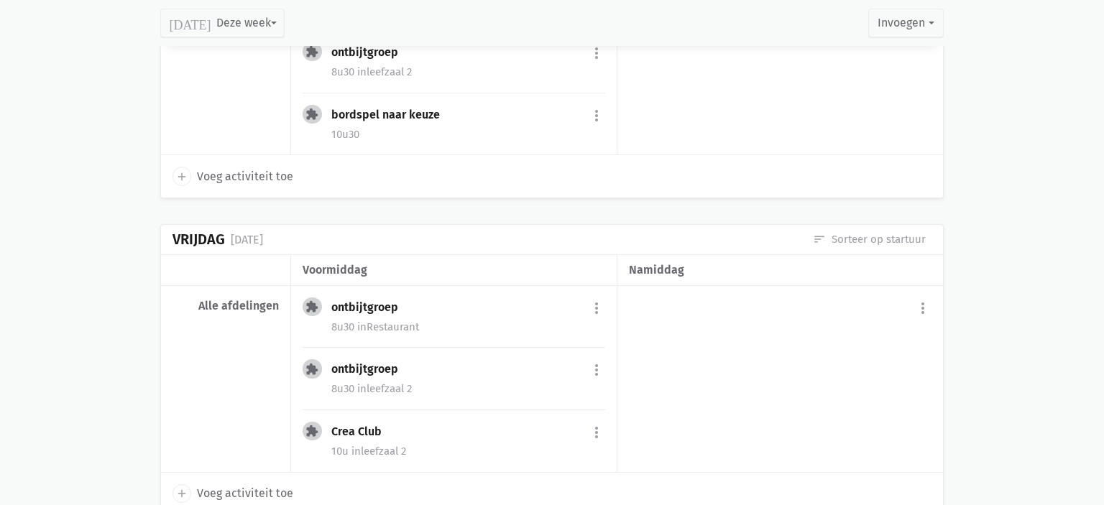
select select "14:00"
select select "15:00"
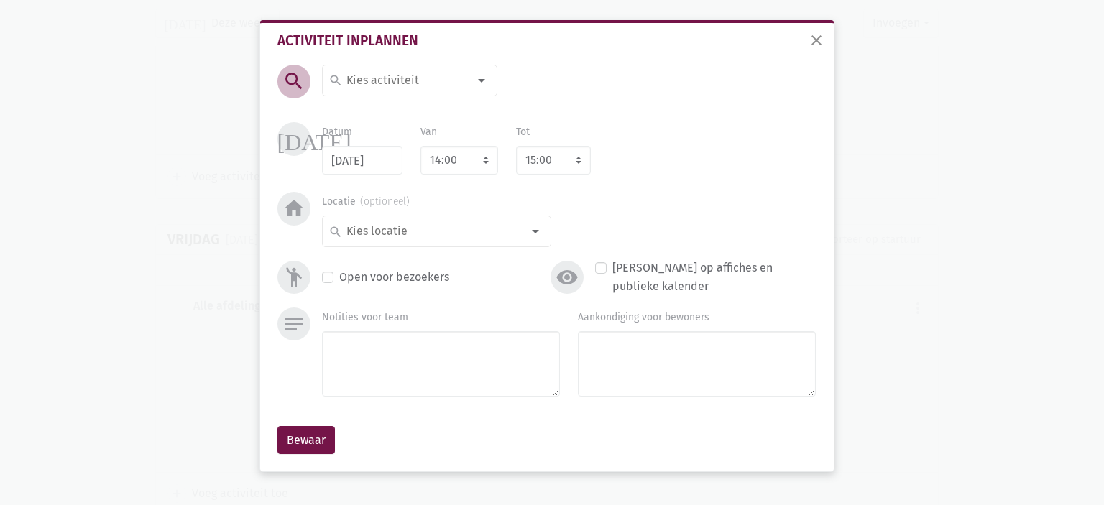
click at [380, 62] on div "Activiteit inplannen search search halloween decoratie Lichtmis pannenkoeken Ui…" at bounding box center [547, 244] width 562 height 443
click at [377, 75] on input at bounding box center [406, 80] width 124 height 19
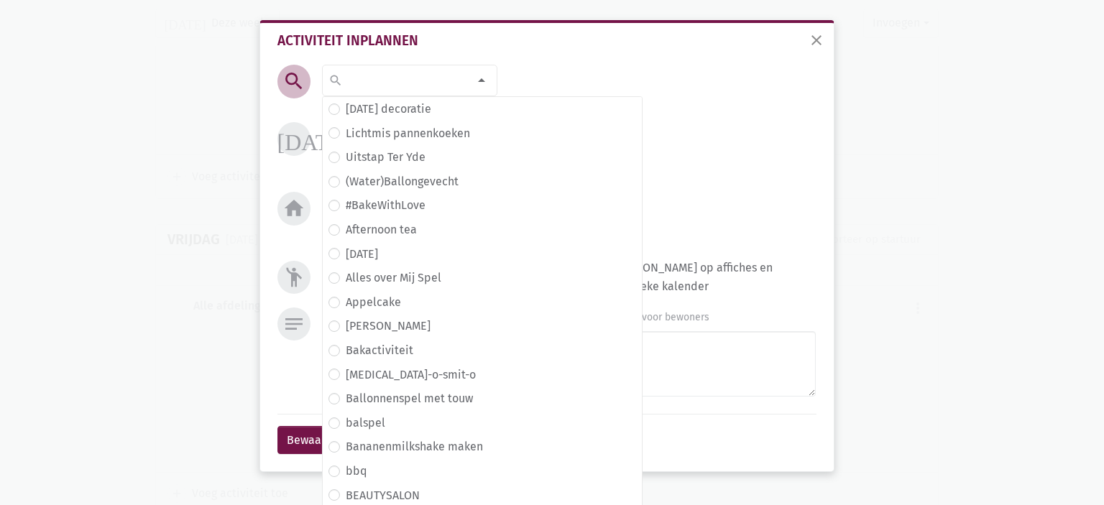
type input "w"
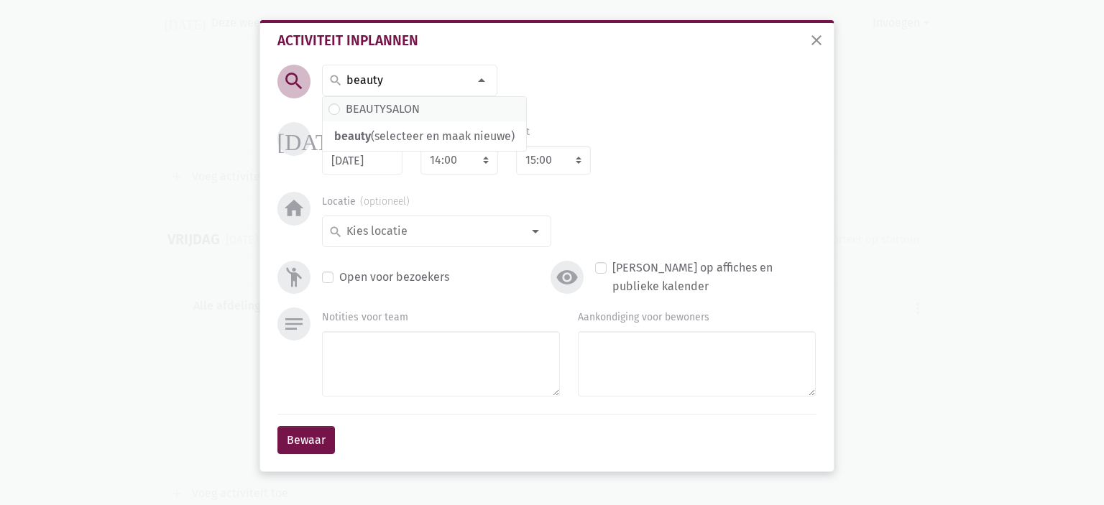
type input "beauty"
click at [400, 107] on label "BEAUTYSALON" at bounding box center [383, 109] width 74 height 19
drag, startPoint x: 426, startPoint y: 83, endPoint x: 255, endPoint y: 63, distance: 171.6
click at [261, 60] on div "close Activiteit inplannen search search halloween decoratie Lichtmis pannenkoe…" at bounding box center [547, 246] width 575 height 452
drag, startPoint x: 431, startPoint y: 82, endPoint x: 325, endPoint y: 70, distance: 106.3
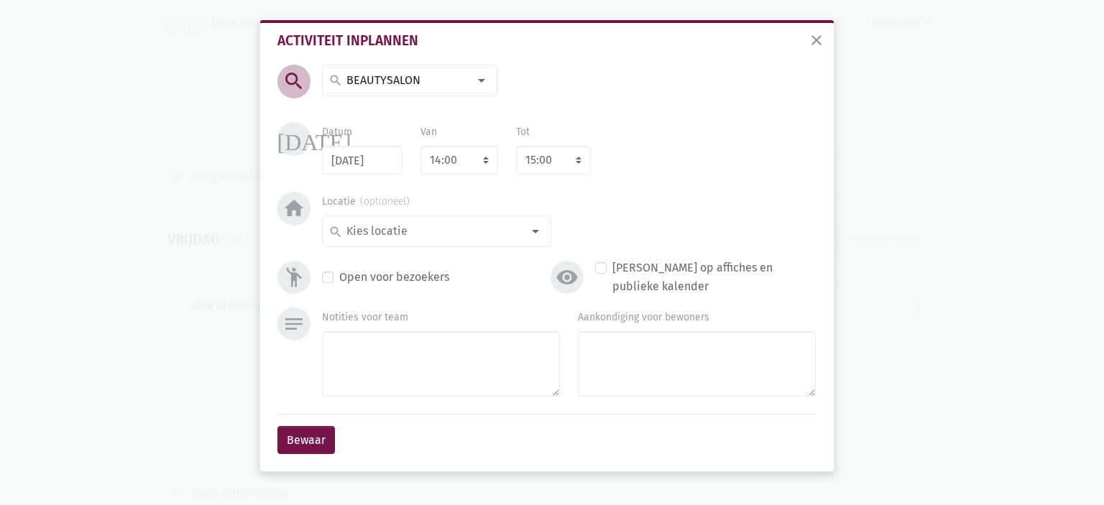
click at [325, 70] on div "search" at bounding box center [409, 81] width 175 height 32
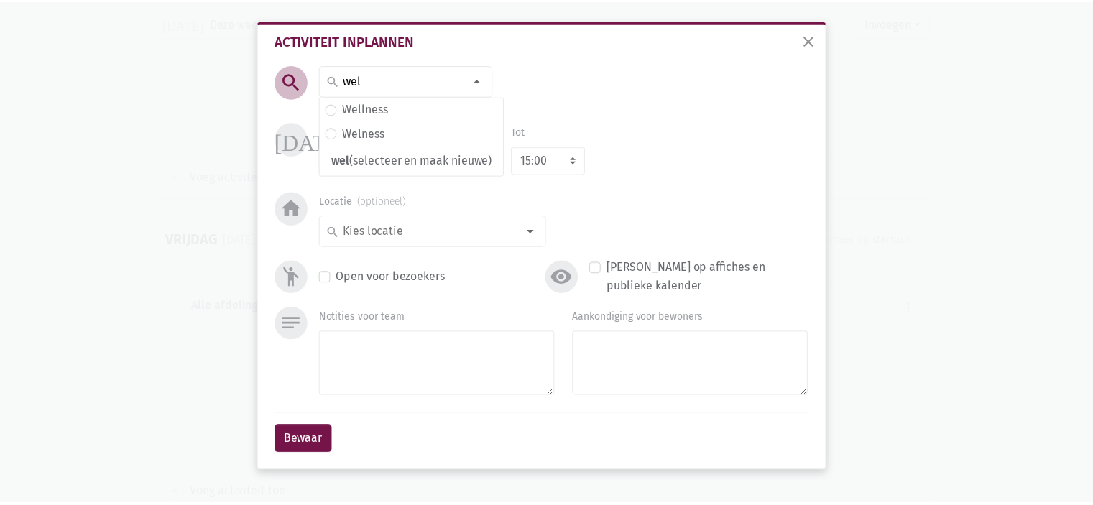
scroll to position [0, 0]
type input "wel"
click at [372, 106] on label "Wellness" at bounding box center [369, 109] width 46 height 19
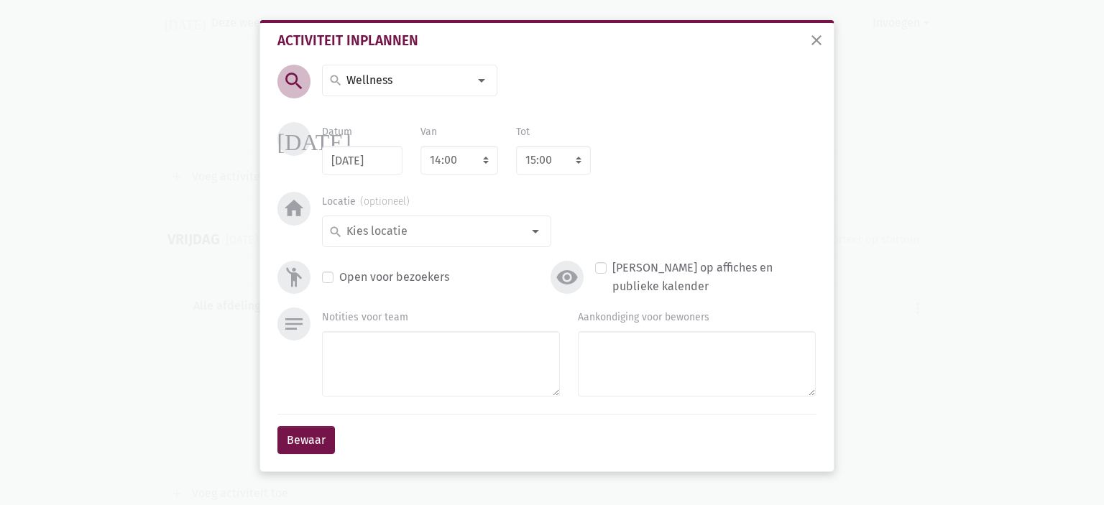
click at [579, 177] on div "today Datum 12/09/2025 Van 7:00 7:15 7:30 7:45 8:00 8:15 8:30 8:45 9:00 9:15 9:…" at bounding box center [547, 157] width 546 height 70
click at [570, 170] on select "8:00 8:15 8:30 8:45 9:00 9:15 9:30 9:45 10:00 10:15 10:30 10:45 11:00 11:15 11:…" at bounding box center [553, 160] width 75 height 29
select select "16:00"
click at [516, 146] on select "8:00 8:15 8:30 8:45 9:00 9:15 9:30 9:45 10:00 10:15 10:30 10:45 11:00 11:15 11:…" at bounding box center [553, 160] width 75 height 29
click at [533, 233] on div at bounding box center [535, 231] width 29 height 29
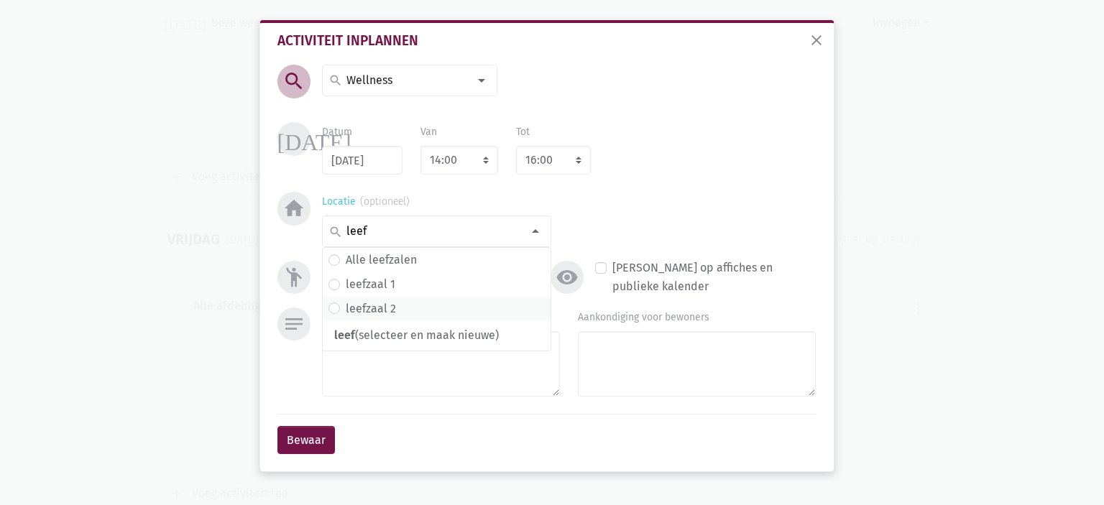
type input "leef"
click at [440, 316] on span "leefzaal 2" at bounding box center [437, 309] width 228 height 24
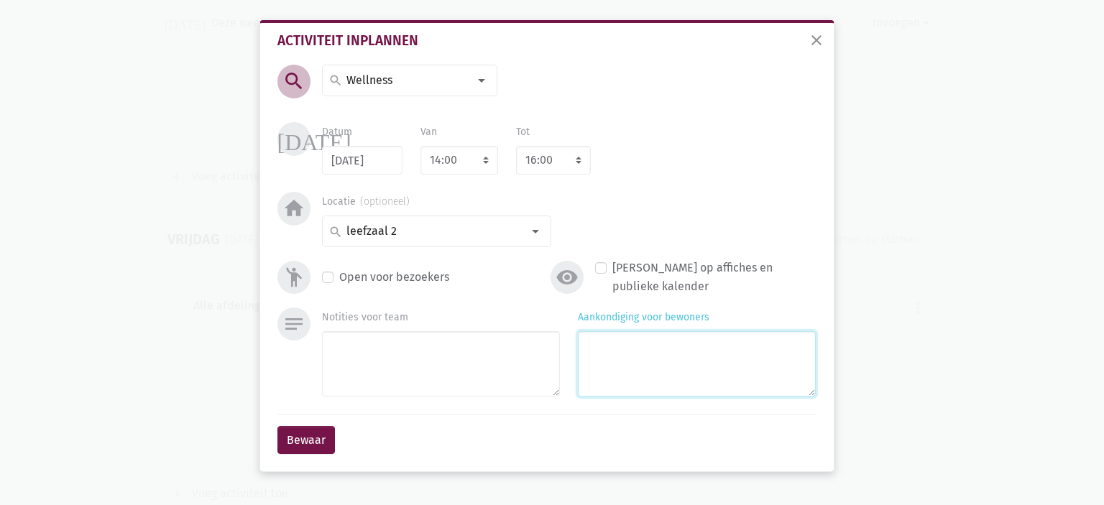
click at [636, 348] on textarea "Aankondiging voor bewoners" at bounding box center [697, 363] width 238 height 65
type textarea "Met [PERSON_NAME]"
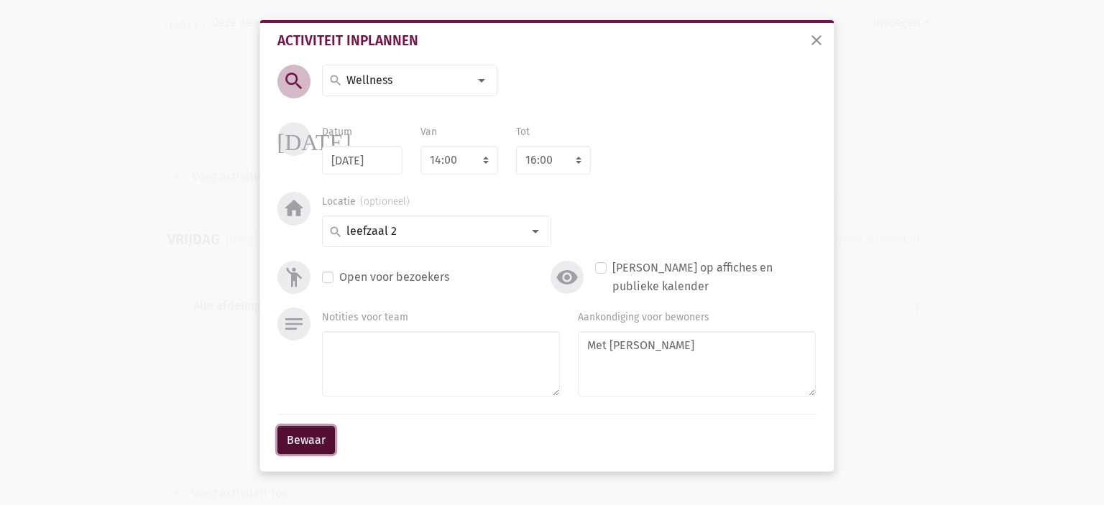
click at [310, 440] on button "Bewaar" at bounding box center [307, 440] width 58 height 29
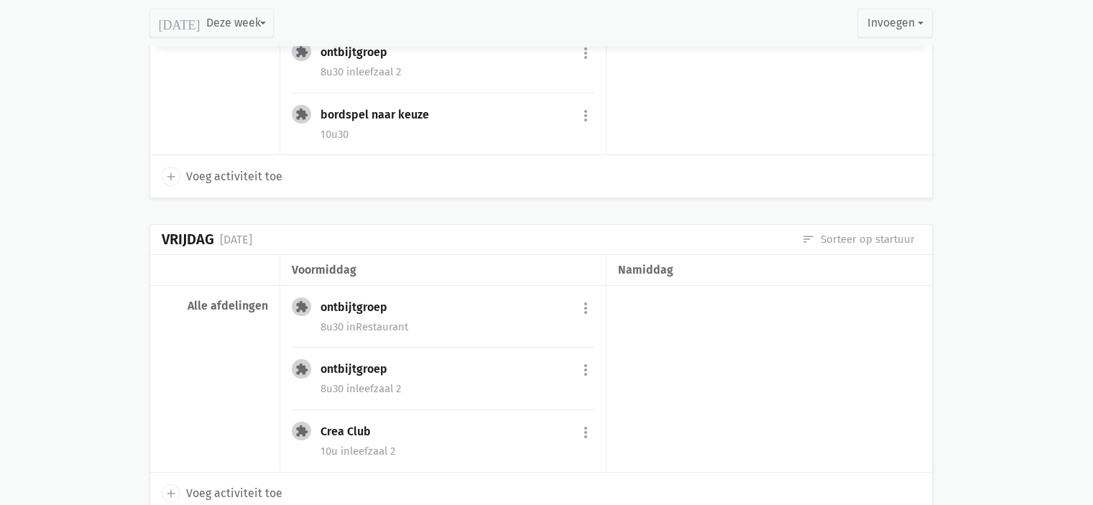
scroll to position [1998, 0]
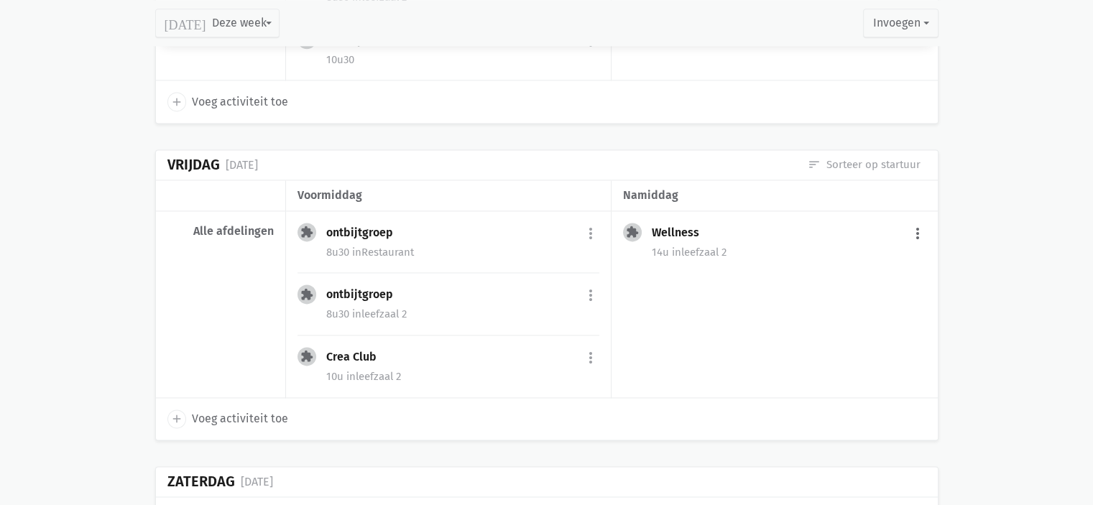
click at [917, 221] on button "more_vert" at bounding box center [917, 233] width 17 height 27
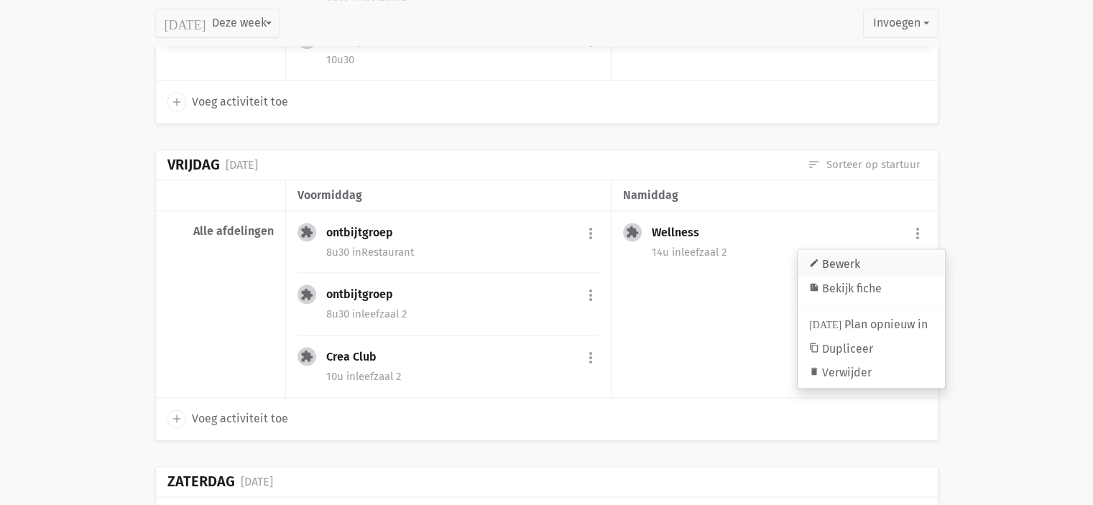
click at [854, 257] on link "edit Bewerk" at bounding box center [871, 264] width 147 height 24
select select "14:00"
select select "16:00"
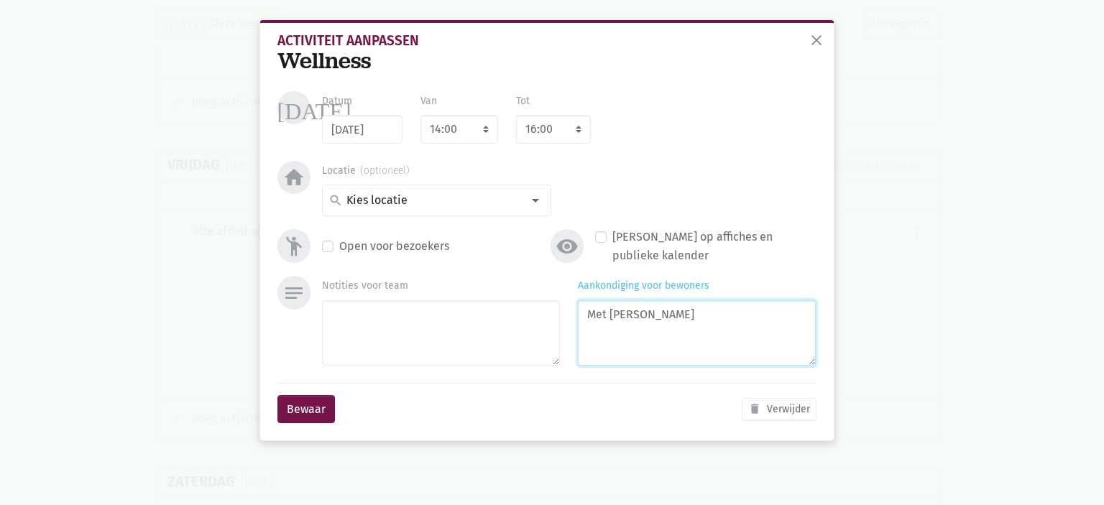
click at [661, 307] on textarea "Met [PERSON_NAME]" at bounding box center [697, 333] width 238 height 65
type textarea "Met [PERSON_NAME]"
click at [529, 198] on div at bounding box center [535, 200] width 29 height 29
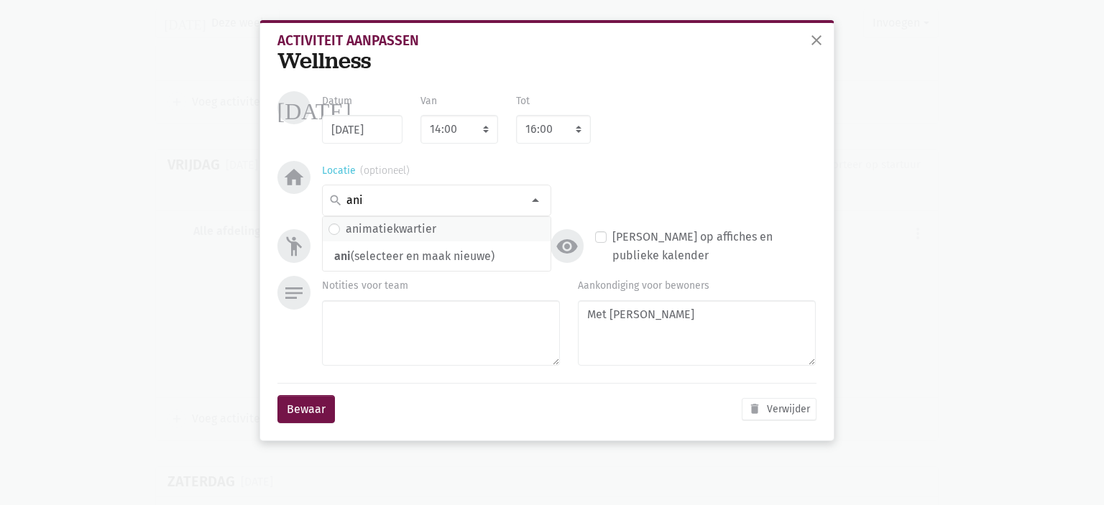
type input "ani"
click at [475, 229] on span "animatiekwartier" at bounding box center [437, 229] width 216 height 19
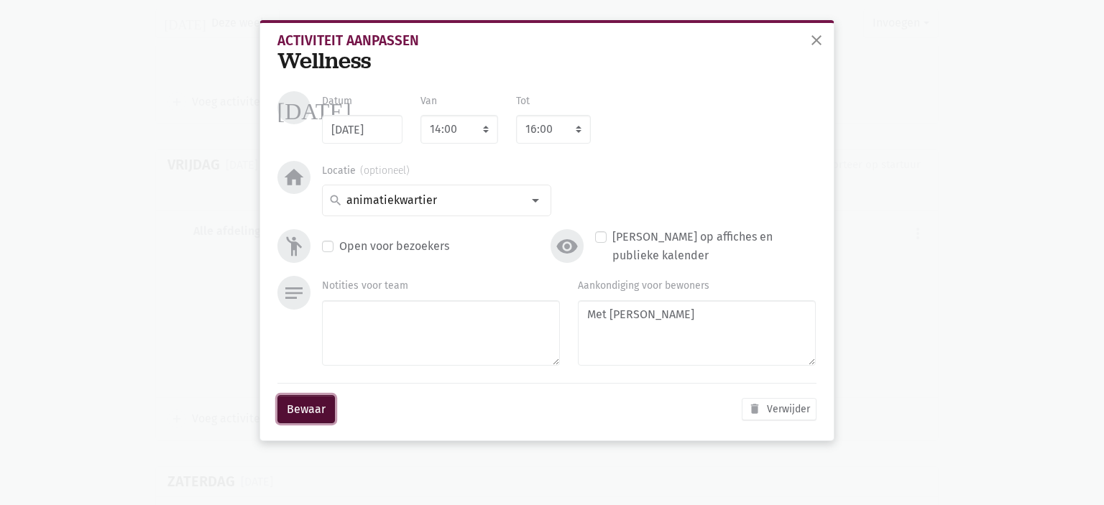
click at [301, 408] on button "Bewaar" at bounding box center [307, 409] width 58 height 29
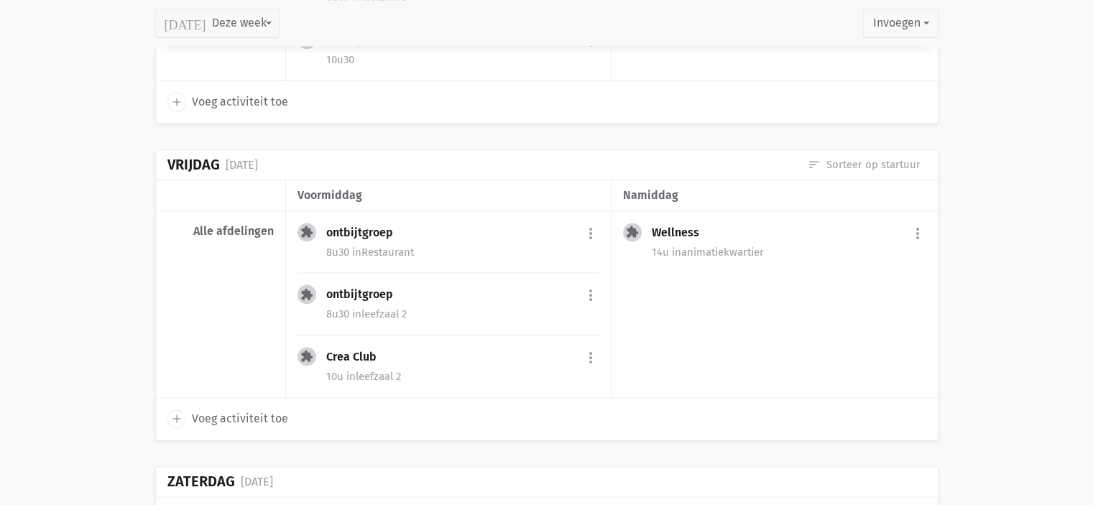
click at [247, 418] on span "Voeg activiteit toe" at bounding box center [240, 419] width 96 height 19
select select "14:00"
select select "15:00"
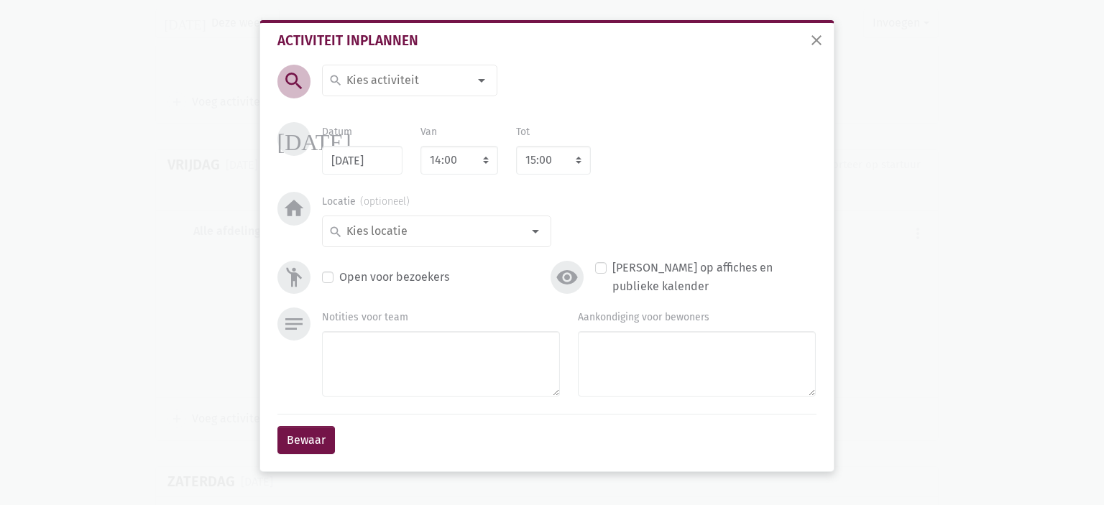
click at [441, 88] on input at bounding box center [406, 80] width 124 height 19
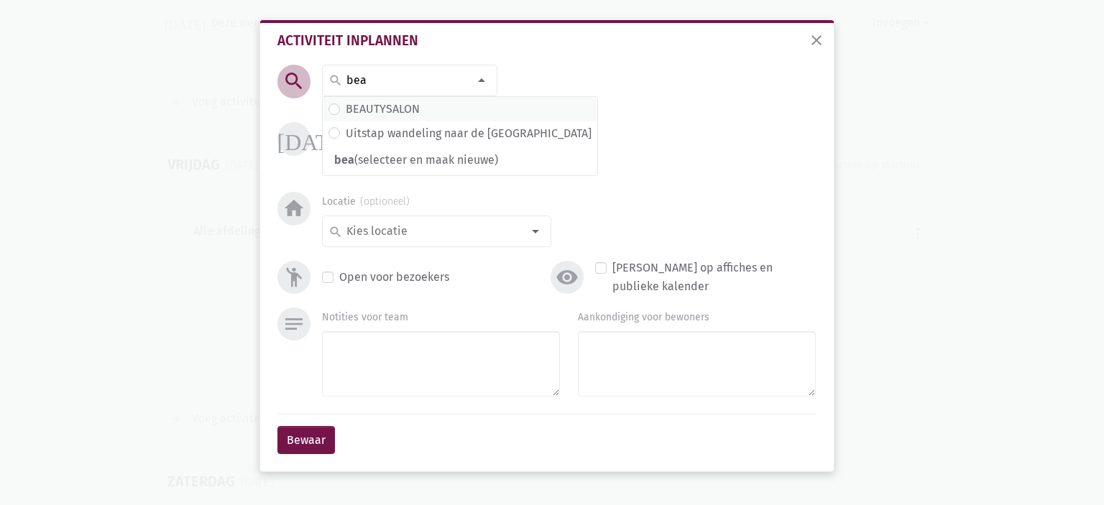
type input "bea"
click at [406, 114] on label "BEAUTYSALON" at bounding box center [383, 109] width 74 height 19
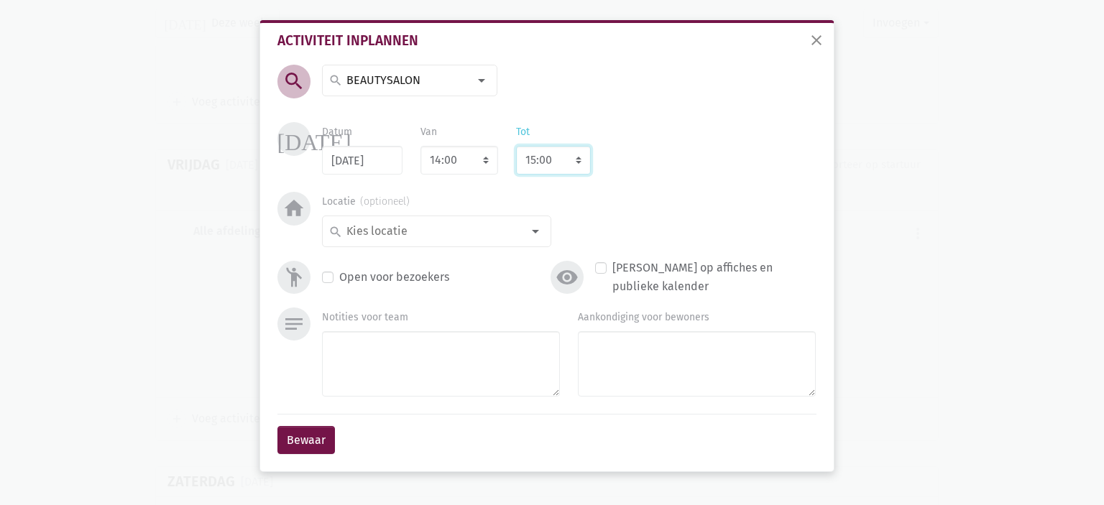
click at [561, 165] on select "8:00 8:15 8:30 8:45 9:00 9:15 9:30 9:45 10:00 10:15 10:30 10:45 11:00 11:15 11:…" at bounding box center [553, 160] width 75 height 29
select select "16:00"
click at [516, 146] on select "8:00 8:15 8:30 8:45 9:00 9:15 9:30 9:45 10:00 10:15 10:30 10:45 11:00 11:15 11:…" at bounding box center [553, 160] width 75 height 29
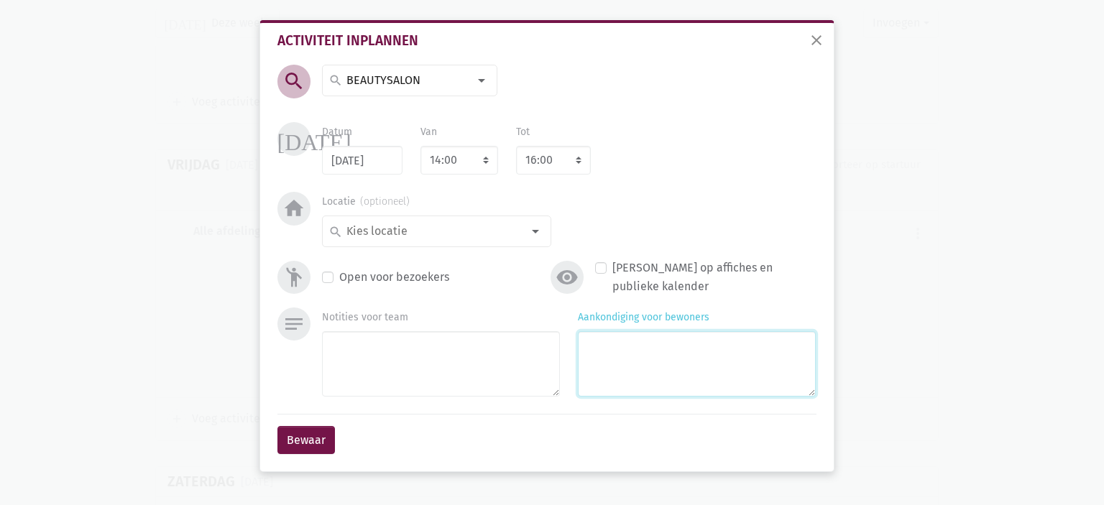
click at [642, 355] on textarea "Aankondiging voor bewoners" at bounding box center [697, 363] width 238 height 65
type textarea "Met [PERSON_NAME]"
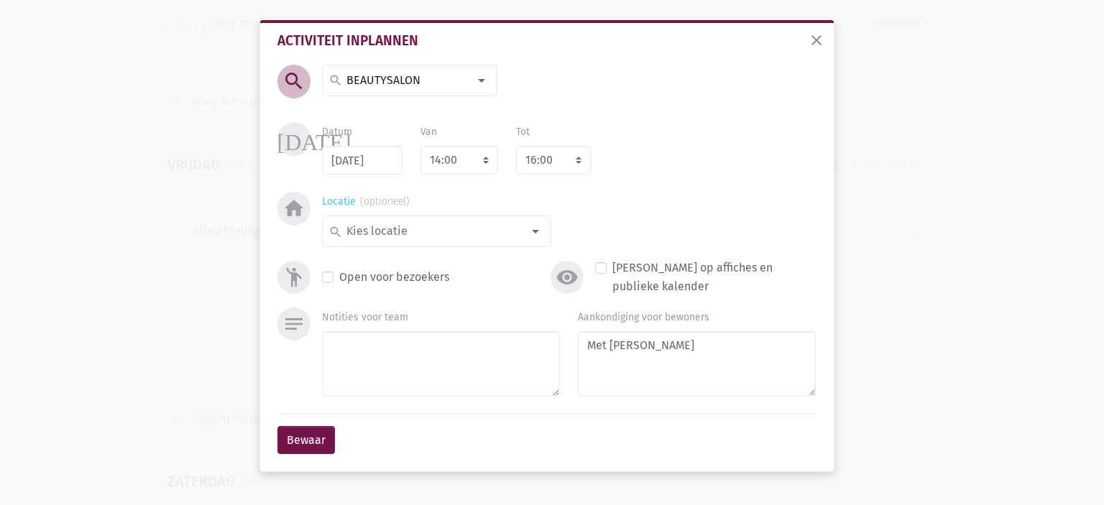
click at [522, 239] on div at bounding box center [535, 231] width 29 height 29
type input "leefz"
click at [403, 306] on span "leefzaal 2" at bounding box center [437, 309] width 216 height 19
click at [313, 439] on button "Bewaar" at bounding box center [307, 440] width 58 height 29
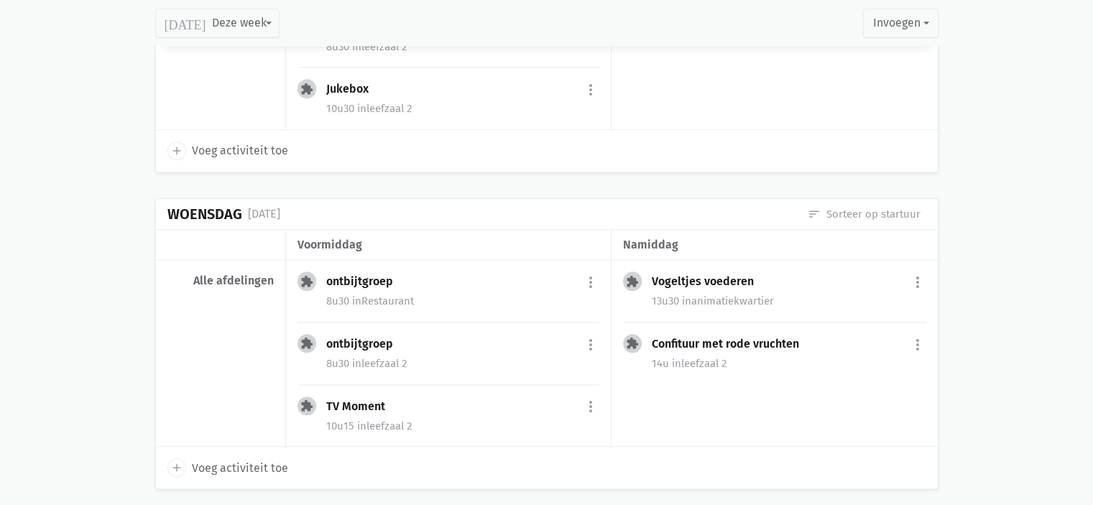
scroll to position [1351, 0]
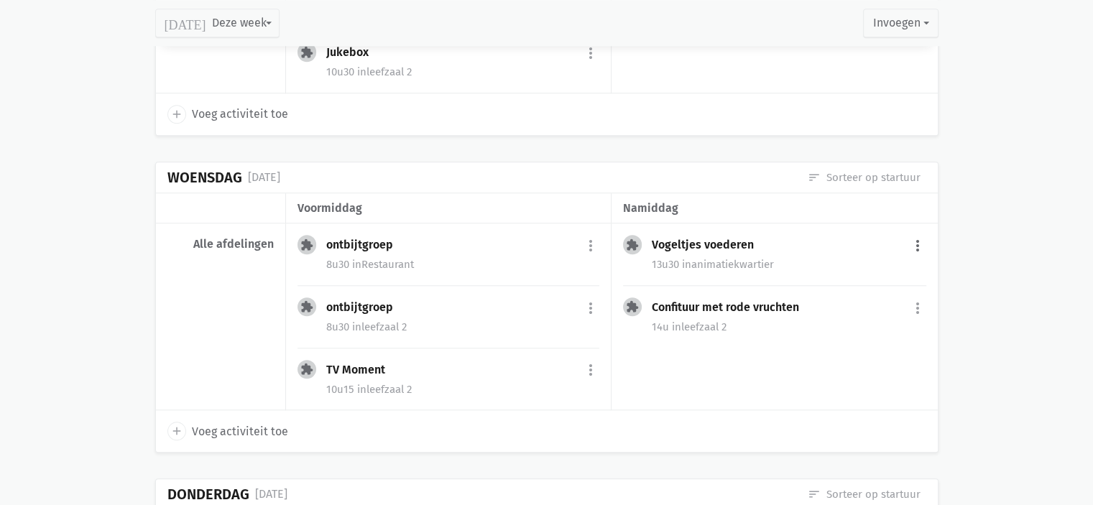
click at [920, 238] on button "more_vert" at bounding box center [917, 245] width 17 height 27
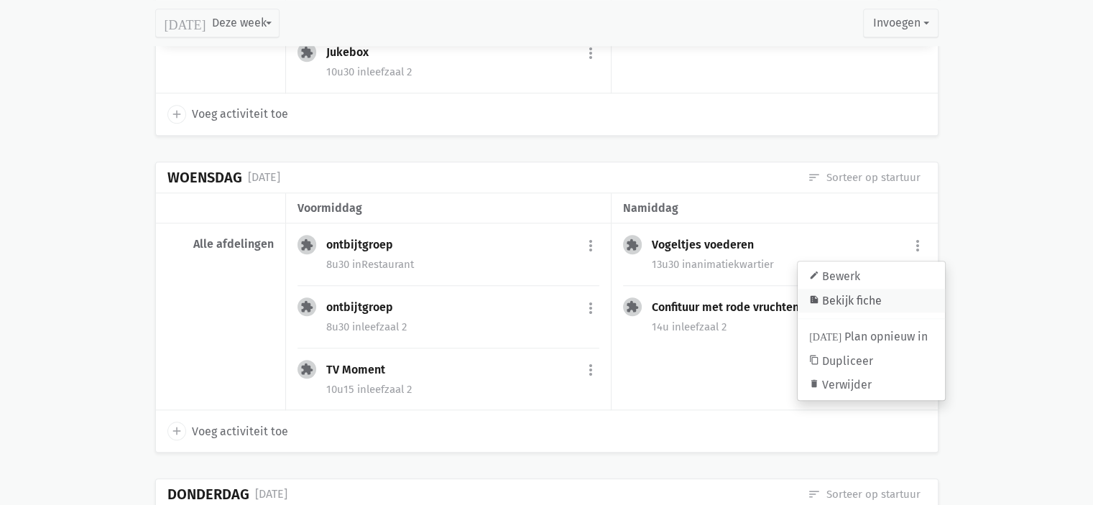
click at [853, 289] on link "summarize Bekijk fiche" at bounding box center [871, 301] width 147 height 24
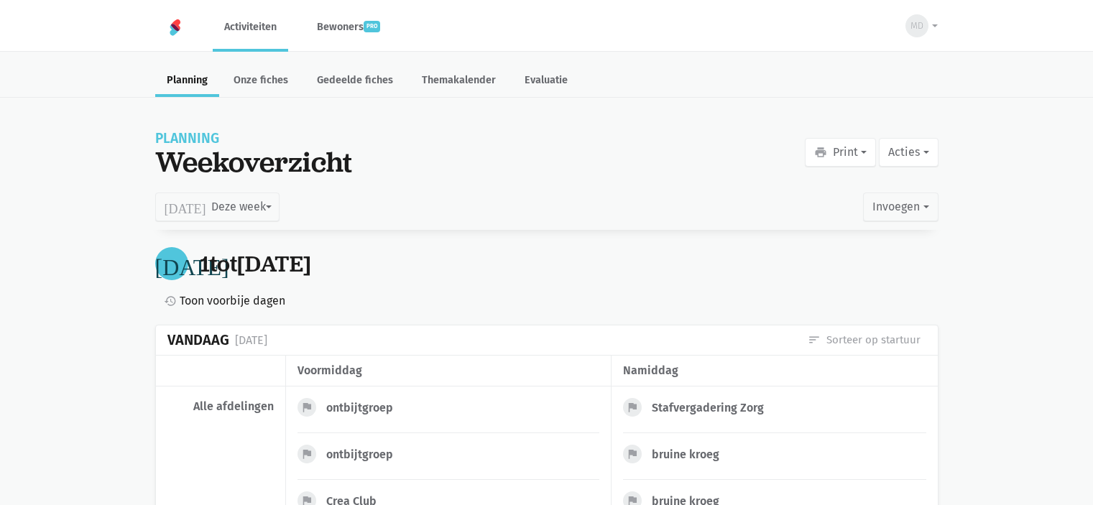
scroll to position [1351, 0]
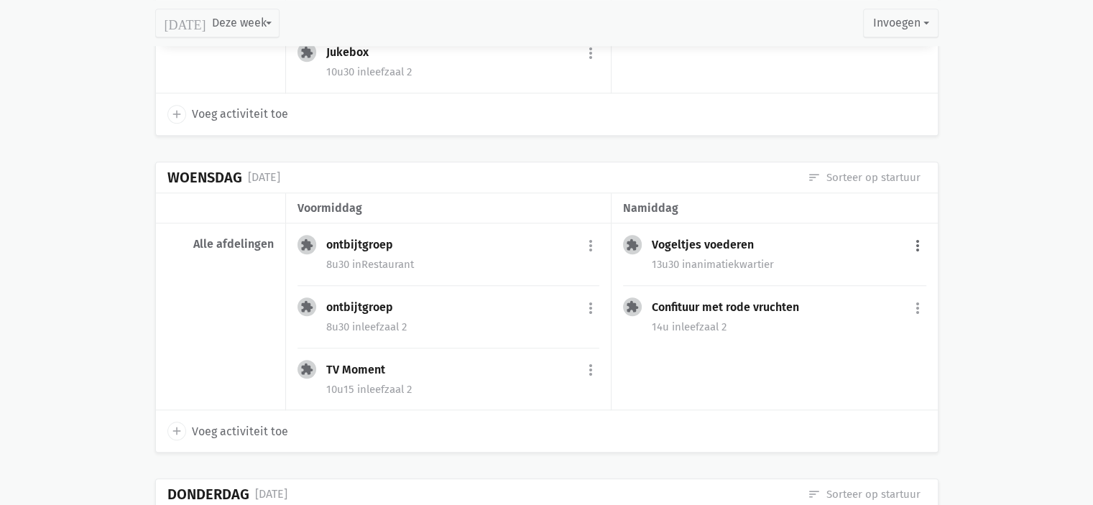
click at [913, 241] on button "more_vert" at bounding box center [917, 245] width 17 height 27
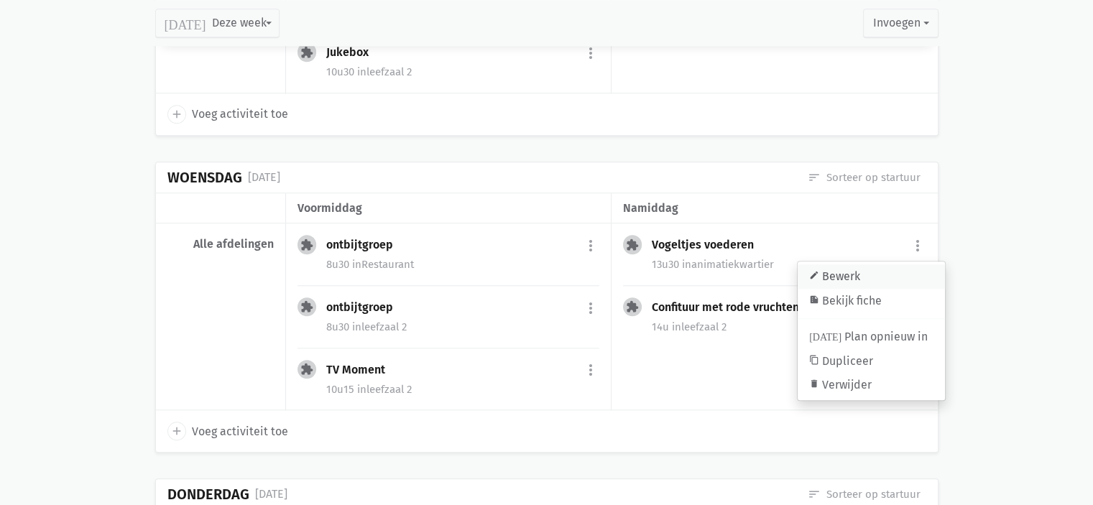
click at [886, 272] on link "edit Bewerk" at bounding box center [871, 277] width 147 height 24
select select "13:30"
select select "14:00"
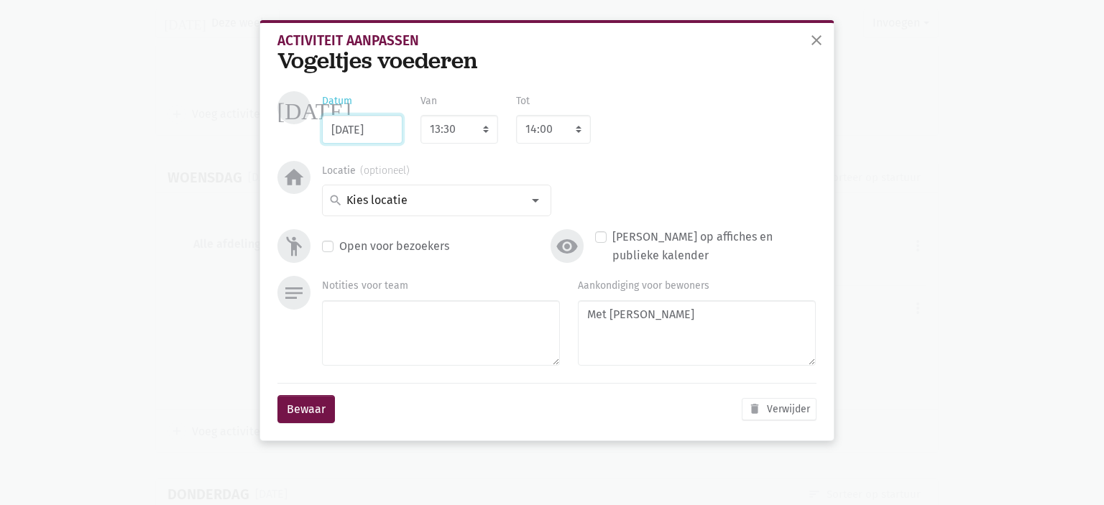
click at [355, 123] on input "[DATE]" at bounding box center [362, 129] width 81 height 29
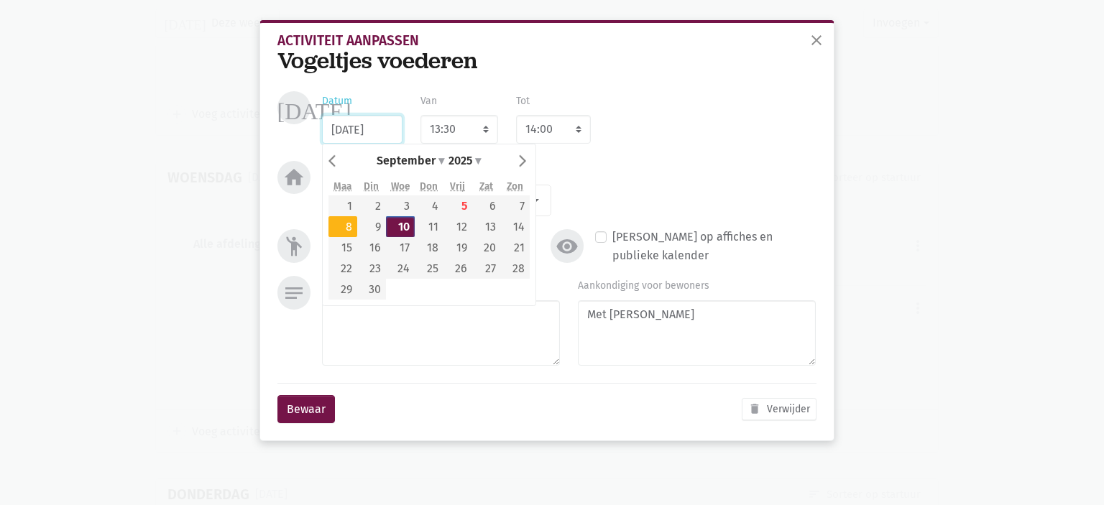
type input "[DATE]"
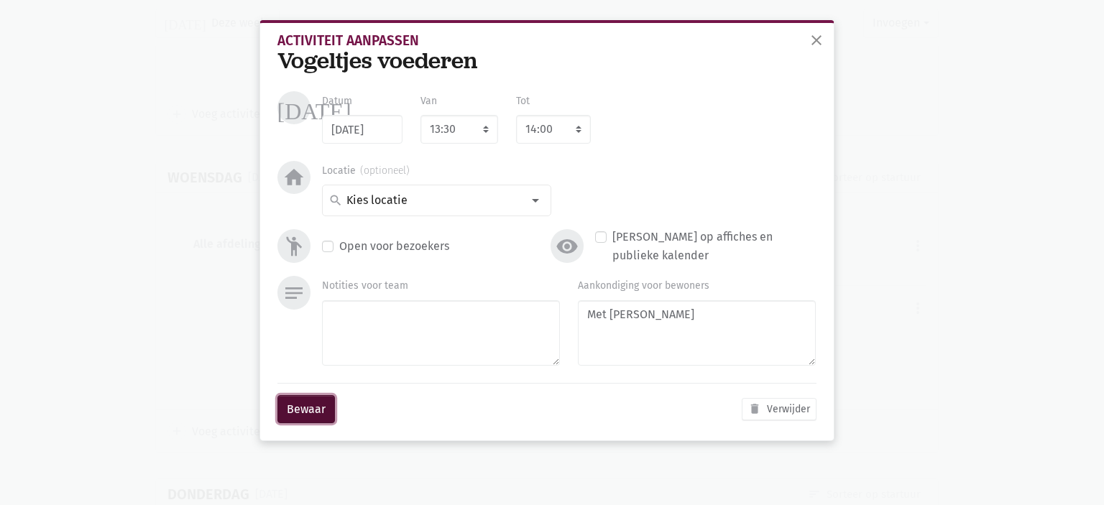
click at [309, 418] on button "Bewaar" at bounding box center [307, 409] width 58 height 29
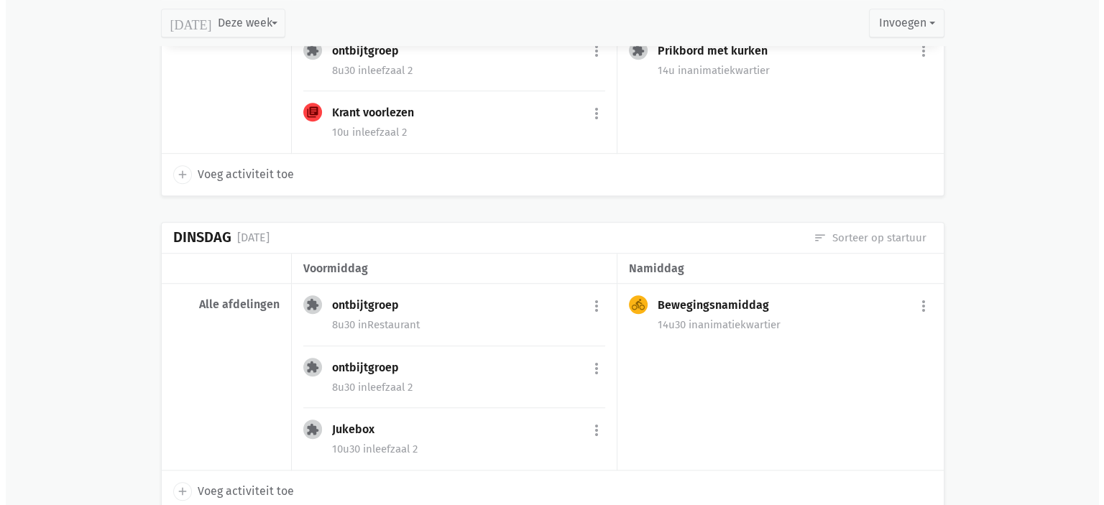
scroll to position [1027, 0]
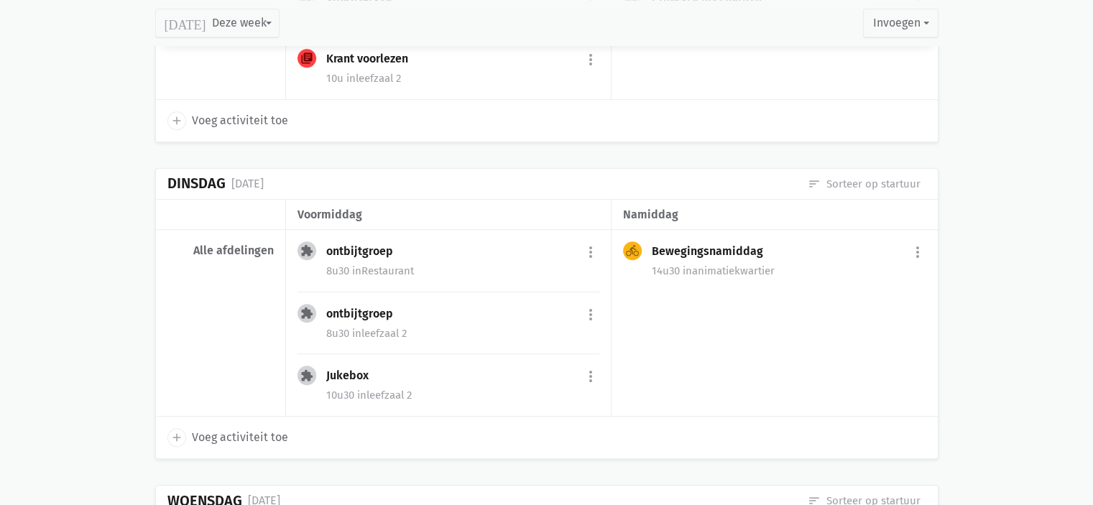
click at [195, 429] on span "Voeg activiteit toe" at bounding box center [240, 437] width 96 height 19
select select "14:00"
select select "15:00"
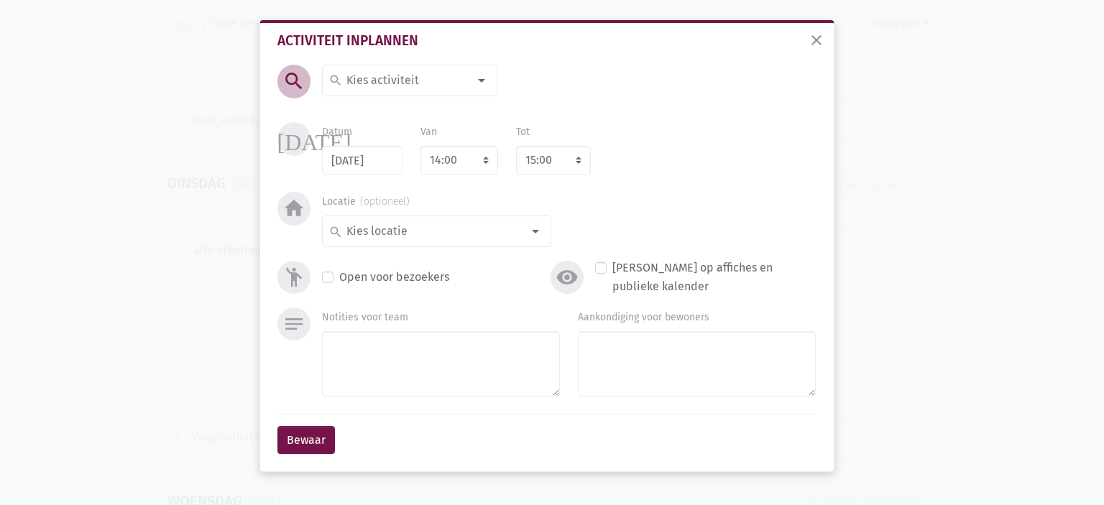
click at [362, 73] on input at bounding box center [406, 80] width 124 height 19
type input "Piratenspel"
click at [358, 114] on span "Piratenspel" at bounding box center [364, 112] width 61 height 14
click at [514, 236] on input at bounding box center [433, 231] width 178 height 19
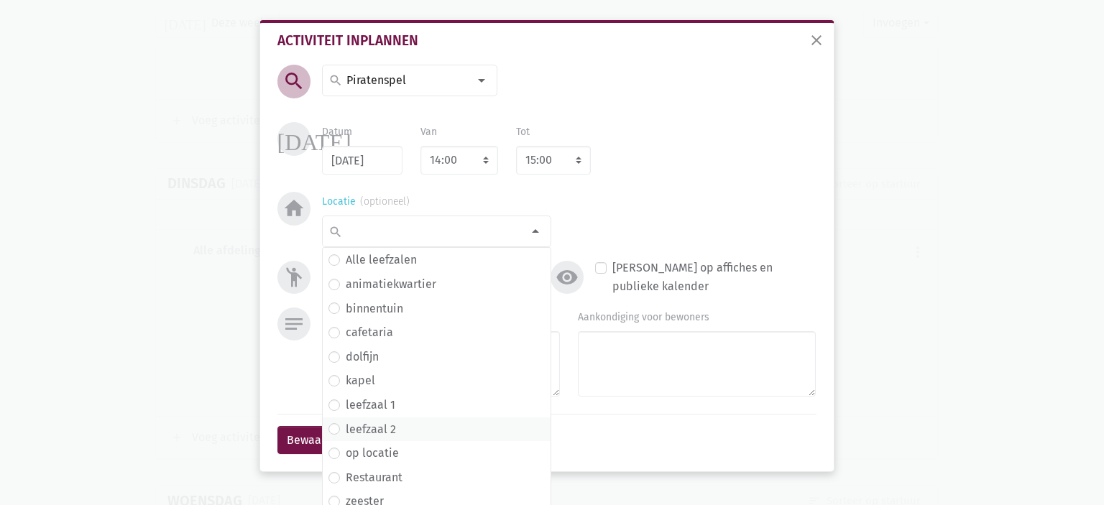
click at [404, 421] on span "leefzaal 2" at bounding box center [437, 430] width 216 height 19
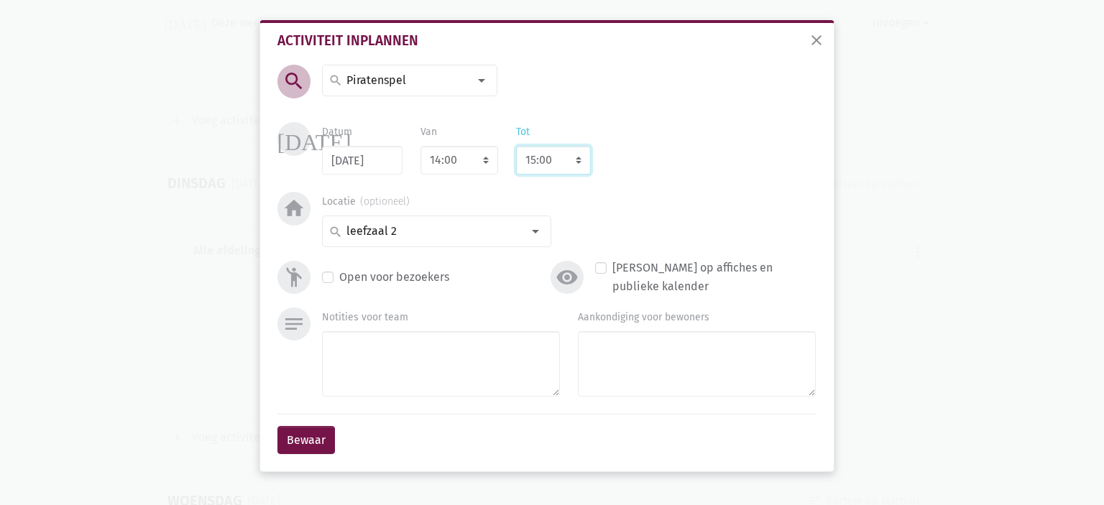
click at [553, 163] on select "8:00 8:15 8:30 8:45 9:00 9:15 9:30 9:45 10:00 10:15 10:30 10:45 11:00 11:15 11:…" at bounding box center [553, 160] width 75 height 29
select select "16:00"
click at [516, 146] on select "8:00 8:15 8:30 8:45 9:00 9:15 9:30 9:45 10:00 10:15 10:30 10:45 11:00 11:15 11:…" at bounding box center [553, 160] width 75 height 29
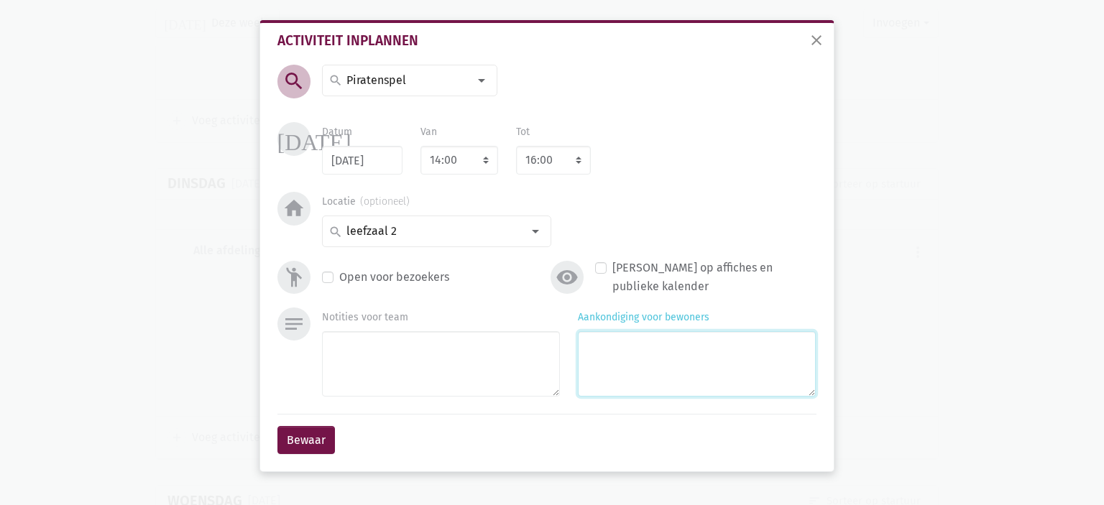
click at [650, 376] on textarea "Aankondiging voor bewoners" at bounding box center [697, 363] width 238 height 65
type textarea "Met Claire"
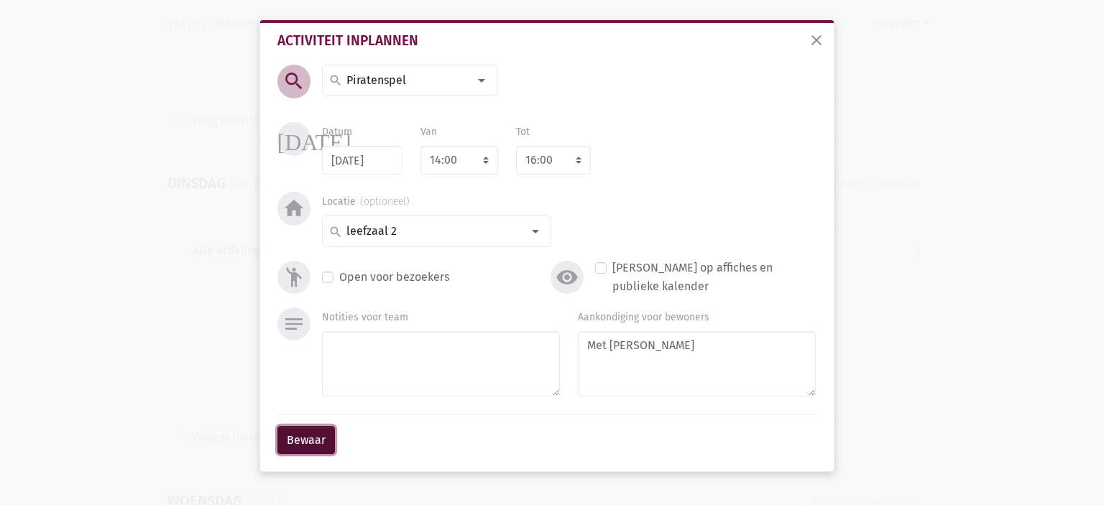
click at [309, 442] on button "Bewaar" at bounding box center [307, 440] width 58 height 29
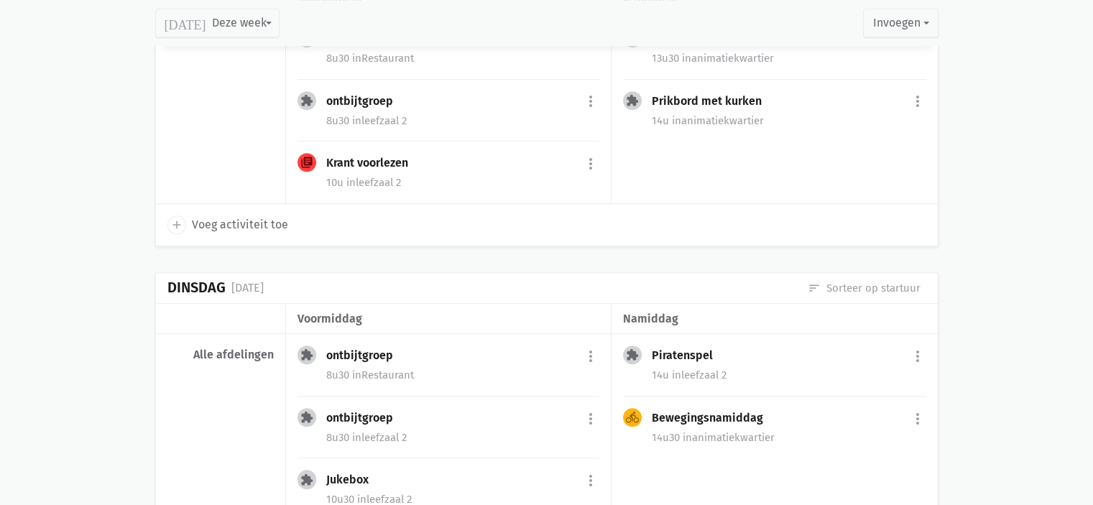
scroll to position [834, 0]
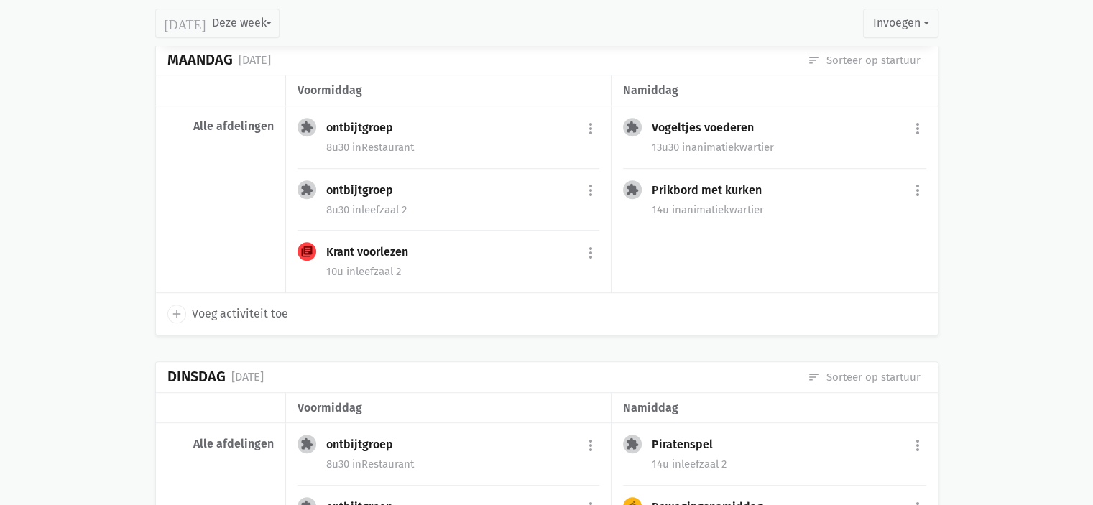
click at [242, 317] on span "Voeg activiteit toe" at bounding box center [240, 314] width 96 height 19
select select "14:00"
select select "15:00"
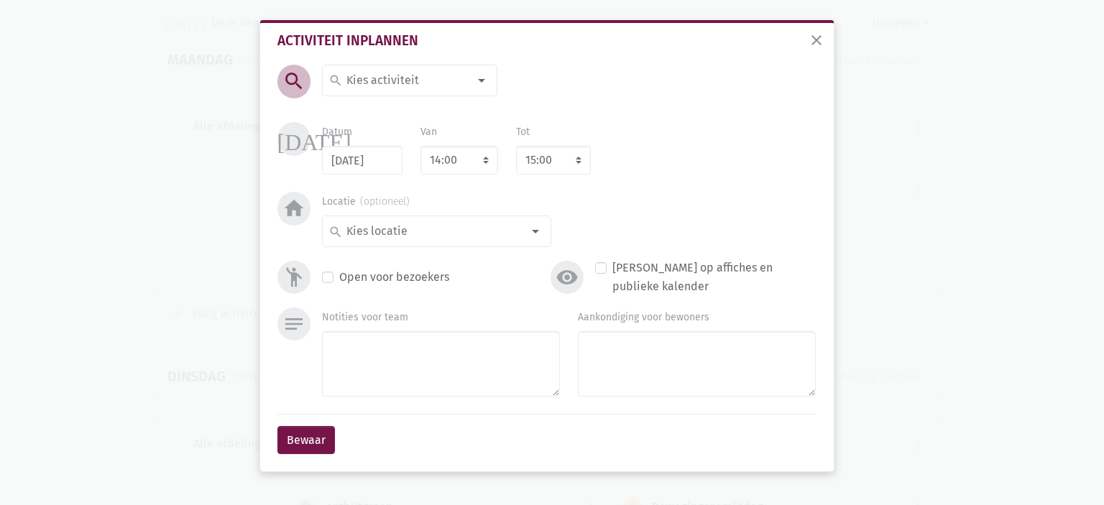
click at [428, 77] on input at bounding box center [406, 80] width 124 height 19
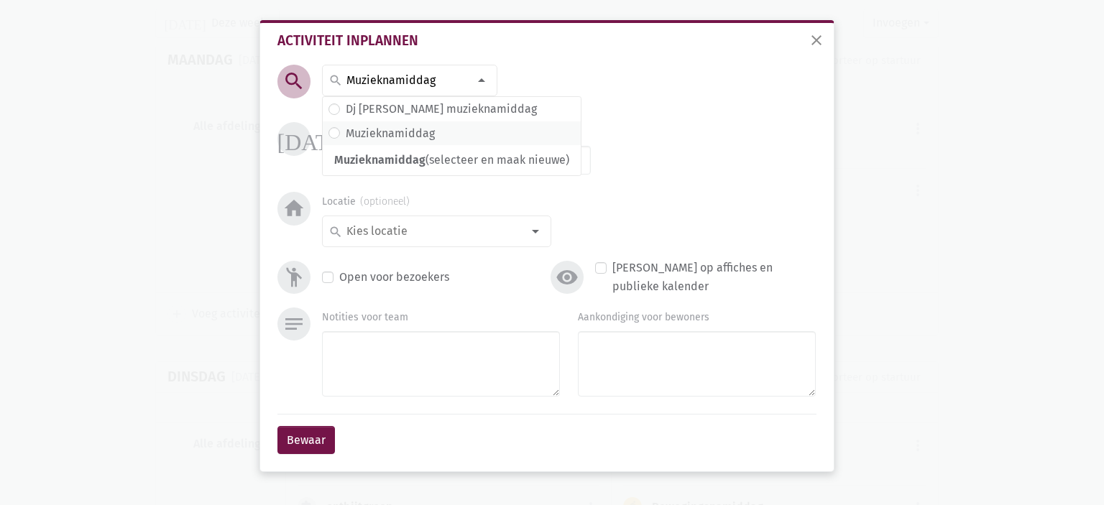
type input "Muzieknamiddag"
click at [398, 127] on label "Muzieknamiddag" at bounding box center [390, 133] width 89 height 19
click at [540, 224] on div at bounding box center [535, 231] width 29 height 29
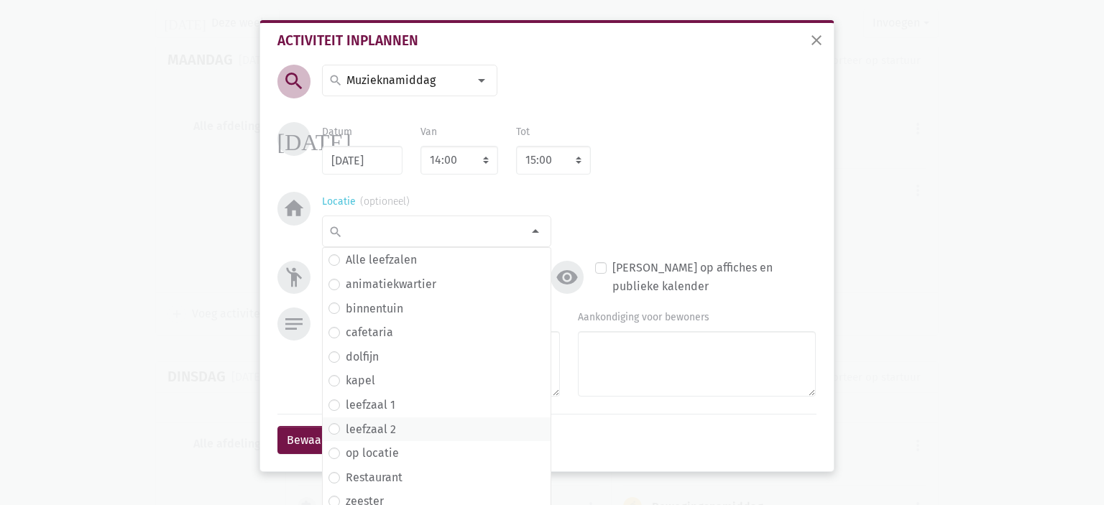
click at [375, 431] on label "leefzaal 2" at bounding box center [371, 430] width 50 height 19
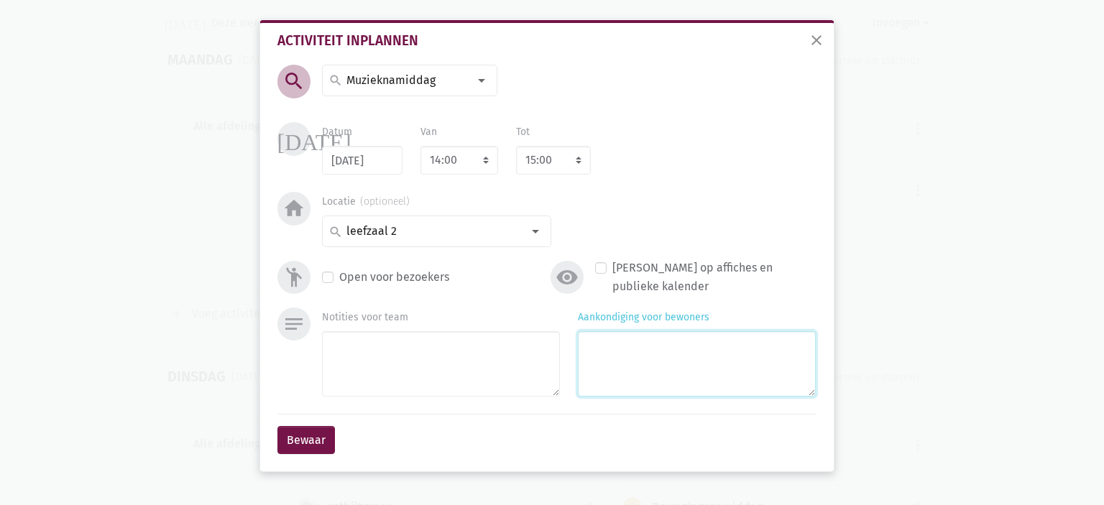
click at [651, 354] on textarea "Aankondiging voor bewoners" at bounding box center [697, 363] width 238 height 65
type textarea "Thema [PERSON_NAME] met [PERSON_NAME]"
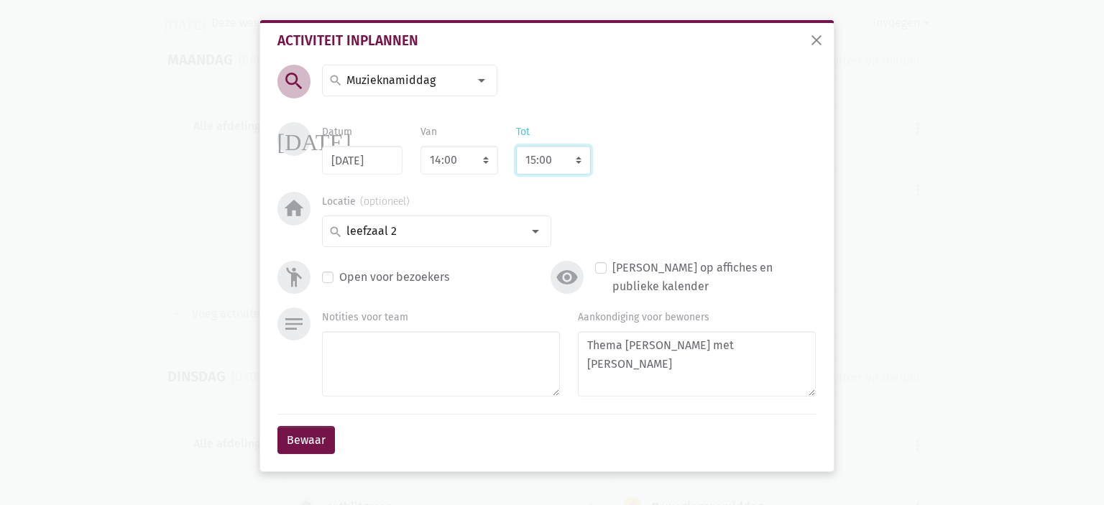
click at [562, 159] on select "8:00 8:15 8:30 8:45 9:00 9:15 9:30 9:45 10:00 10:15 10:30 10:45 11:00 11:15 11:…" at bounding box center [553, 160] width 75 height 29
select select "16:00"
click at [516, 146] on select "8:00 8:15 8:30 8:45 9:00 9:15 9:30 9:45 10:00 10:15 10:30 10:45 11:00 11:15 11:…" at bounding box center [553, 160] width 75 height 29
click at [320, 443] on button "Bewaar" at bounding box center [307, 440] width 58 height 29
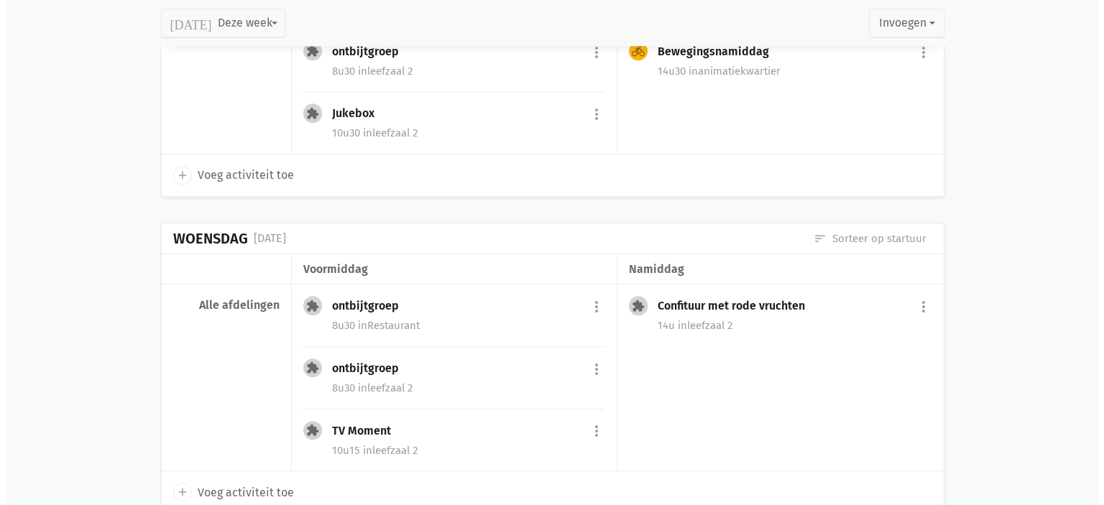
scroll to position [1308, 0]
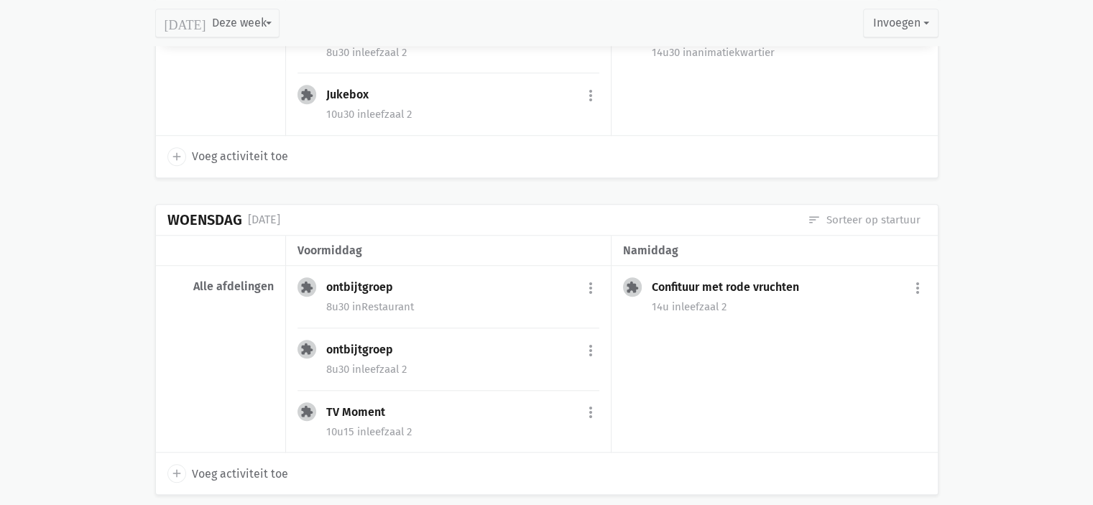
click at [256, 474] on span "Voeg activiteit toe" at bounding box center [240, 474] width 96 height 19
select select "14:00"
select select "15:00"
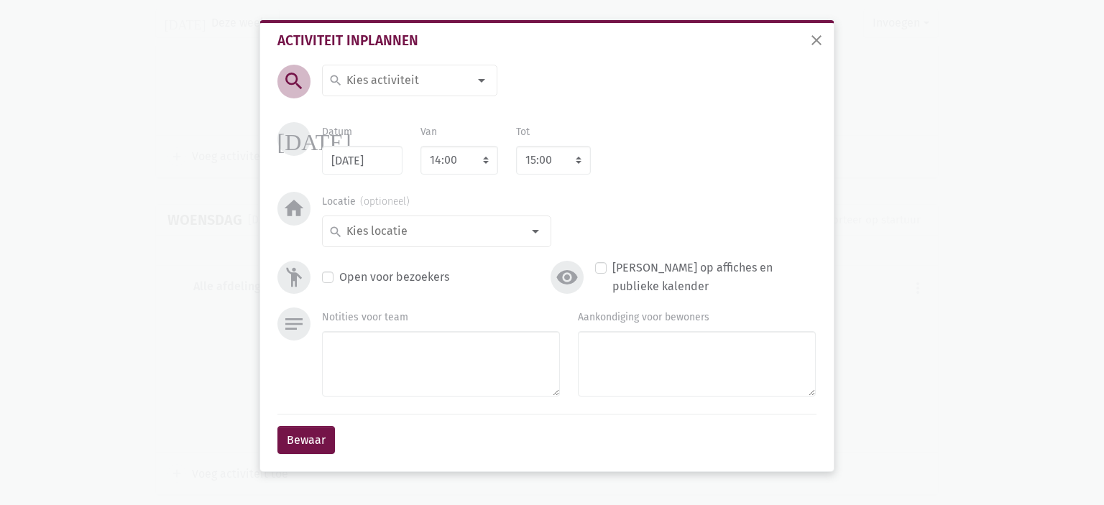
click at [374, 75] on input at bounding box center [406, 80] width 124 height 19
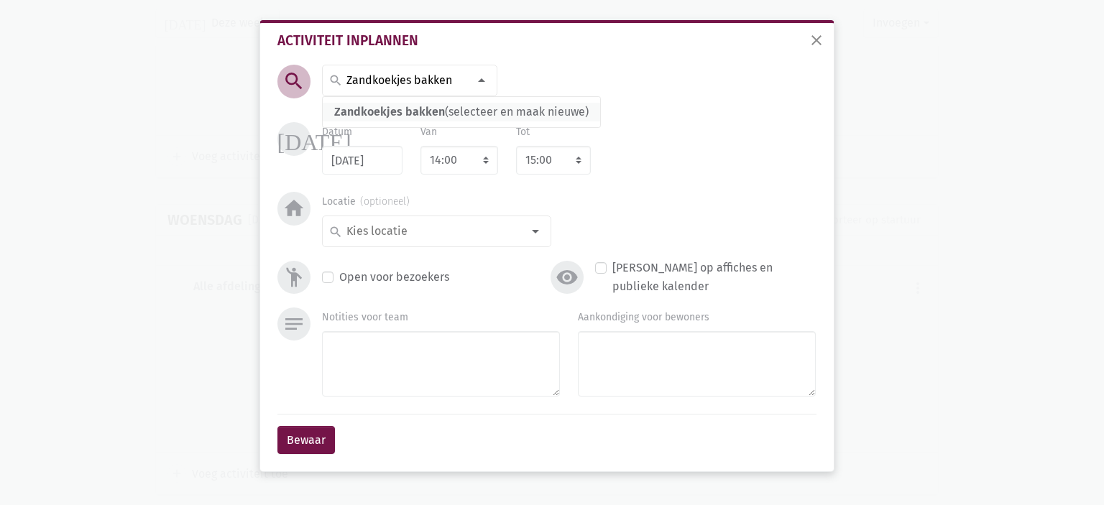
type input "Zandkoekjes bakken"
click at [371, 112] on span "Zandkoekjes bakken" at bounding box center [389, 112] width 111 height 14
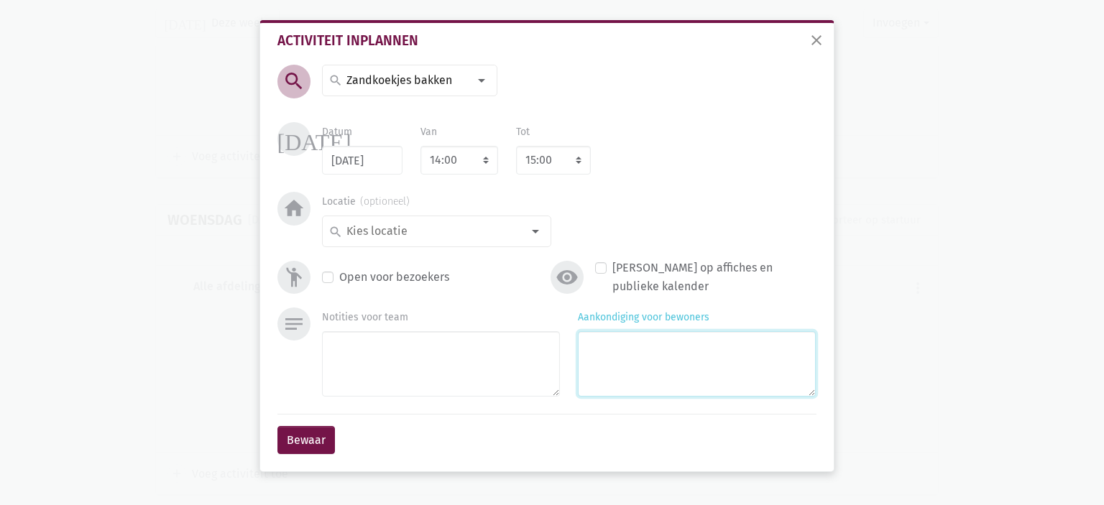
click at [627, 341] on textarea "Aankondiging voor bewoners" at bounding box center [697, 363] width 238 height 65
type textarea "Met [PERSON_NAME]"
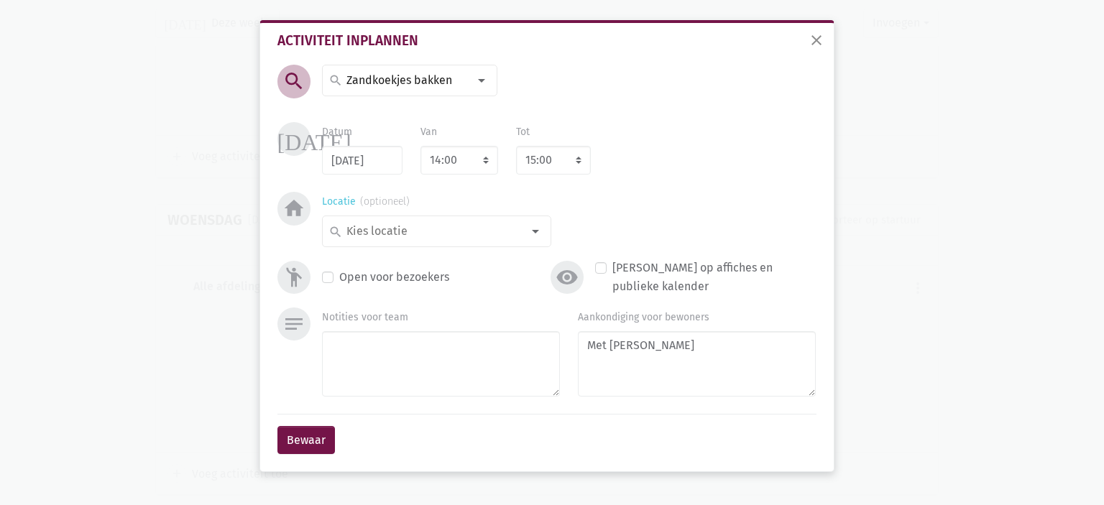
click at [405, 233] on input at bounding box center [433, 231] width 178 height 19
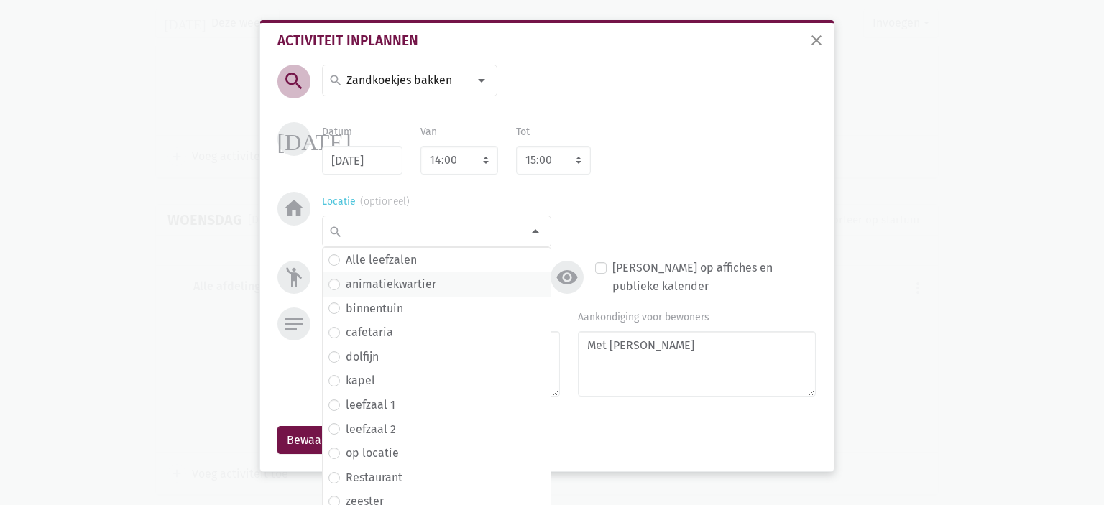
click at [428, 284] on label "animatiekwartier" at bounding box center [391, 284] width 91 height 19
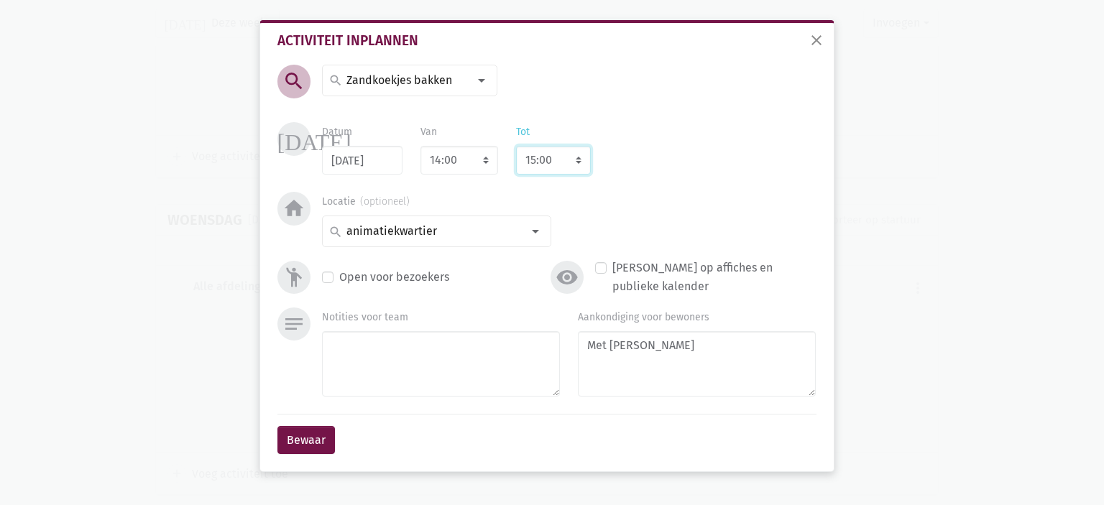
click at [575, 166] on select "8:00 8:15 8:30 8:45 9:00 9:15 9:30 9:45 10:00 10:15 10:30 10:45 11:00 11:15 11:…" at bounding box center [553, 160] width 75 height 29
click at [554, 178] on div "today Datum 10/09/2025 Van 7:00 7:15 7:30 7:45 8:00 8:15 8:30 8:45 9:00 9:15 9:…" at bounding box center [547, 157] width 546 height 70
click at [576, 166] on select "8:00 8:15 8:30 8:45 9:00 9:15 9:30 9:45 10:00 10:15 10:30 10:45 11:00 11:15 11:…" at bounding box center [553, 160] width 75 height 29
select select "16:00"
click at [516, 146] on select "8:00 8:15 8:30 8:45 9:00 9:15 9:30 9:45 10:00 10:15 10:30 10:45 11:00 11:15 11:…" at bounding box center [553, 160] width 75 height 29
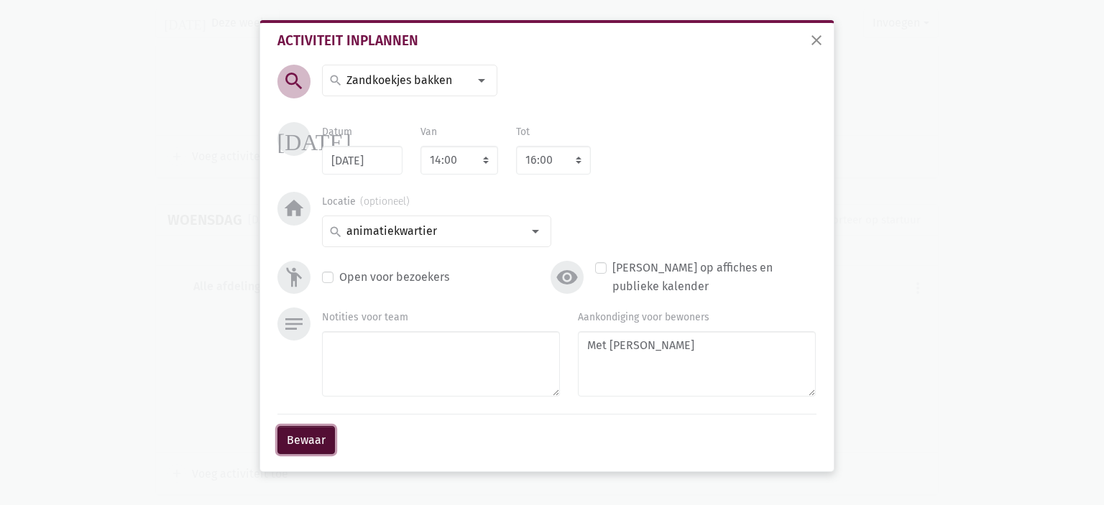
click at [316, 436] on button "Bewaar" at bounding box center [307, 440] width 58 height 29
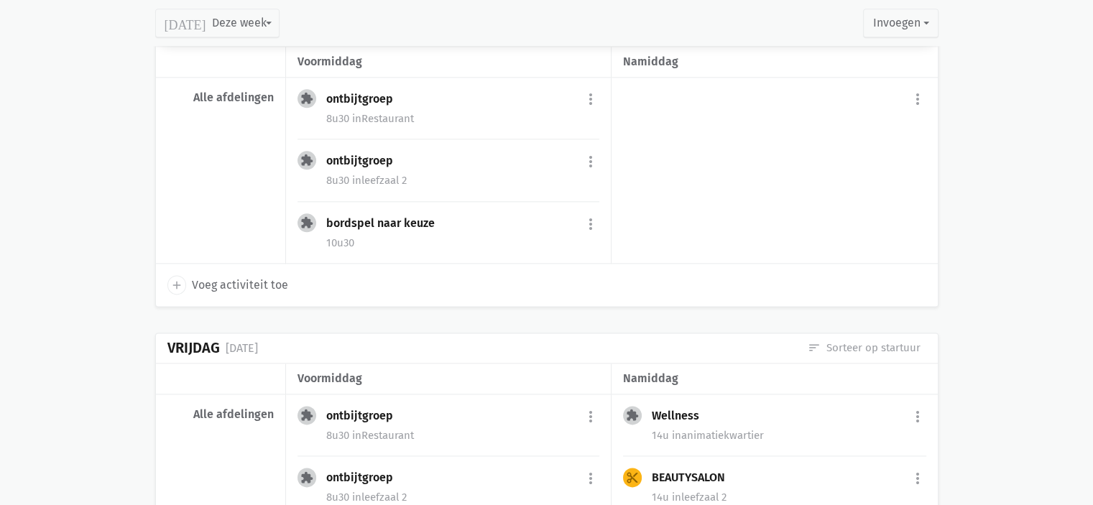
scroll to position [1797, 0]
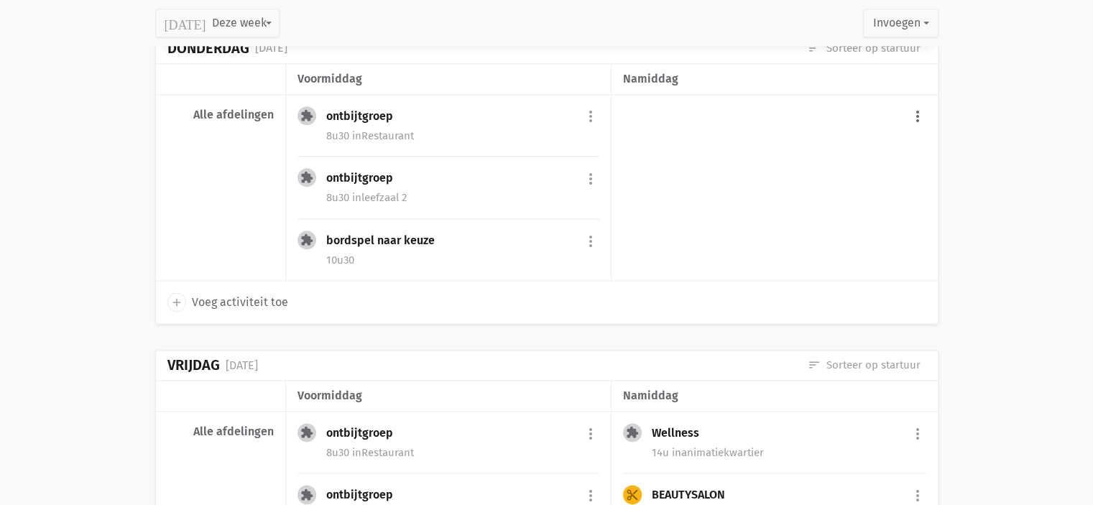
click at [912, 111] on button "more_vert" at bounding box center [917, 117] width 17 height 27
click at [845, 149] on link "add Voeg activiteit toe" at bounding box center [857, 154] width 141 height 24
select select "14:00"
select select "15:00"
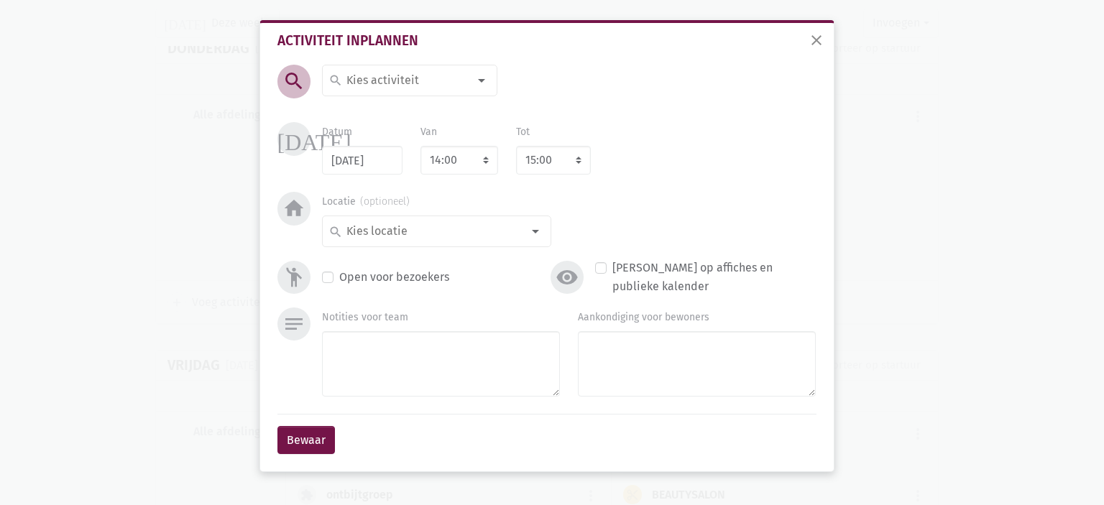
click at [379, 74] on input at bounding box center [406, 80] width 124 height 19
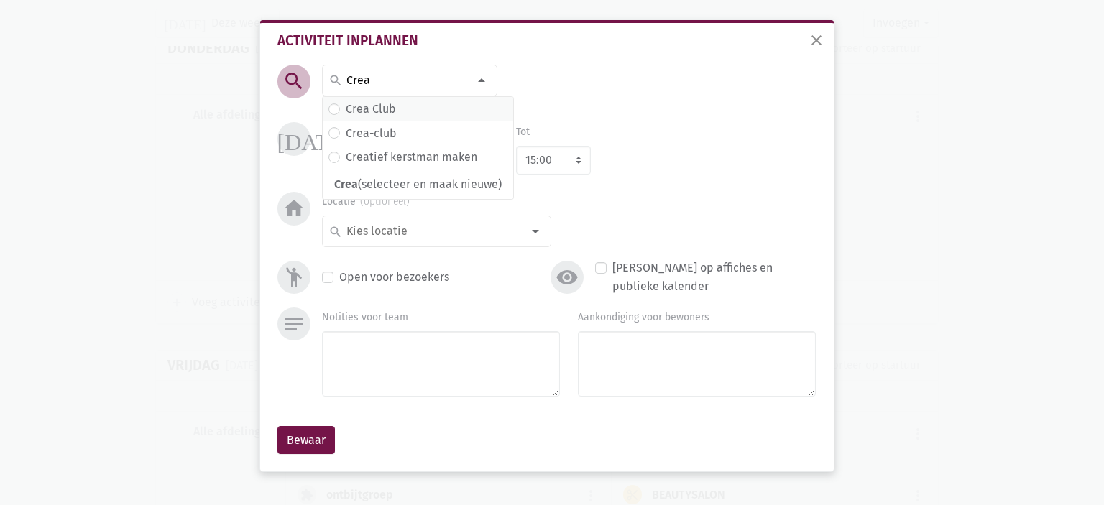
type input "Crea"
click at [378, 106] on label "Crea Club" at bounding box center [371, 109] width 50 height 19
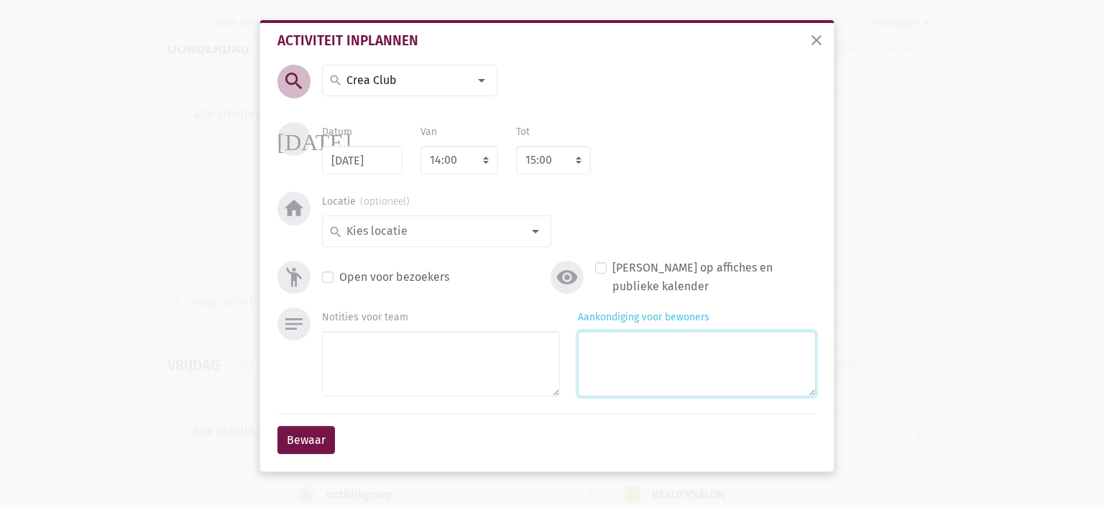
click at [633, 341] on textarea "Aankondiging voor bewoners" at bounding box center [697, 363] width 238 height 65
type textarea "Vogelhuisjes met [PERSON_NAME]"
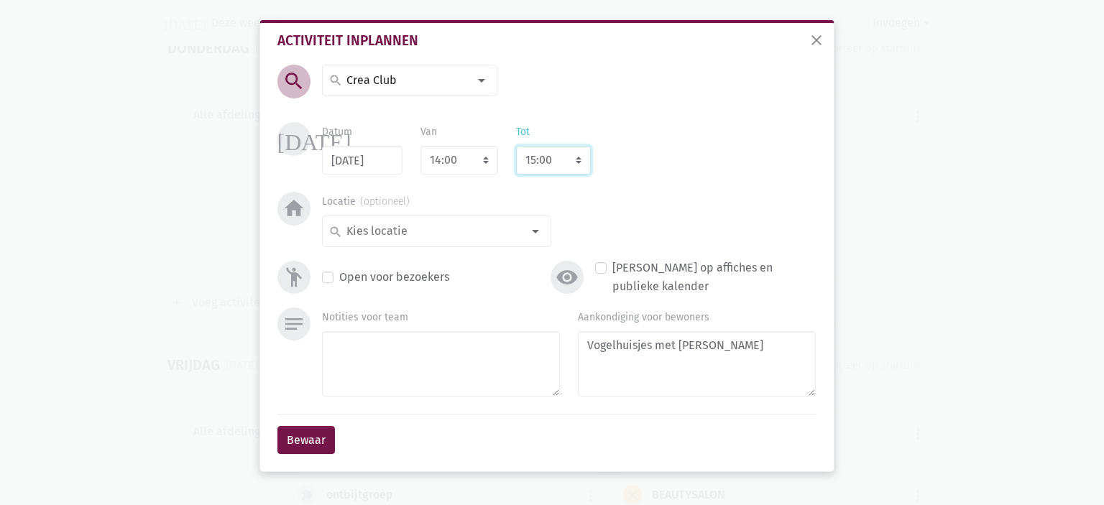
click at [560, 160] on select "8:00 8:15 8:30 8:45 9:00 9:15 9:30 9:45 10:00 10:15 10:30 10:45 11:00 11:15 11:…" at bounding box center [553, 160] width 75 height 29
select select "16:00"
click at [516, 146] on select "8:00 8:15 8:30 8:45 9:00 9:15 9:30 9:45 10:00 10:15 10:30 10:45 11:00 11:15 11:…" at bounding box center [553, 160] width 75 height 29
click at [509, 228] on input at bounding box center [433, 231] width 178 height 19
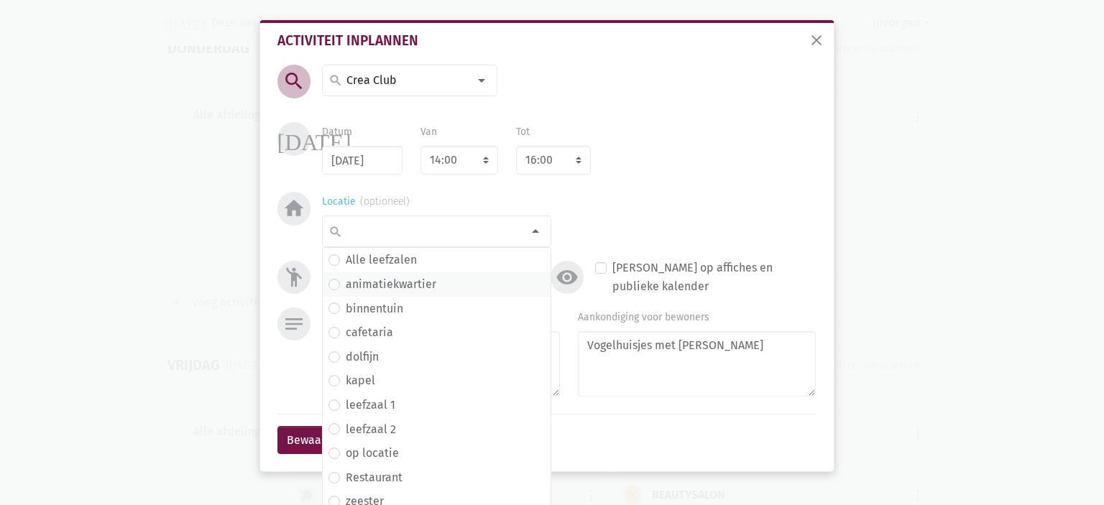
click at [438, 287] on span "animatiekwartier" at bounding box center [437, 284] width 216 height 19
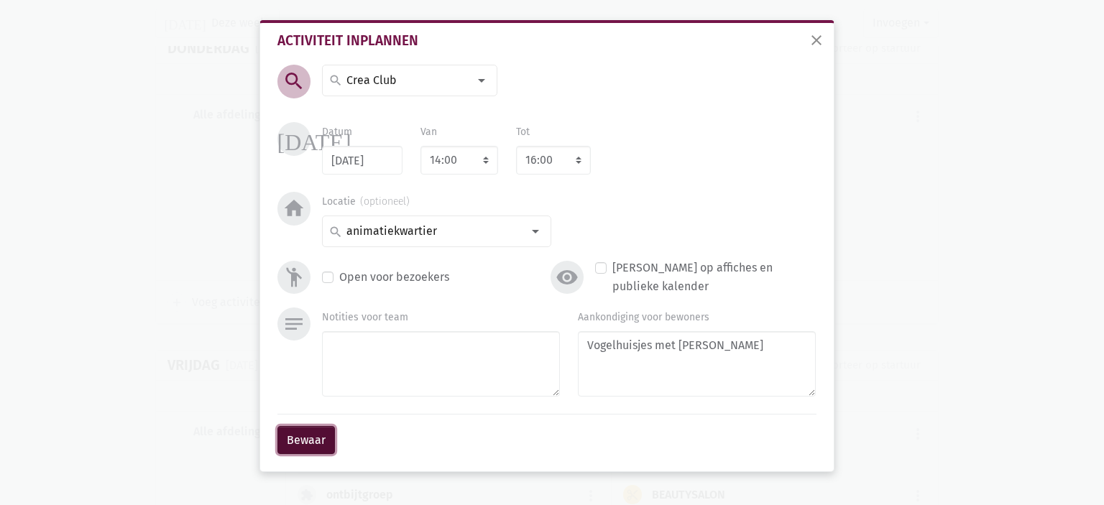
click at [316, 436] on button "Bewaar" at bounding box center [307, 440] width 58 height 29
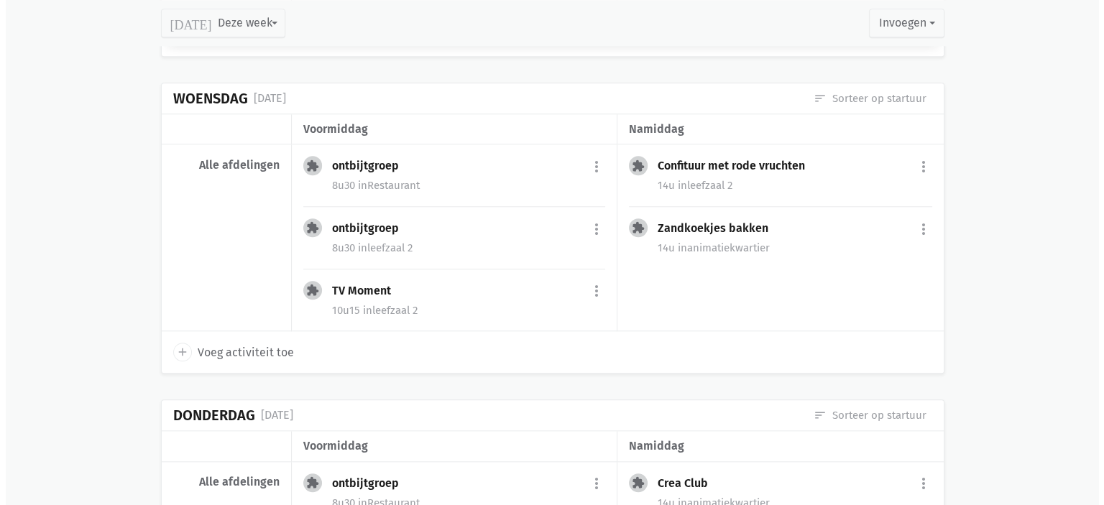
scroll to position [1412, 0]
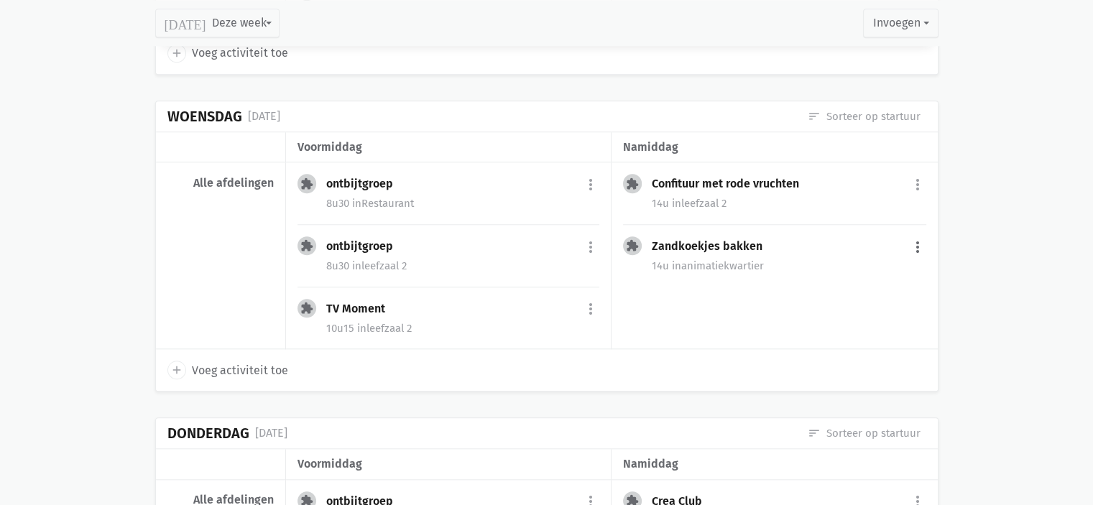
click at [917, 238] on button "more_vert" at bounding box center [917, 247] width 17 height 27
click at [870, 382] on link "delete Verwijder" at bounding box center [871, 387] width 147 height 24
click at [221, 349] on div "add Voeg activiteit toe" at bounding box center [547, 370] width 782 height 42
click at [207, 362] on span "Voeg activiteit toe" at bounding box center [240, 371] width 96 height 19
select select "14:00"
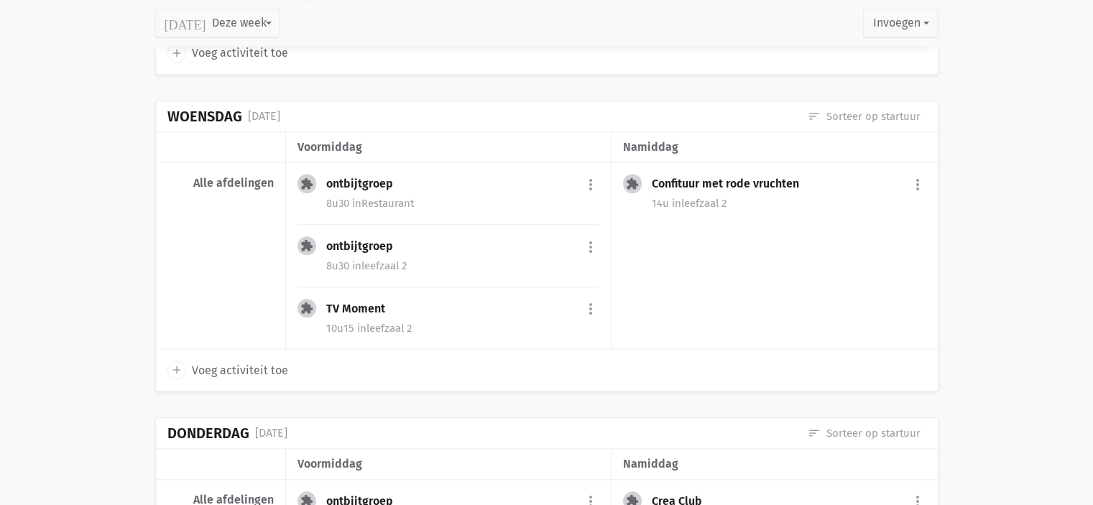
select select "15:00"
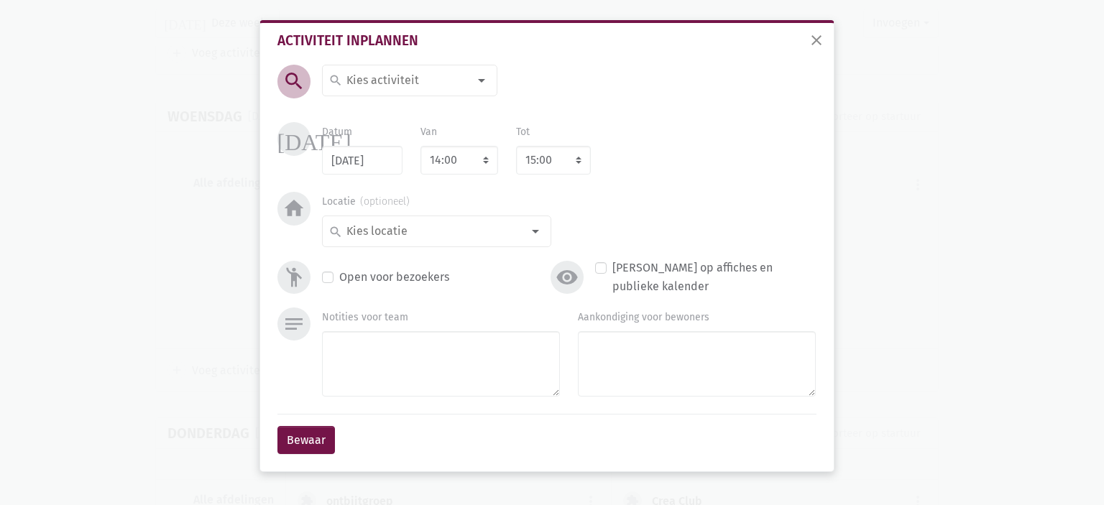
click at [368, 91] on div "search" at bounding box center [409, 81] width 175 height 32
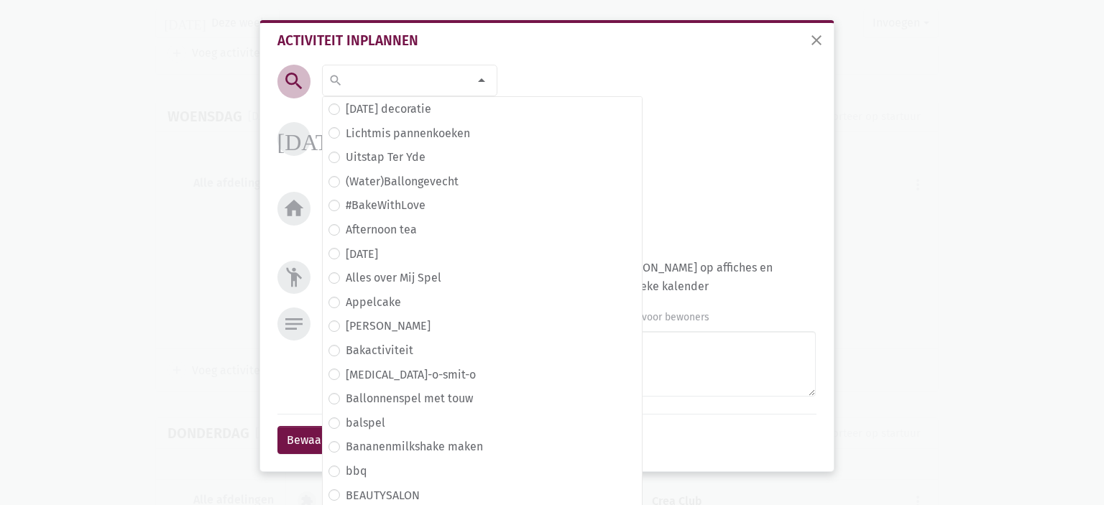
click at [375, 78] on input at bounding box center [406, 80] width 124 height 19
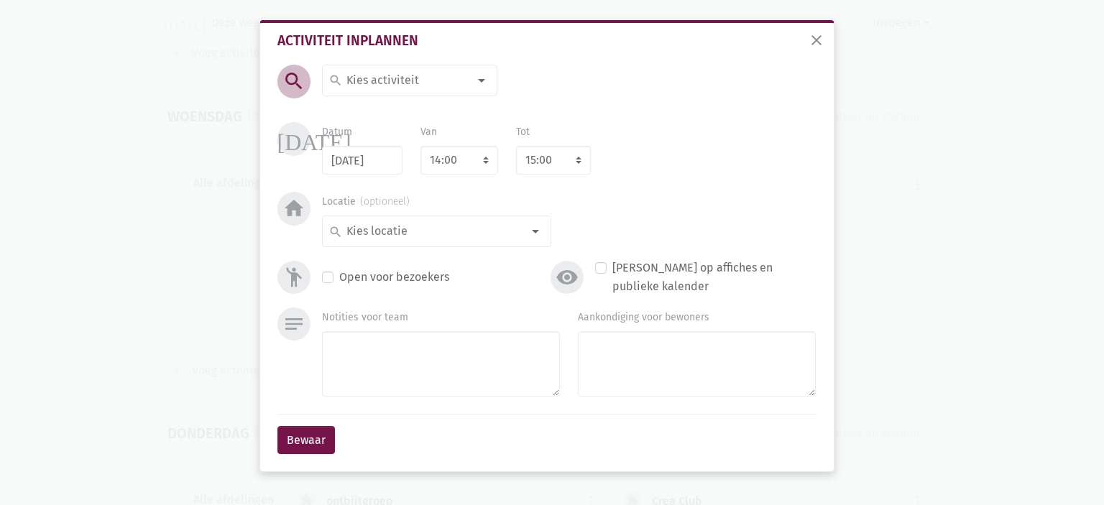
click at [372, 79] on input at bounding box center [406, 80] width 124 height 19
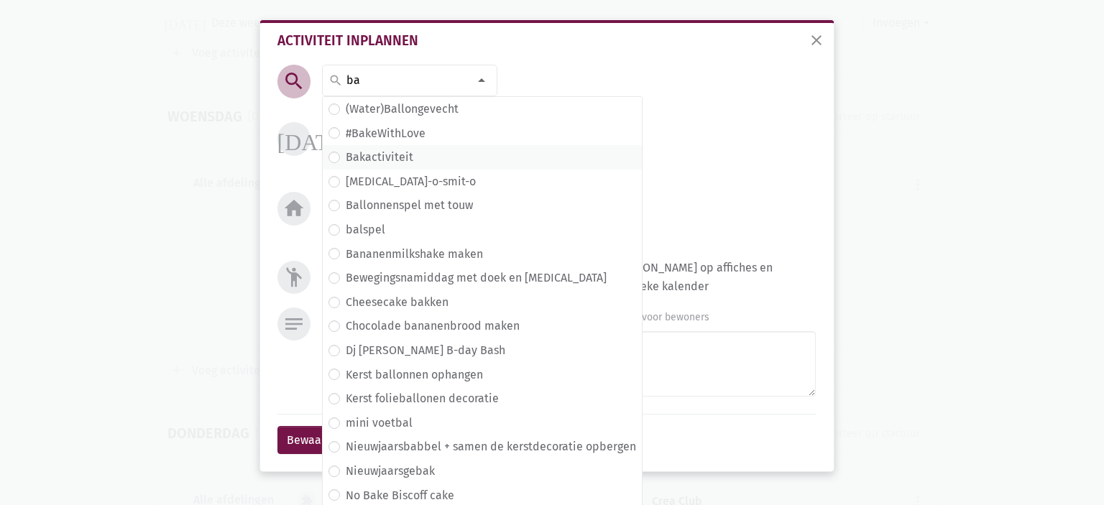
type input "ba"
click at [388, 152] on label "Bakactiviteit" at bounding box center [380, 157] width 68 height 19
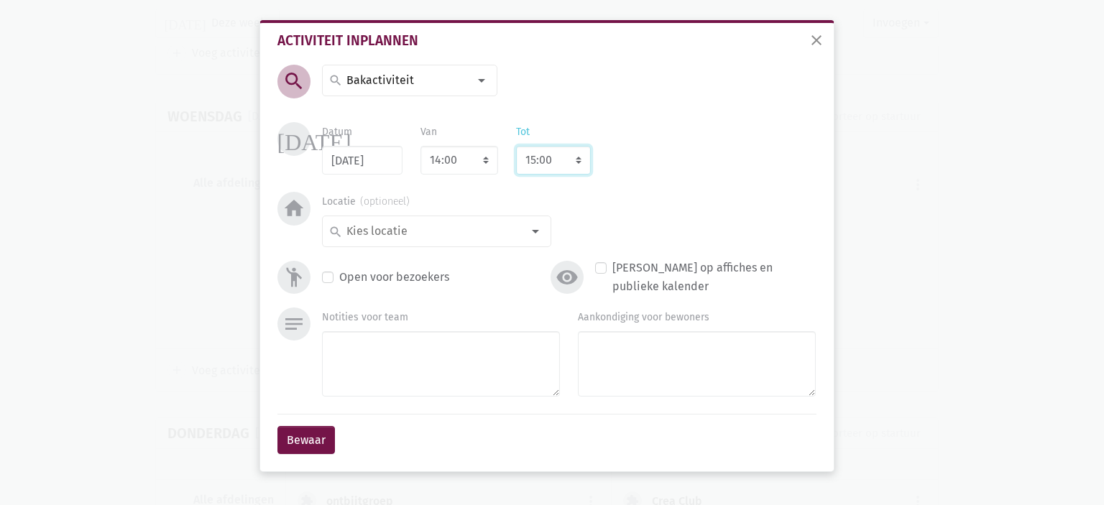
click at [557, 170] on select "8:00 8:15 8:30 8:45 9:00 9:15 9:30 9:45 10:00 10:15 10:30 10:45 11:00 11:15 11:…" at bounding box center [553, 160] width 75 height 29
select select "16:00"
click at [516, 146] on select "8:00 8:15 8:30 8:45 9:00 9:15 9:30 9:45 10:00 10:15 10:30 10:45 11:00 11:15 11:…" at bounding box center [553, 160] width 75 height 29
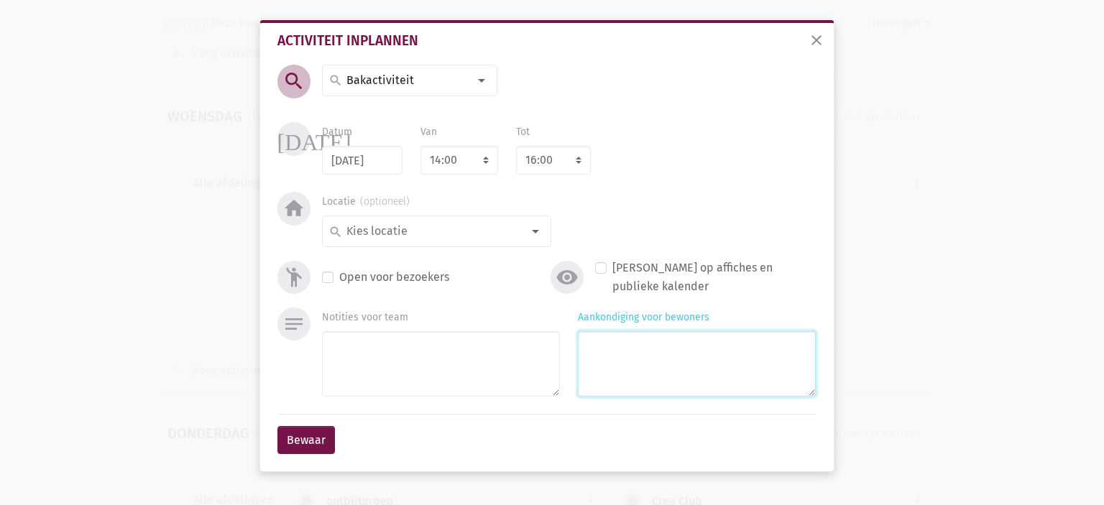
click at [628, 341] on textarea "Aankondiging voor bewoners" at bounding box center [697, 363] width 238 height 65
type textarea "Wentelteefjes met [PERSON_NAME]"
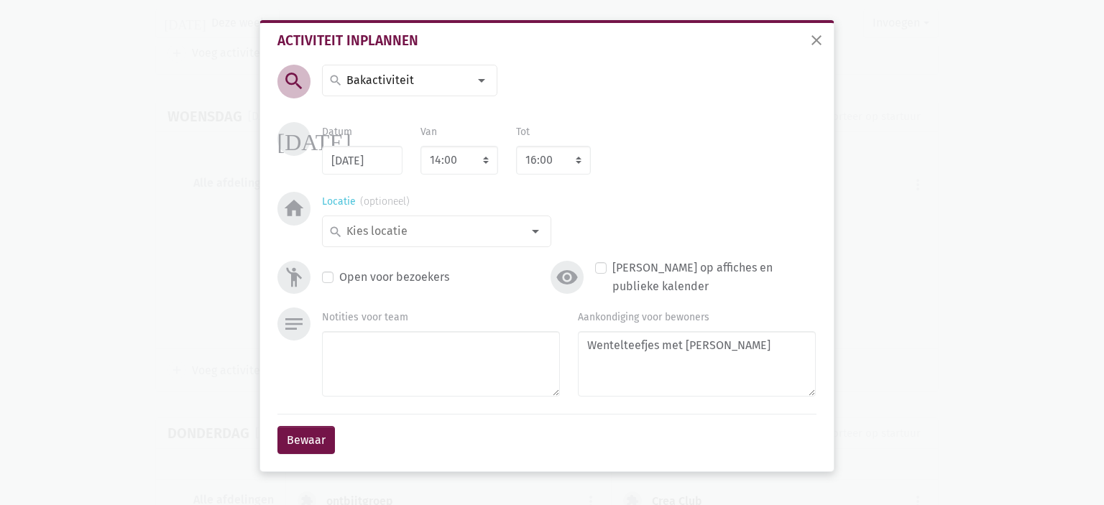
click at [472, 225] on input at bounding box center [433, 231] width 178 height 19
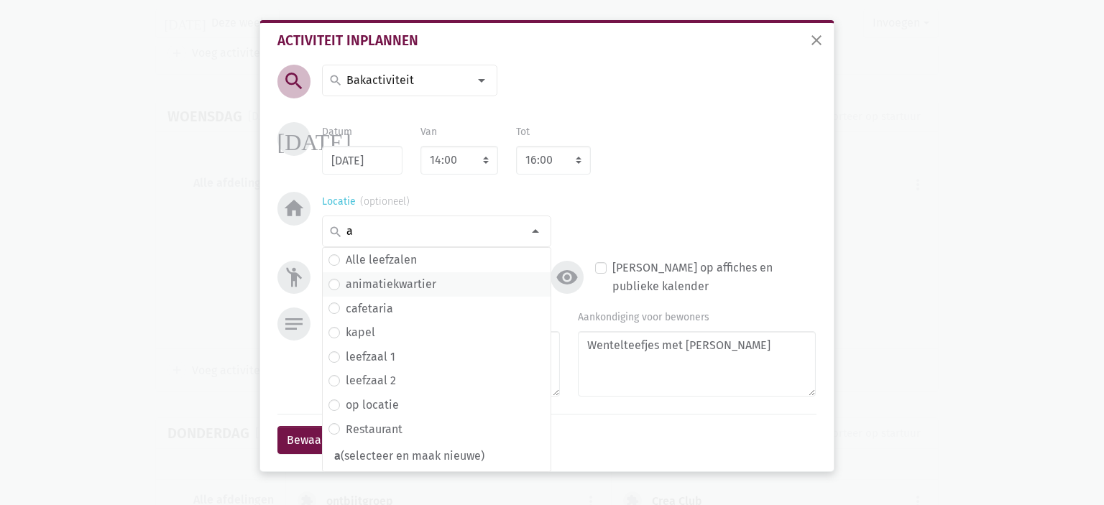
type input "a"
click at [409, 281] on label "animatiekwartier" at bounding box center [391, 284] width 91 height 19
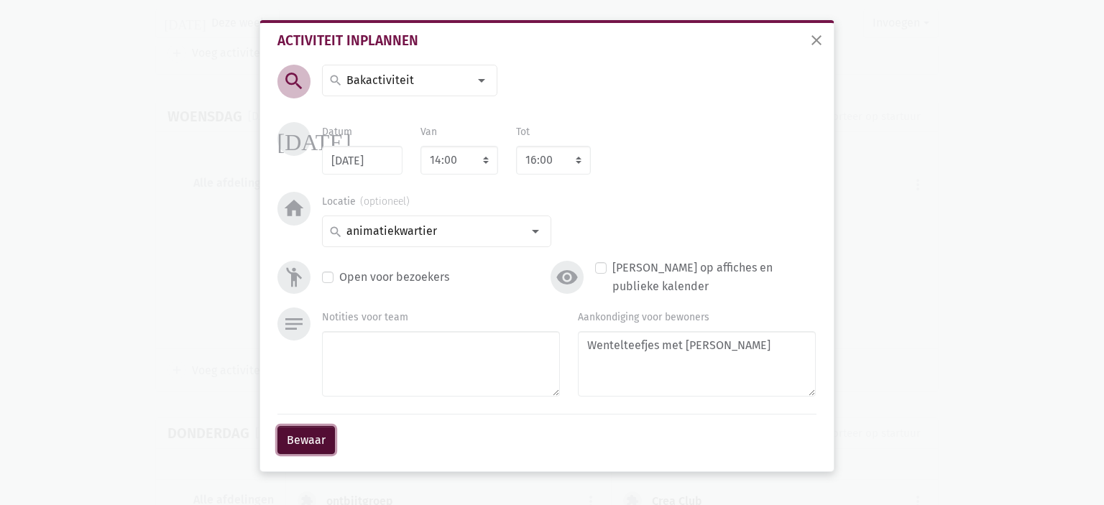
click at [312, 437] on button "Bewaar" at bounding box center [307, 440] width 58 height 29
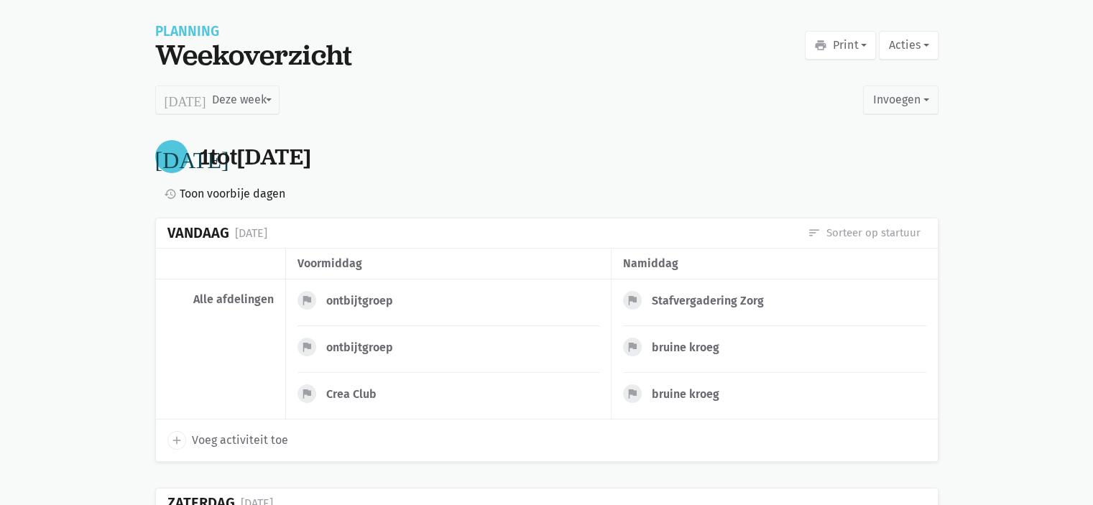
scroll to position [0, 0]
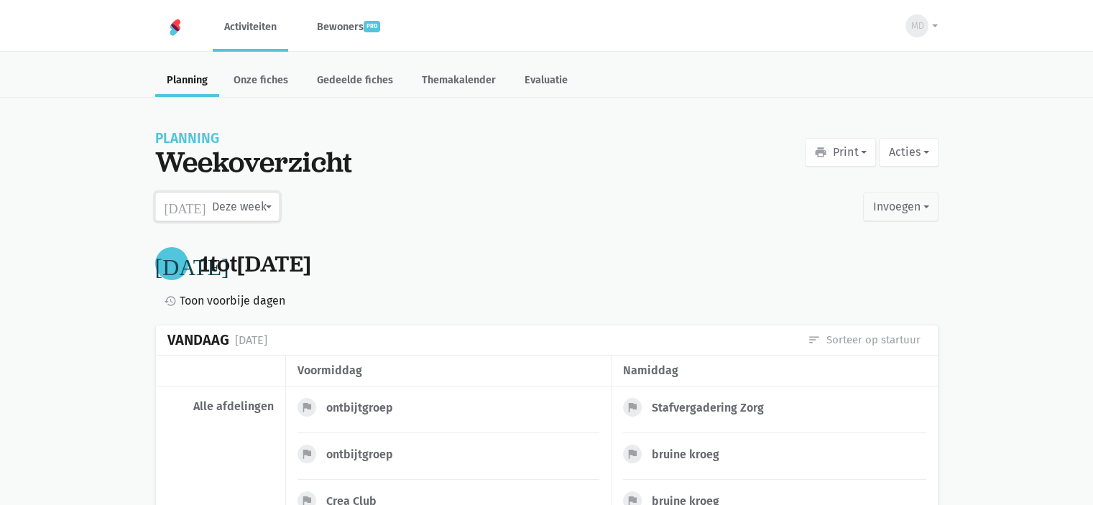
click at [235, 213] on button "today Deze week" at bounding box center [217, 207] width 124 height 29
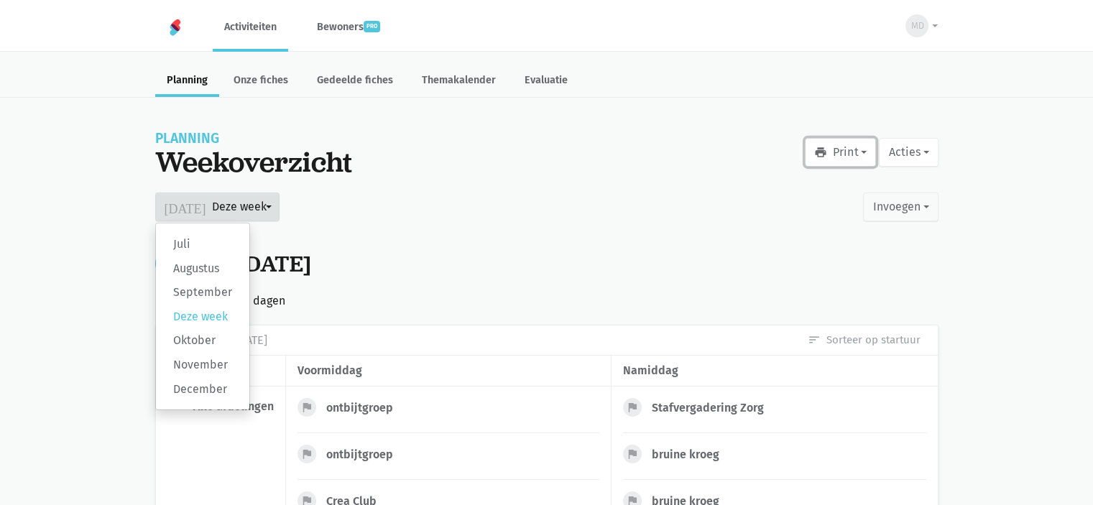
click at [846, 149] on button "print Print" at bounding box center [840, 152] width 71 height 29
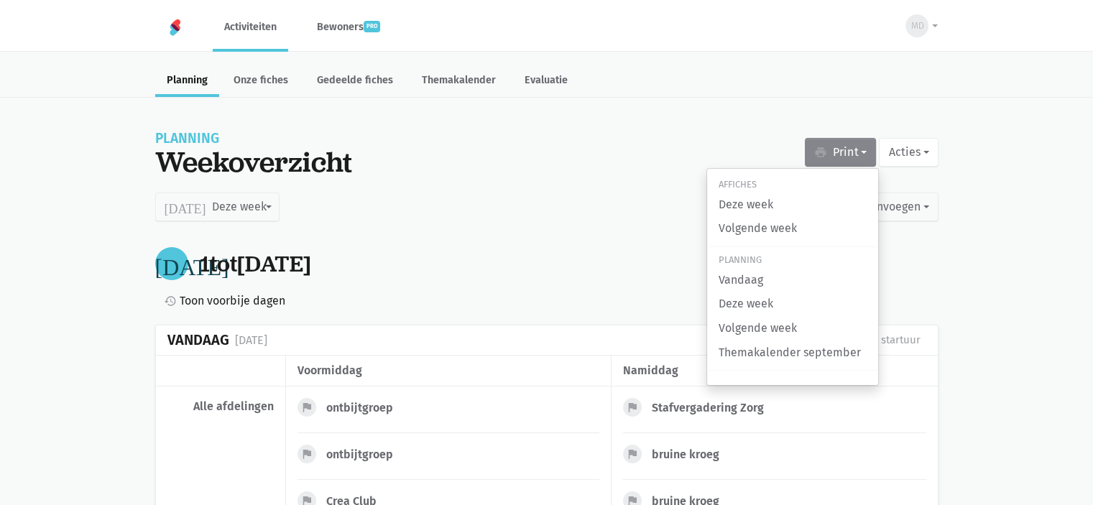
click at [769, 242] on div "Affiches Deze week Volgende week Planning Vandaag Deze week Volgende week Thema…" at bounding box center [793, 277] width 173 height 218
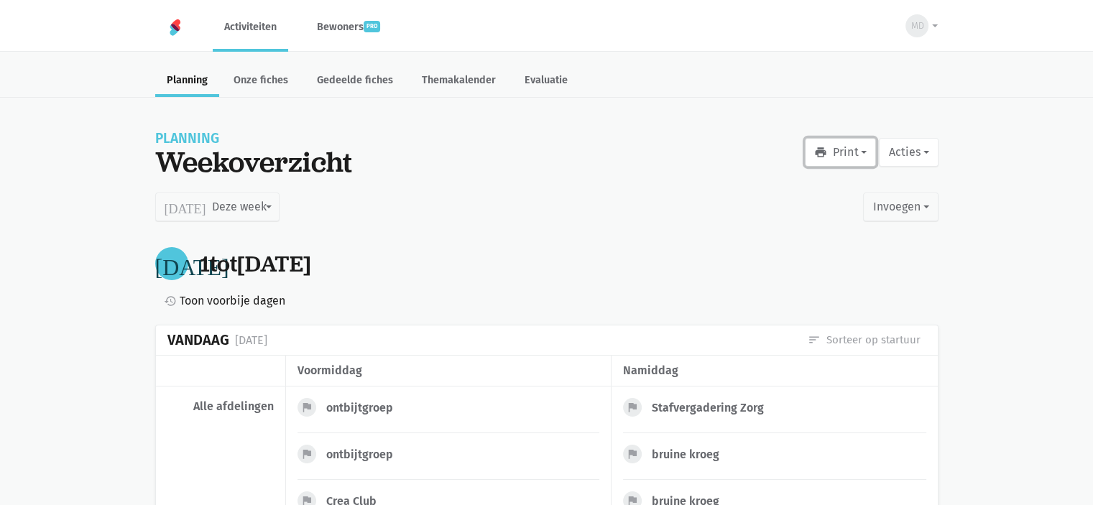
click at [834, 152] on button "print Print" at bounding box center [840, 152] width 71 height 29
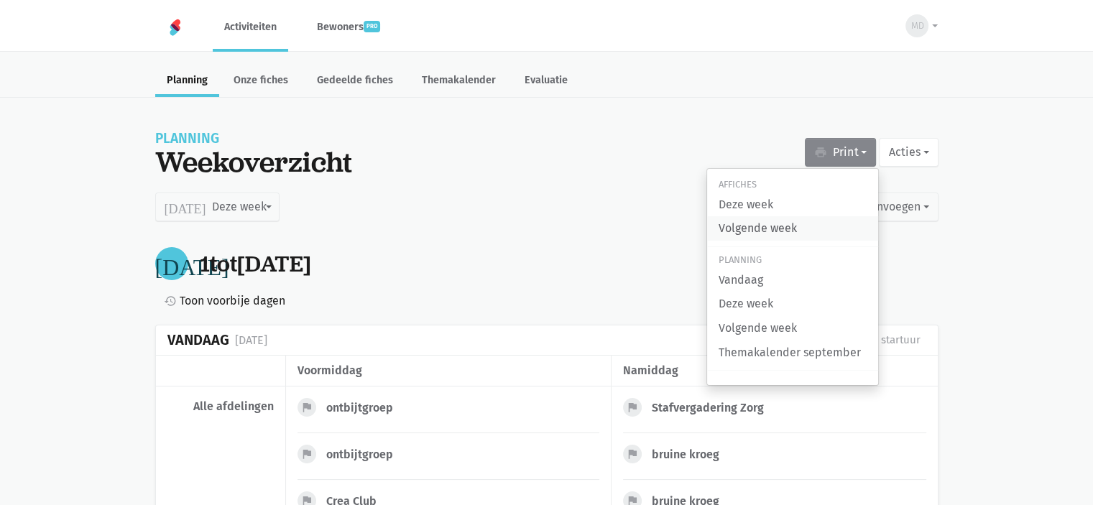
click at [791, 230] on link "Volgende week" at bounding box center [792, 228] width 171 height 24
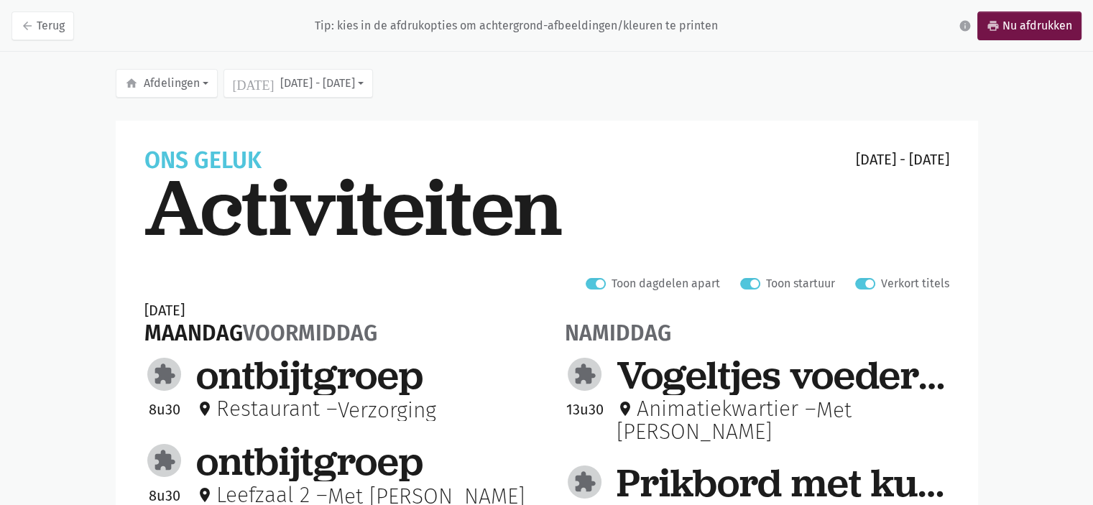
click at [881, 283] on label "Verkort titels" at bounding box center [915, 284] width 68 height 19
click at [867, 283] on input "Verkort titels" at bounding box center [862, 282] width 12 height 15
checkbox input "false"
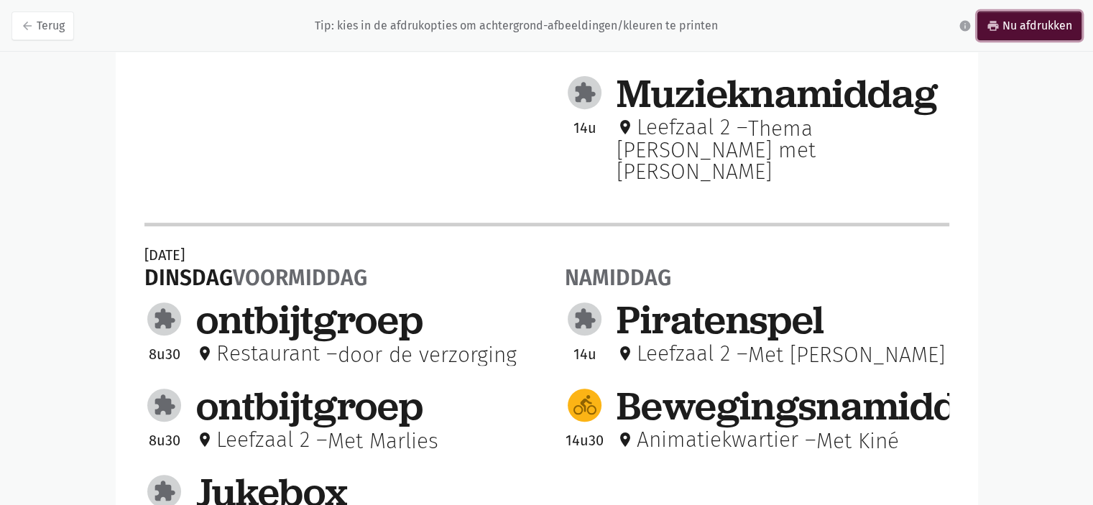
scroll to position [398, 0]
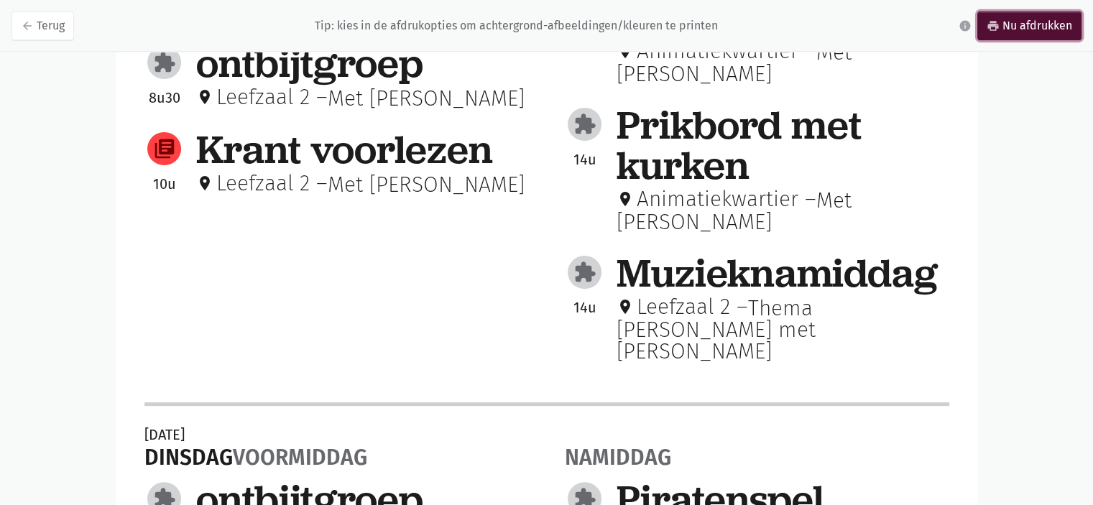
click at [1047, 34] on link "print Nu afdrukken" at bounding box center [1030, 26] width 104 height 29
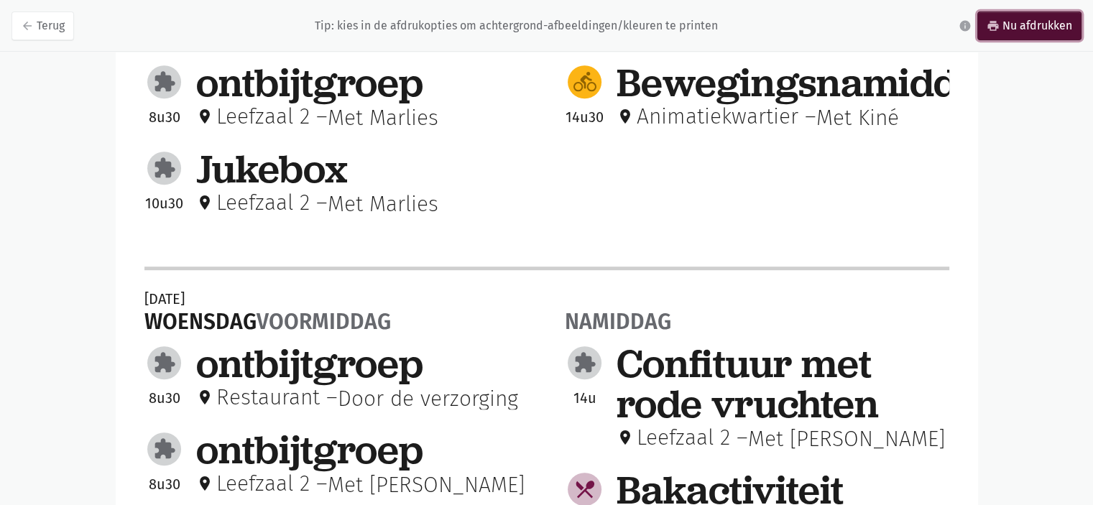
scroll to position [848, 0]
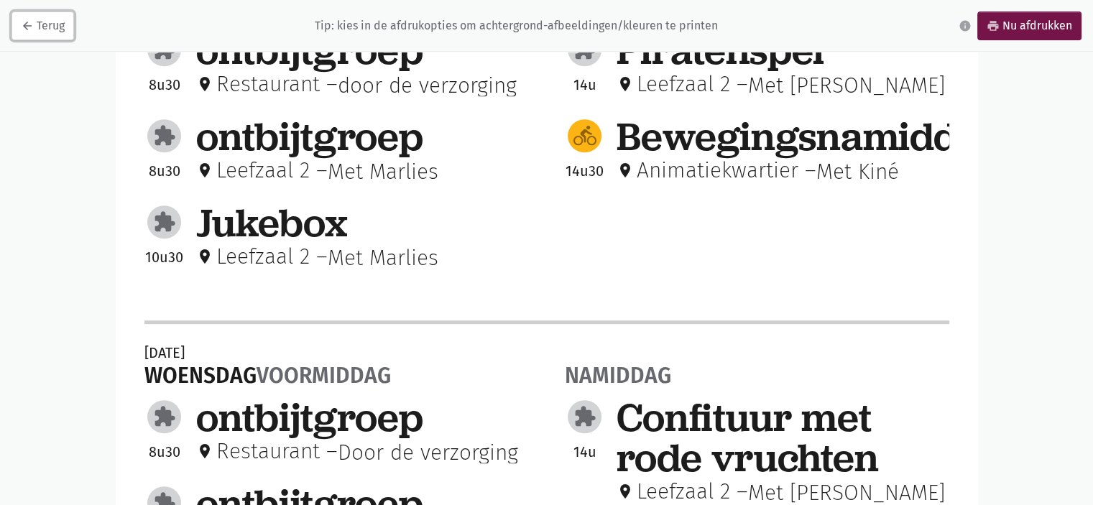
click at [42, 36] on link "arrow_back Terug" at bounding box center [43, 26] width 63 height 29
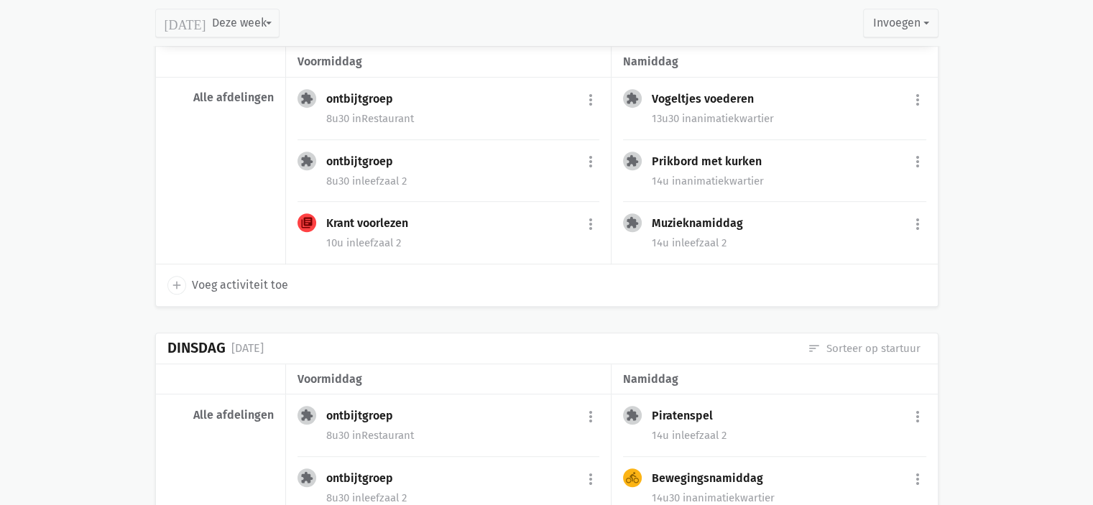
scroll to position [880, 0]
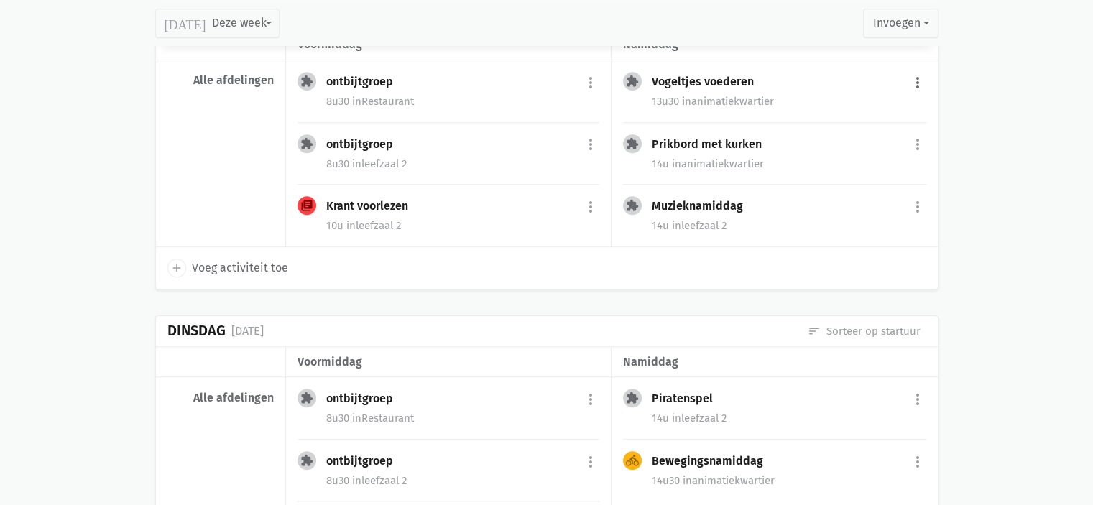
click at [919, 83] on button "more_vert" at bounding box center [917, 82] width 17 height 27
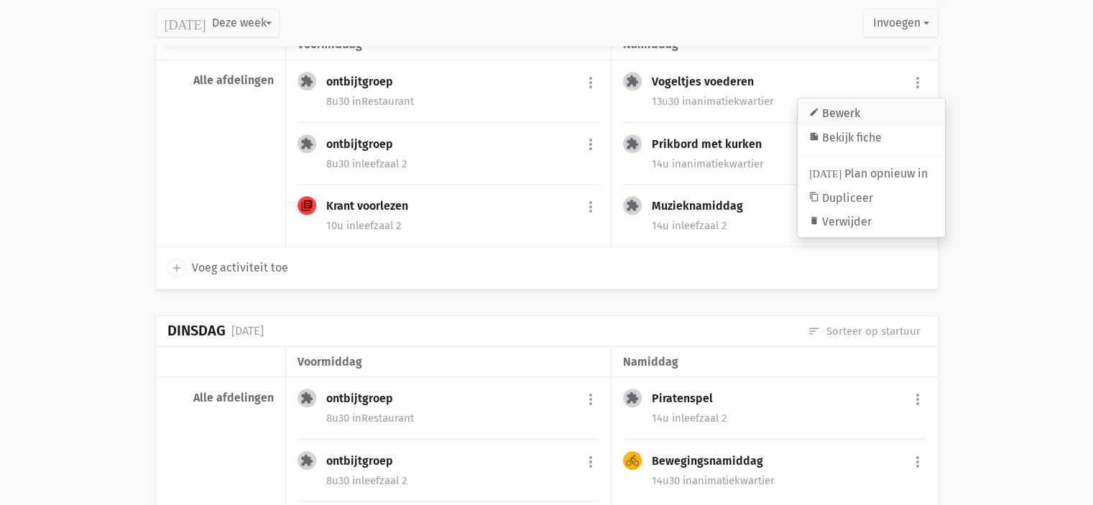
click at [877, 106] on link "edit Bewerk" at bounding box center [871, 113] width 147 height 24
select select "13:30"
select select "14:00"
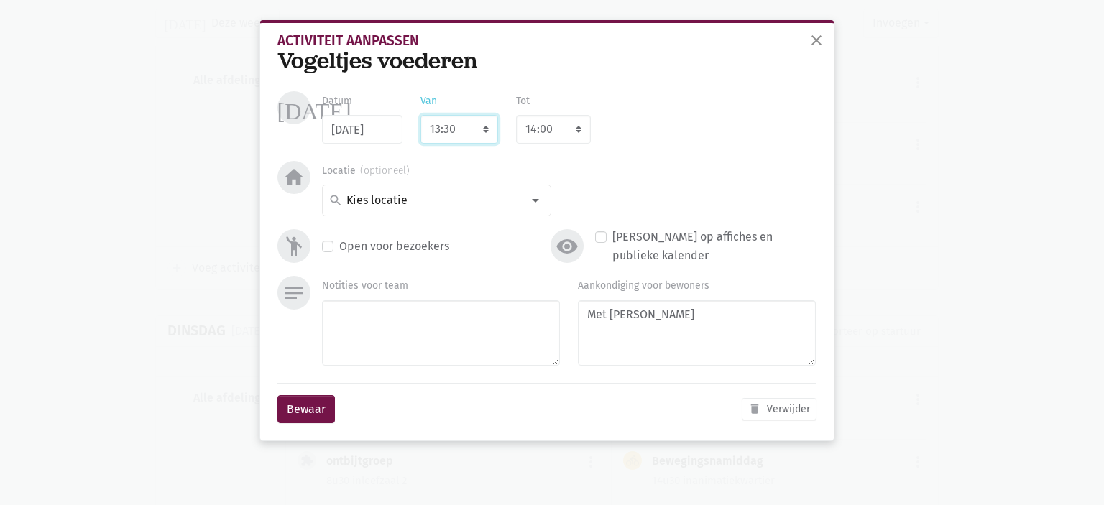
click at [484, 124] on select "7:00 7:15 7:30 7:45 8:00 8:15 8:30 8:45 9:00 9:15 9:30 9:45 10:00 10:15 10:30 1…" at bounding box center [460, 129] width 78 height 29
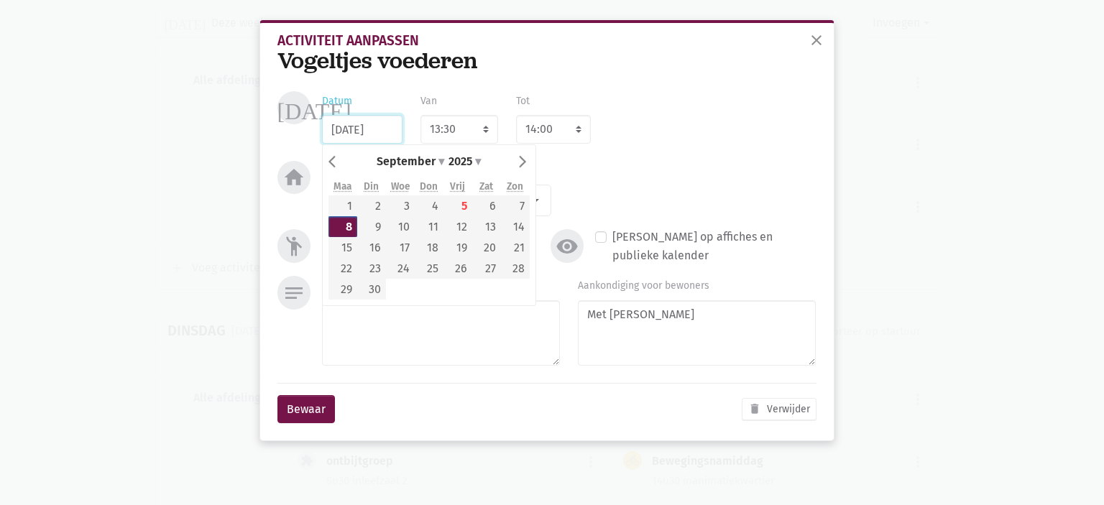
drag, startPoint x: 337, startPoint y: 129, endPoint x: 345, endPoint y: 129, distance: 7.9
click at [339, 127] on input "08/09/2025" at bounding box center [362, 129] width 81 height 29
type input "12/09/2025"
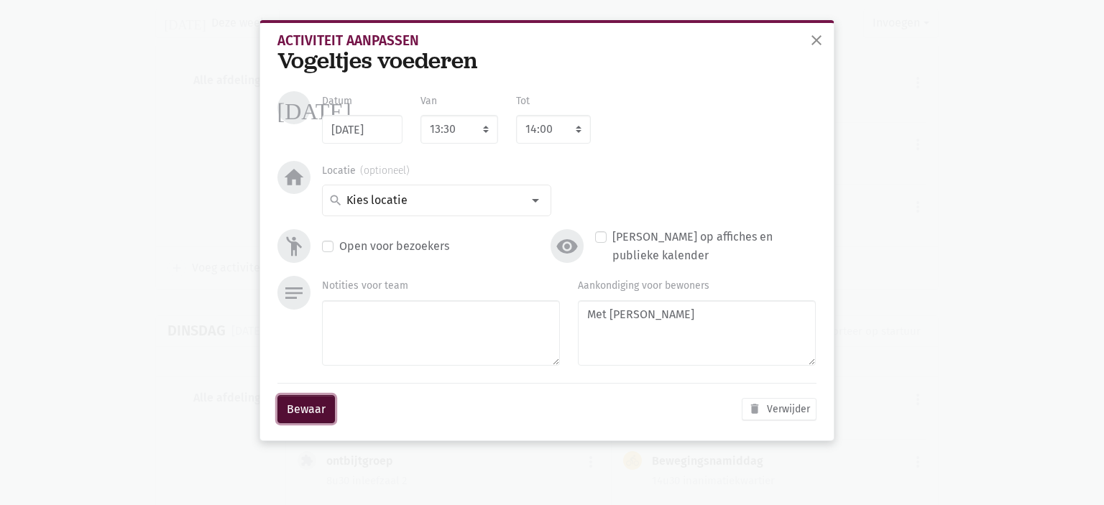
click at [303, 410] on button "Bewaar" at bounding box center [307, 409] width 58 height 29
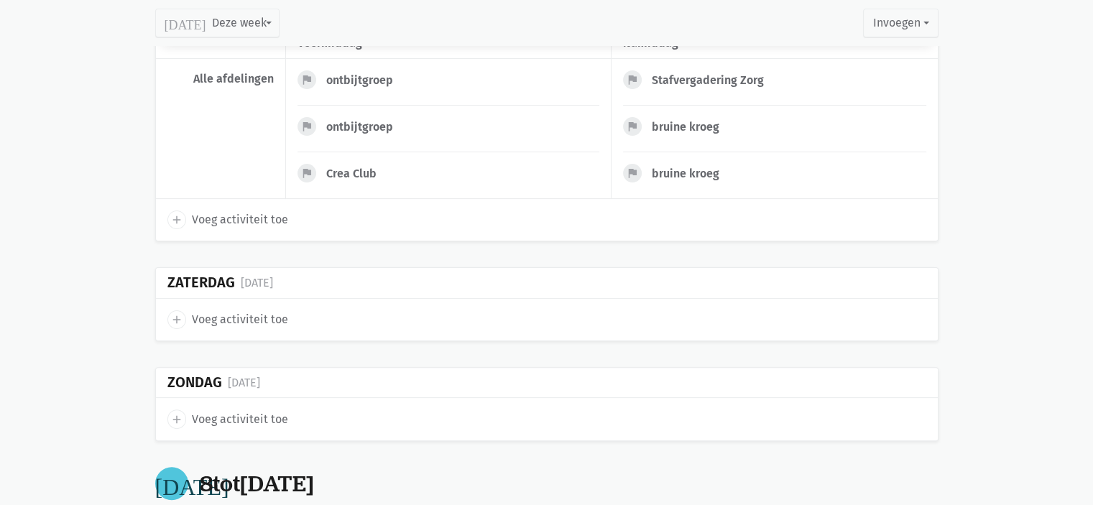
scroll to position [0, 0]
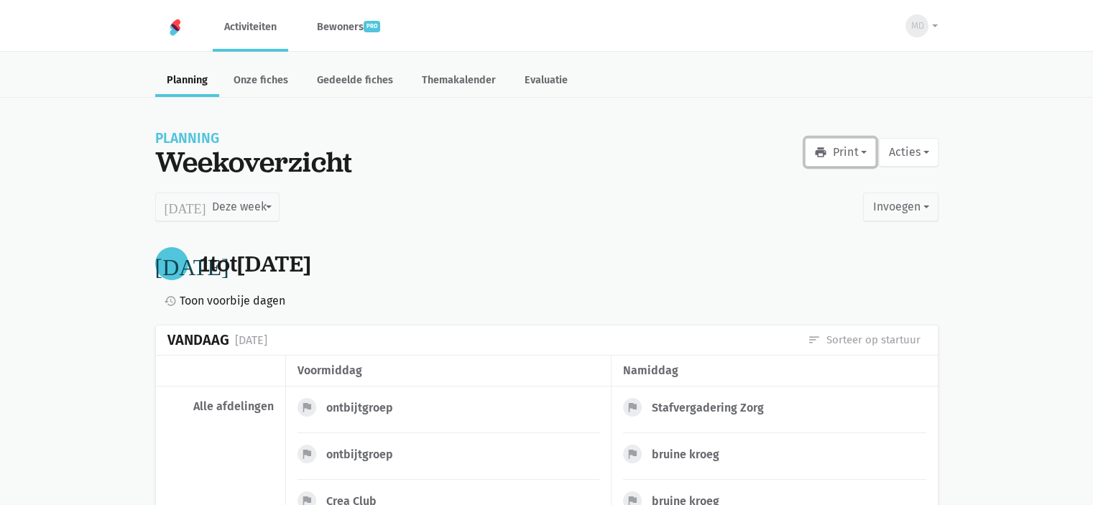
click at [844, 157] on button "print Print" at bounding box center [840, 152] width 71 height 29
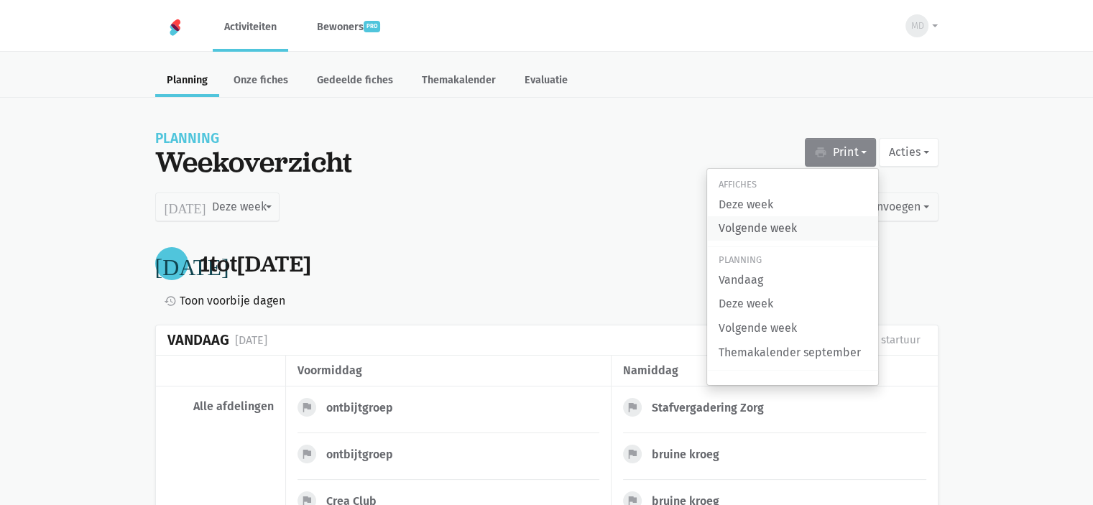
click at [810, 219] on link "Volgende week" at bounding box center [792, 228] width 171 height 24
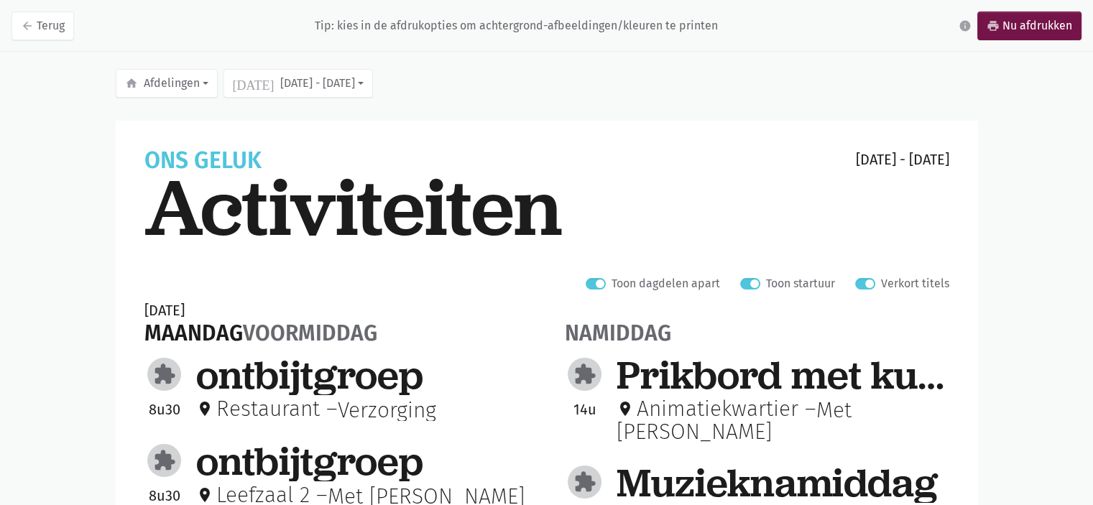
click at [881, 283] on label "Verkort titels" at bounding box center [915, 284] width 68 height 19
click at [867, 283] on input "Verkort titels" at bounding box center [862, 282] width 12 height 15
checkbox input "false"
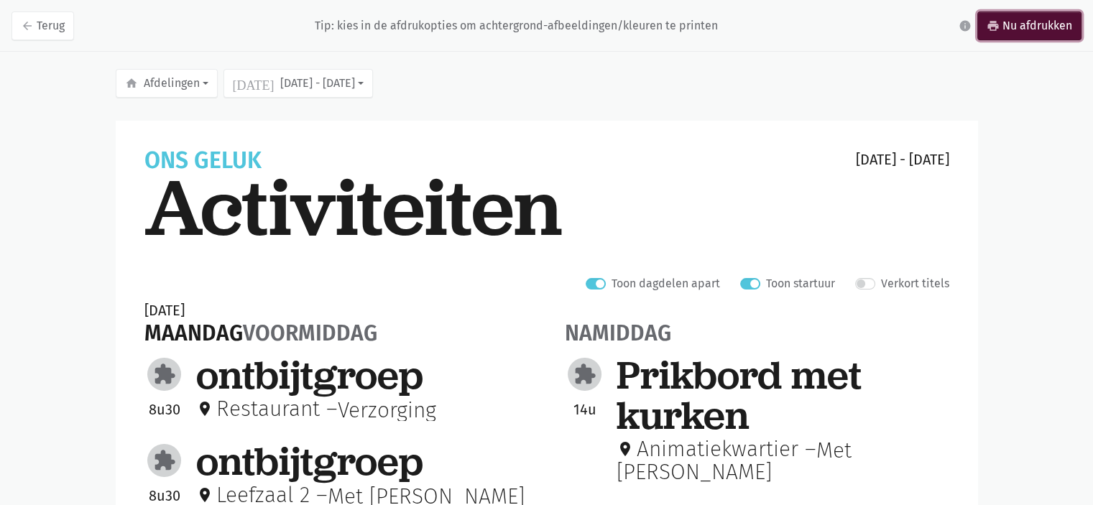
click at [998, 15] on link "print Nu afdrukken" at bounding box center [1030, 26] width 104 height 29
